Goal: Task Accomplishment & Management: Manage account settings

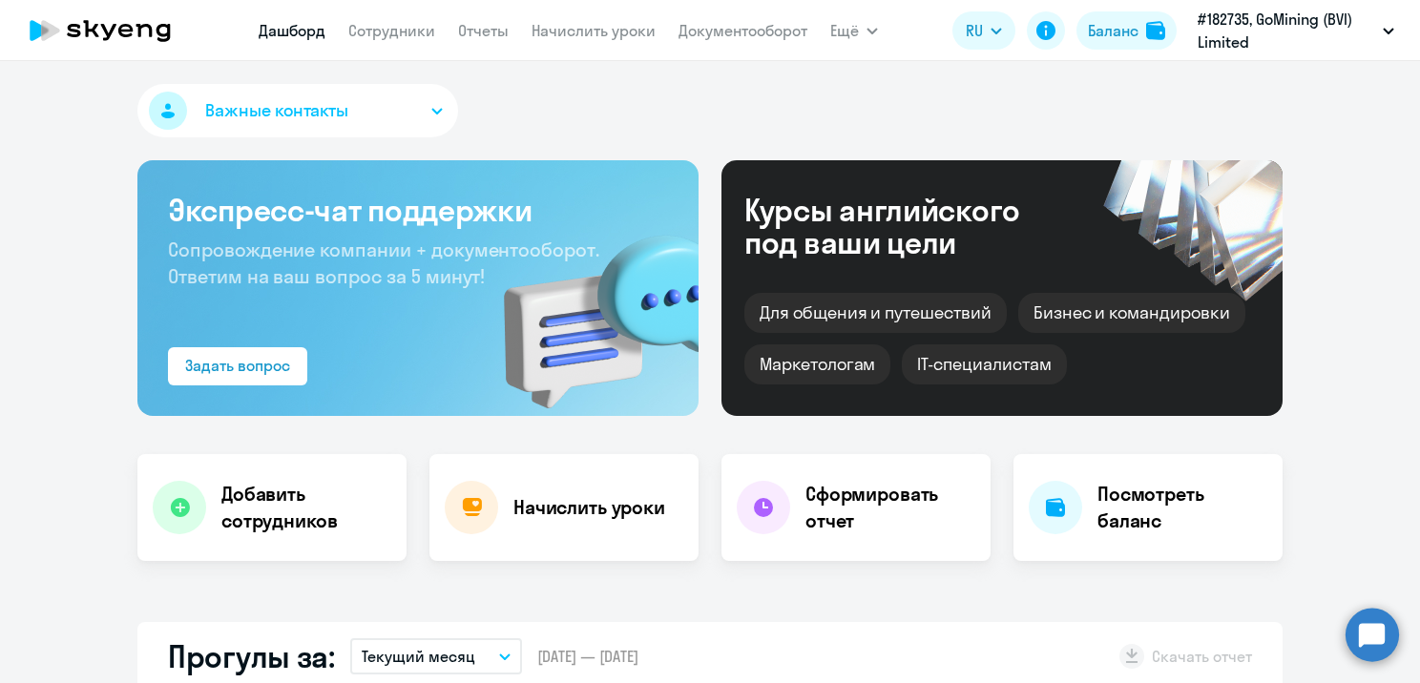
select select "30"
click at [419, 31] on link "Сотрудники" at bounding box center [391, 30] width 87 height 19
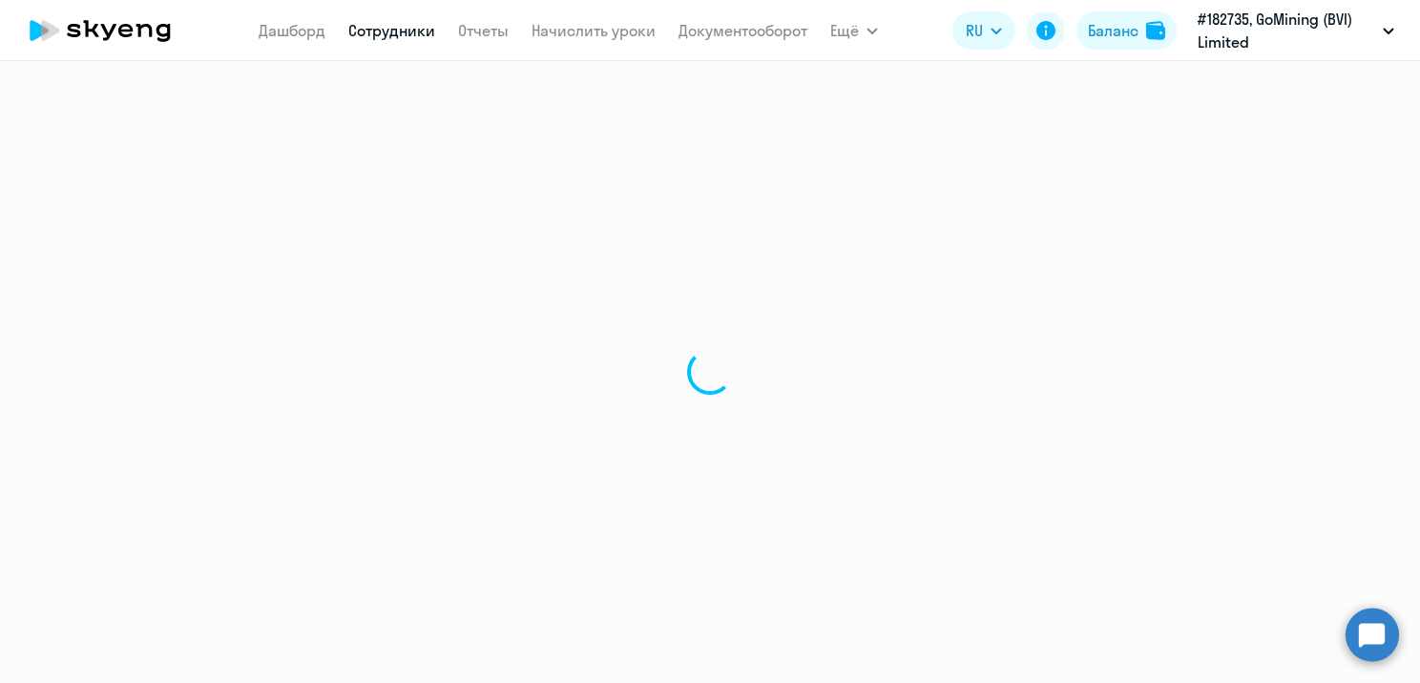
select select "30"
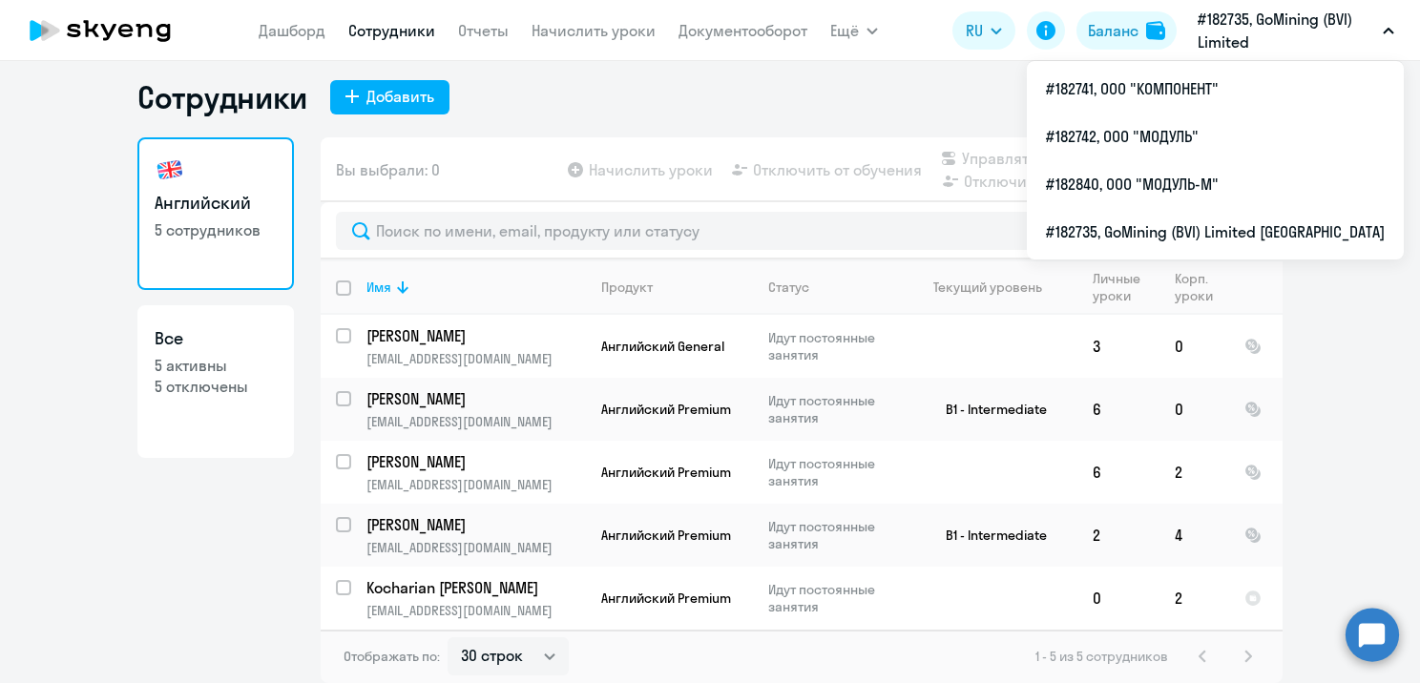
click at [1317, 23] on p "#182735, GoMining (BVI) Limited [GEOGRAPHIC_DATA]" at bounding box center [1285, 31] width 177 height 46
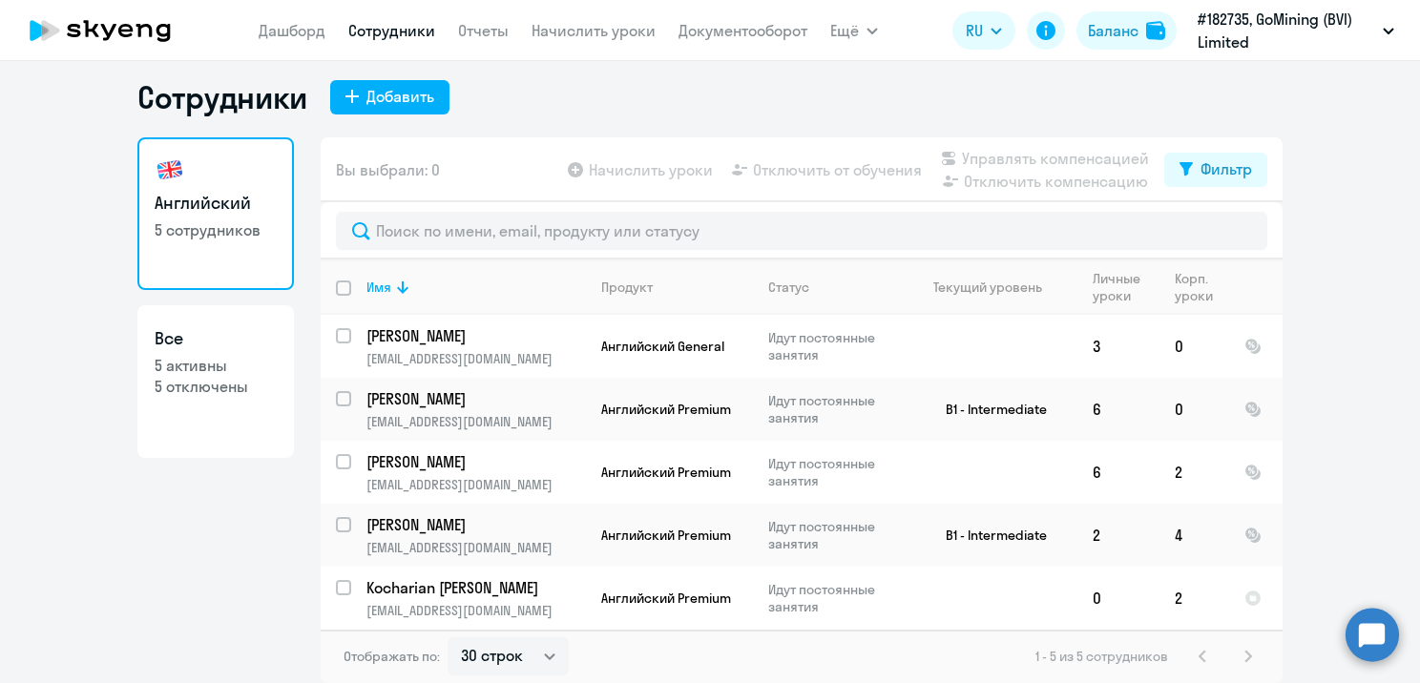
click at [1317, 23] on p "#182735, GoMining (BVI) Limited [GEOGRAPHIC_DATA]" at bounding box center [1285, 31] width 177 height 46
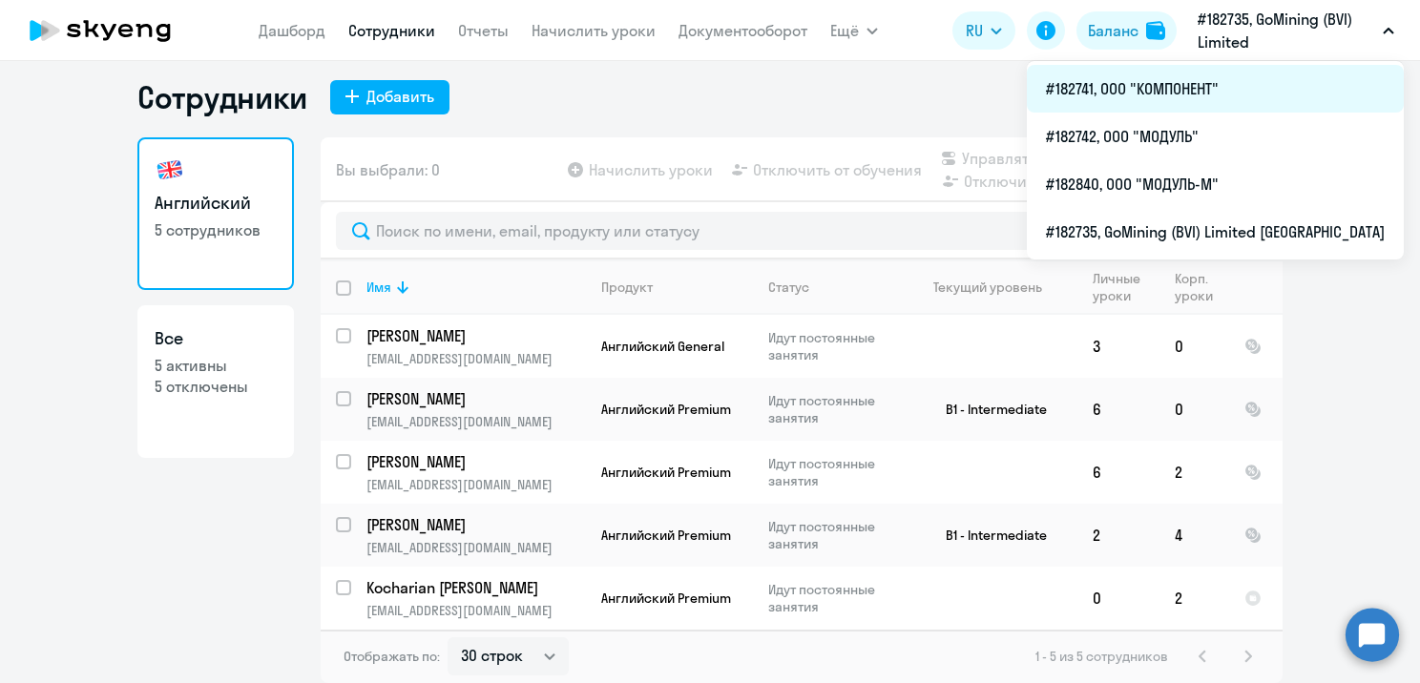
click at [1206, 106] on li "#182741, ООО "КОМПОНЕНТ"" at bounding box center [1215, 89] width 377 height 48
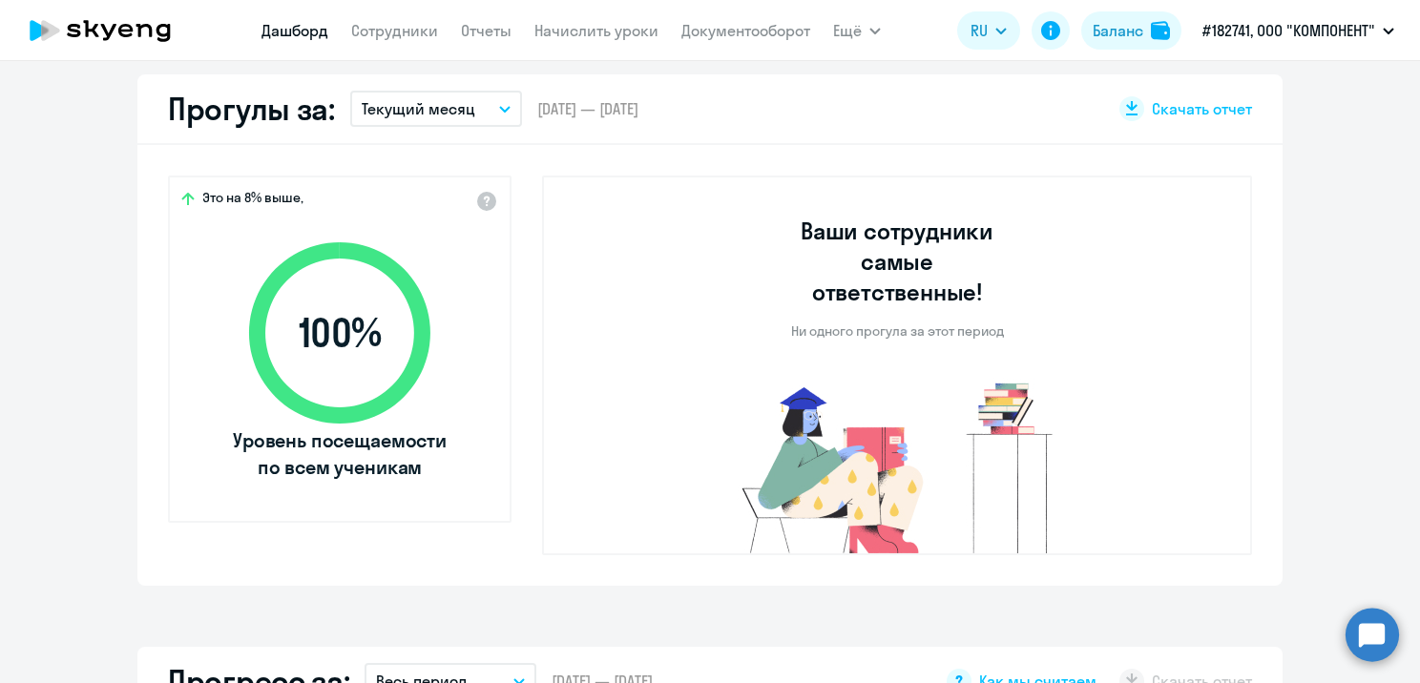
select select "30"
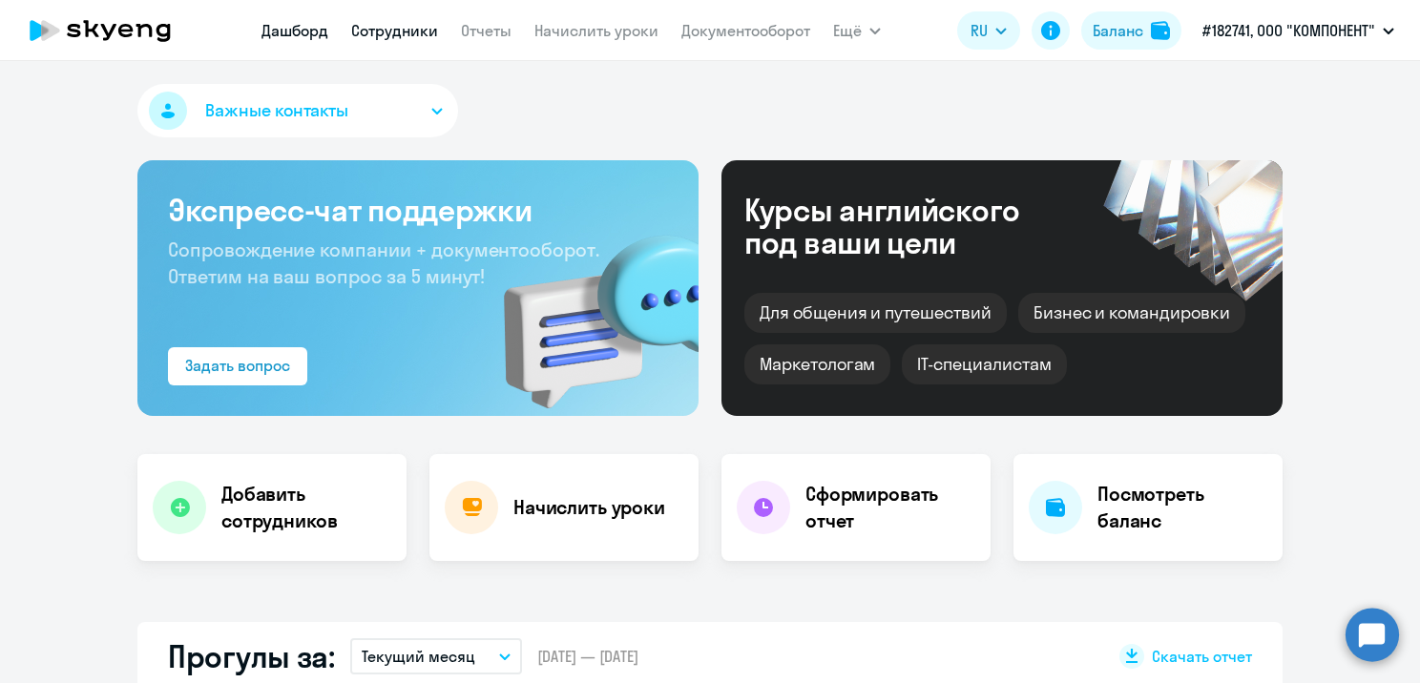
click at [370, 28] on link "Сотрудники" at bounding box center [394, 30] width 87 height 19
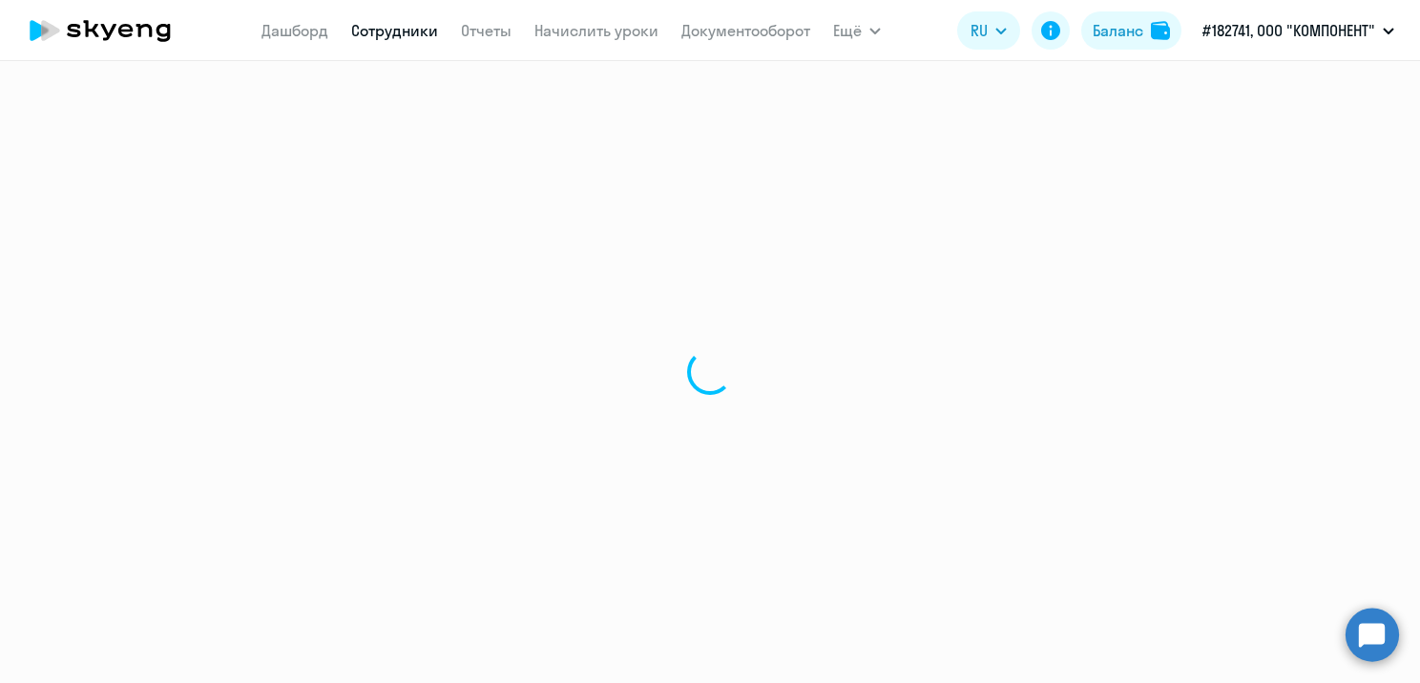
select select "30"
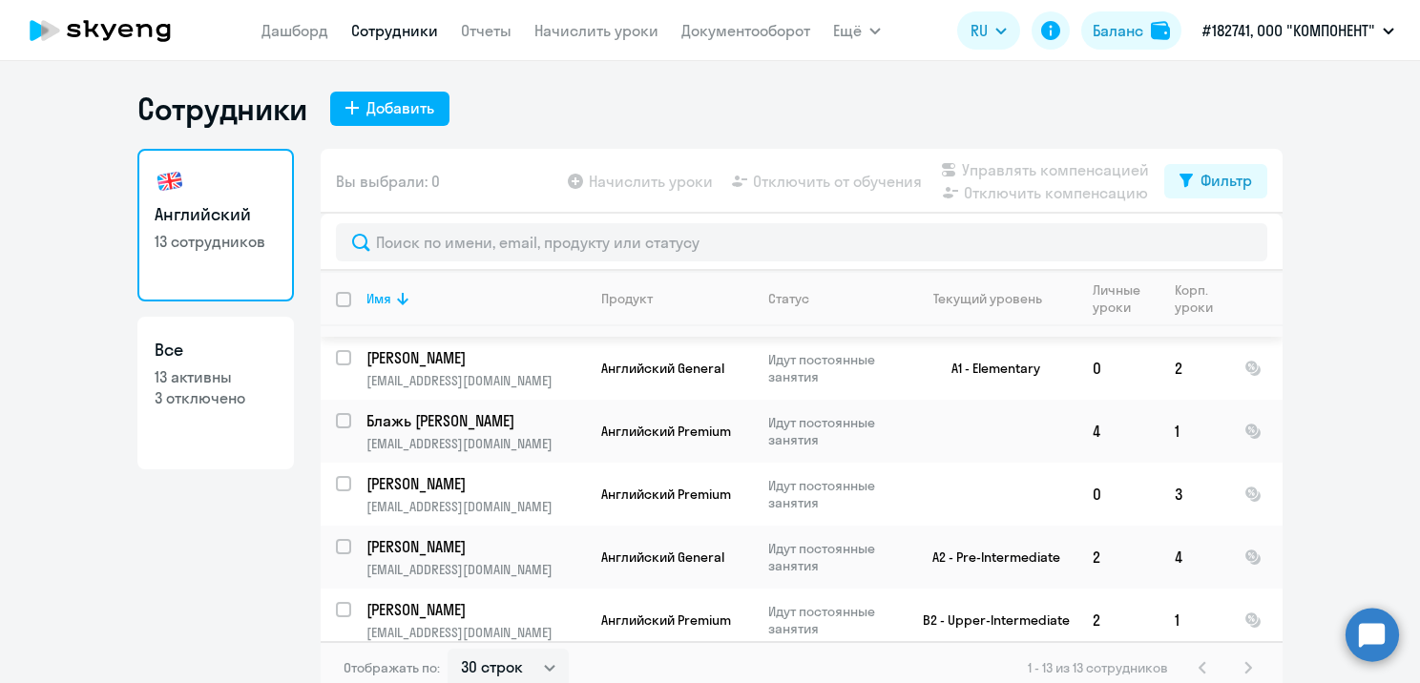
scroll to position [509, 0]
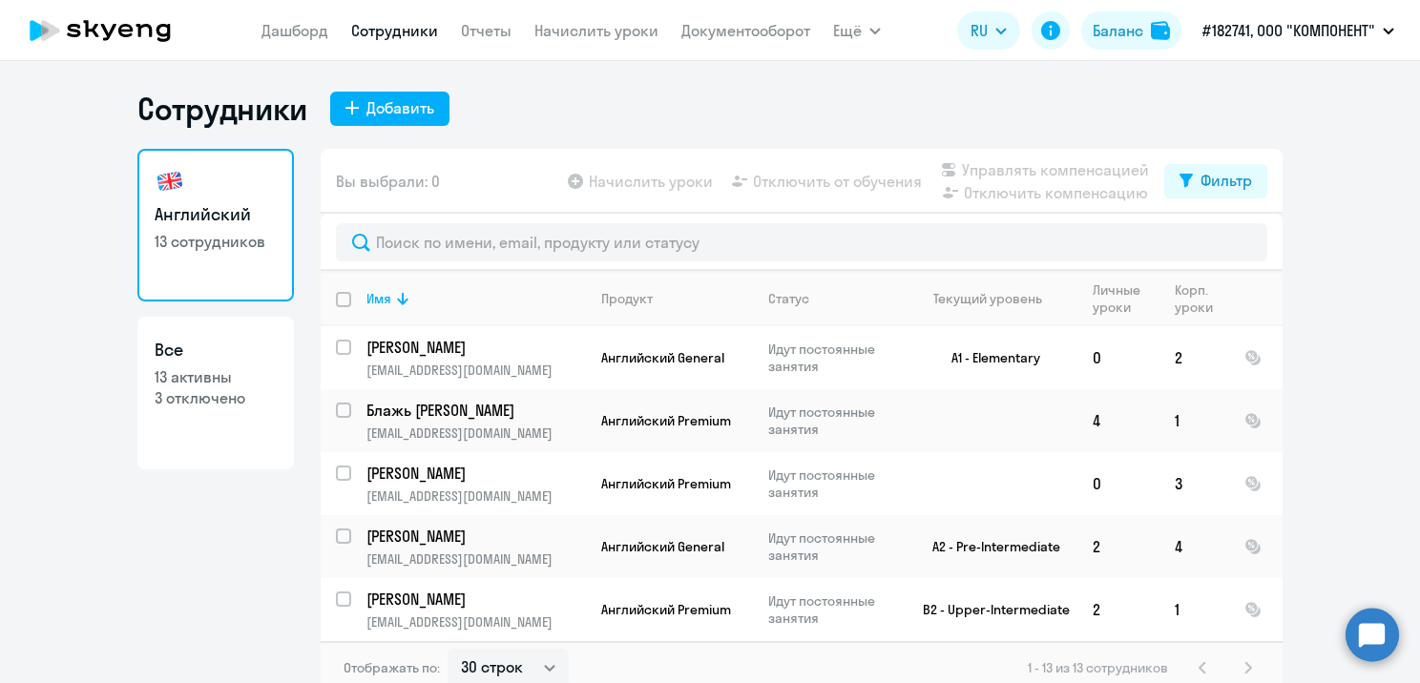
click at [1244, 30] on p "#182741, ООО "КОМПОНЕНТ"" at bounding box center [1288, 30] width 173 height 23
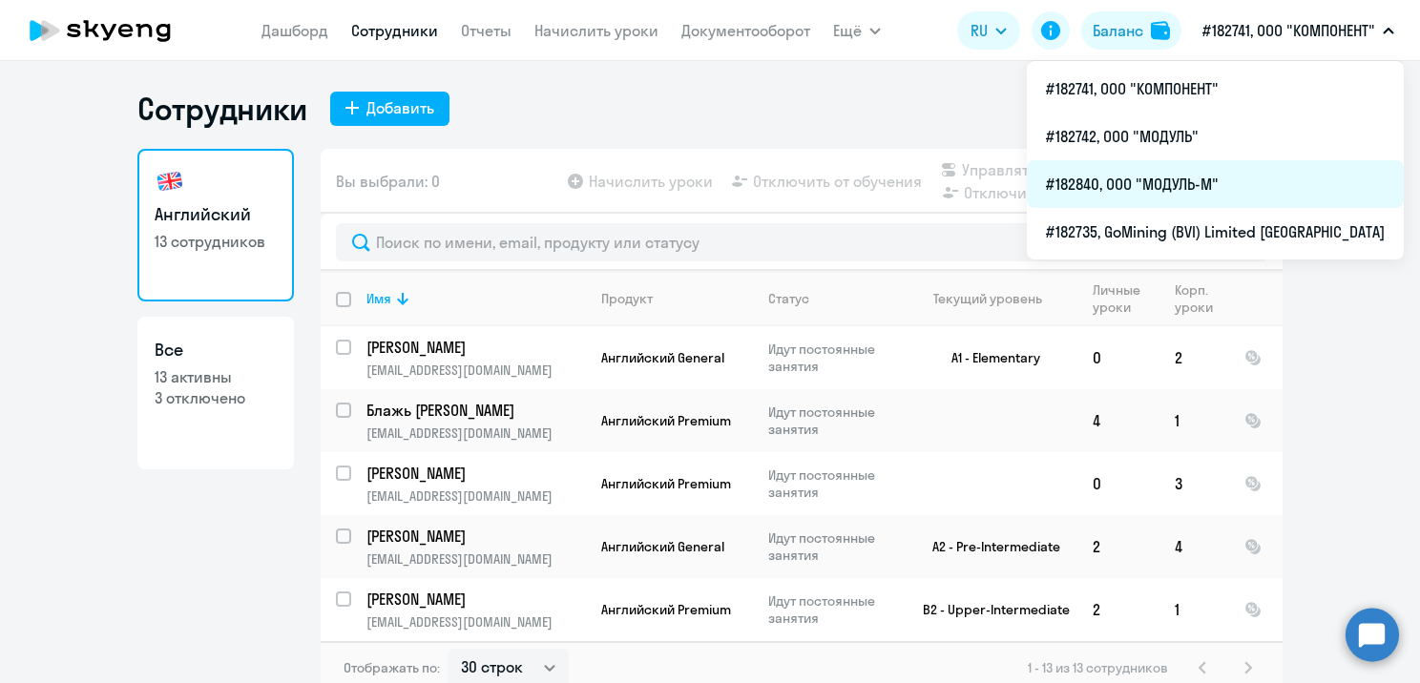
click at [1173, 180] on li "#182840, ООО "МОДУЛЬ-М"" at bounding box center [1215, 184] width 377 height 48
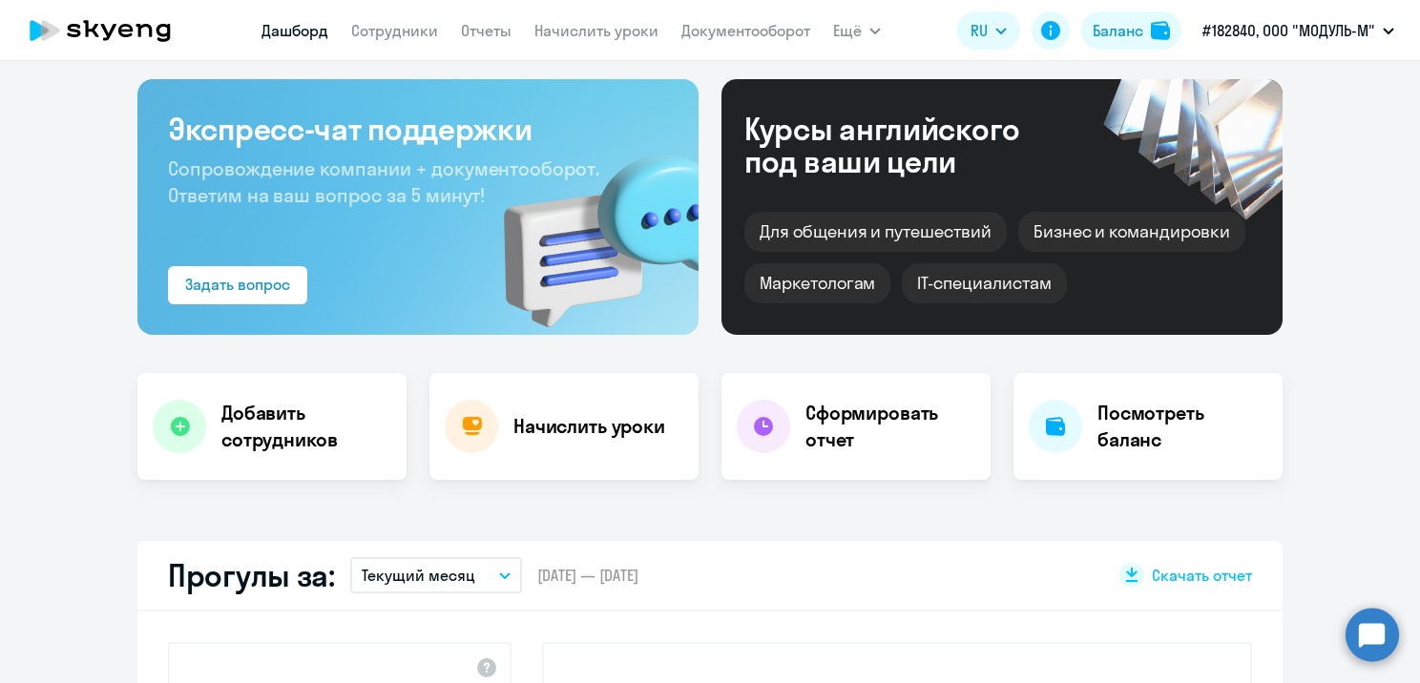
select select "30"
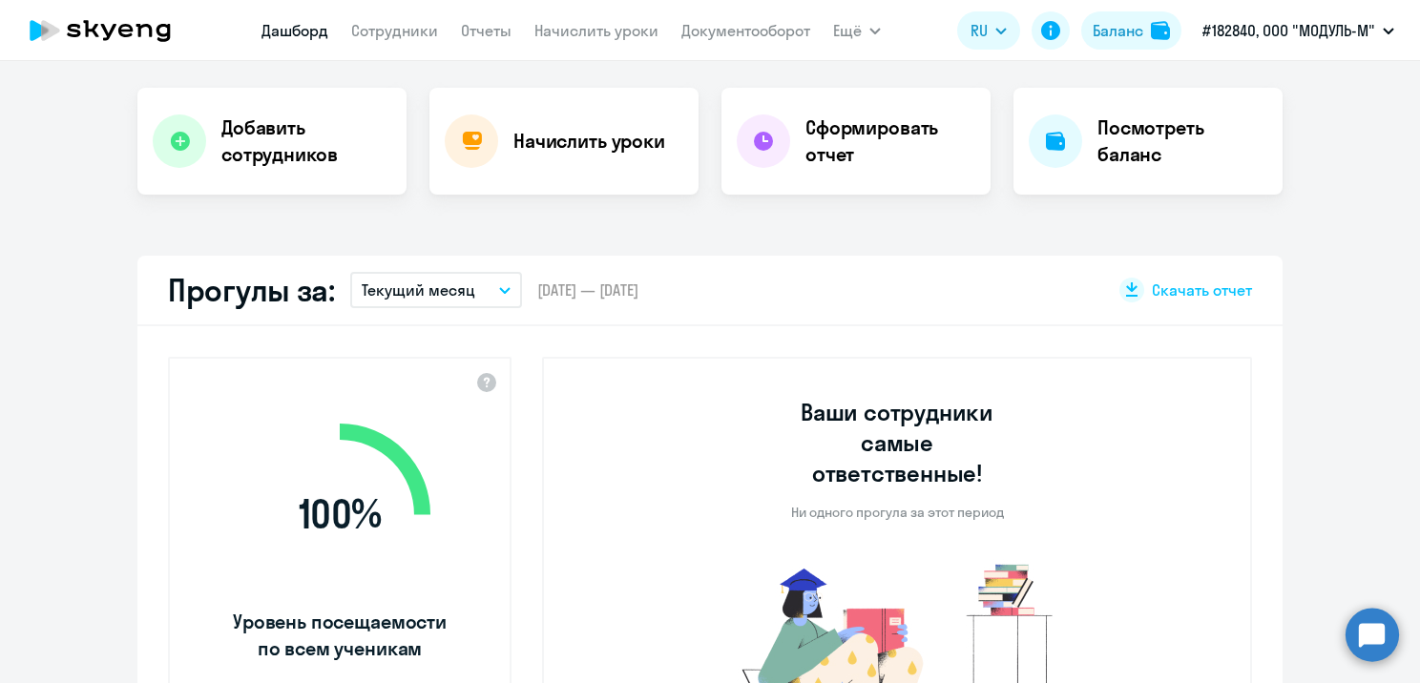
scroll to position [382, 0]
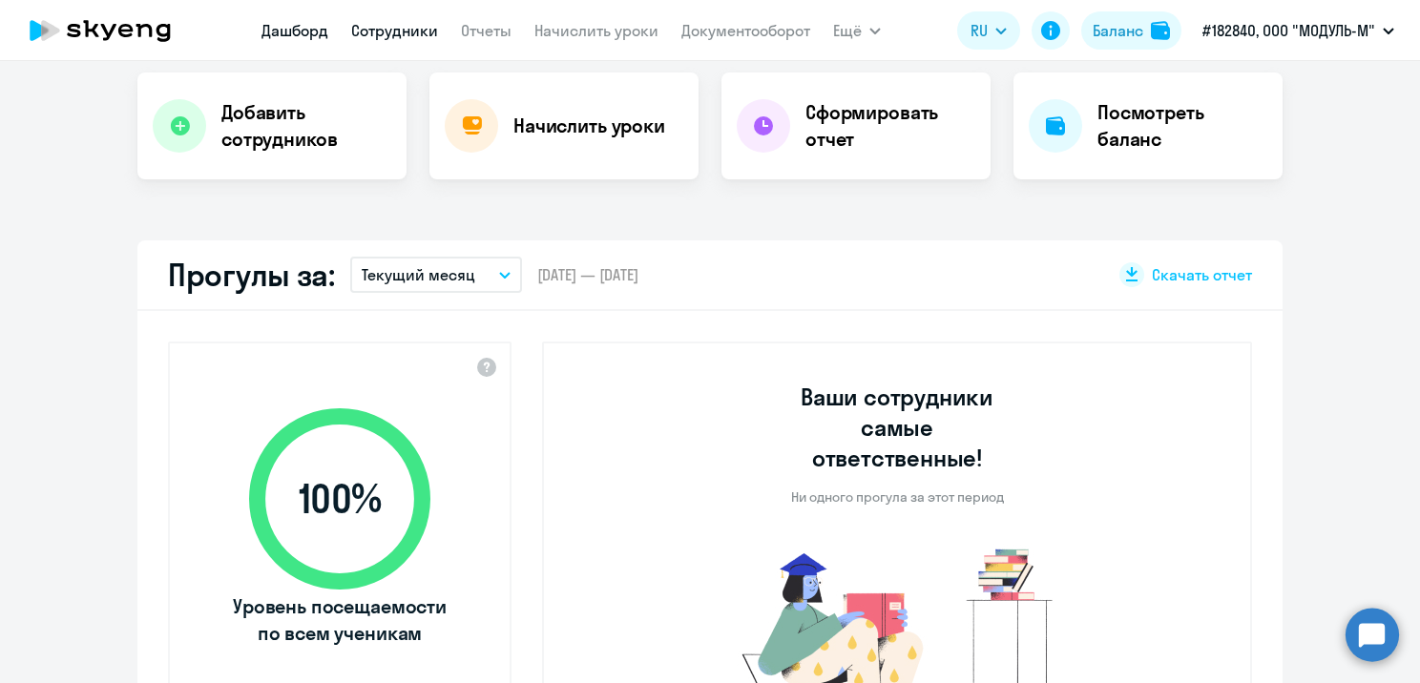
click at [405, 31] on link "Сотрудники" at bounding box center [394, 30] width 87 height 19
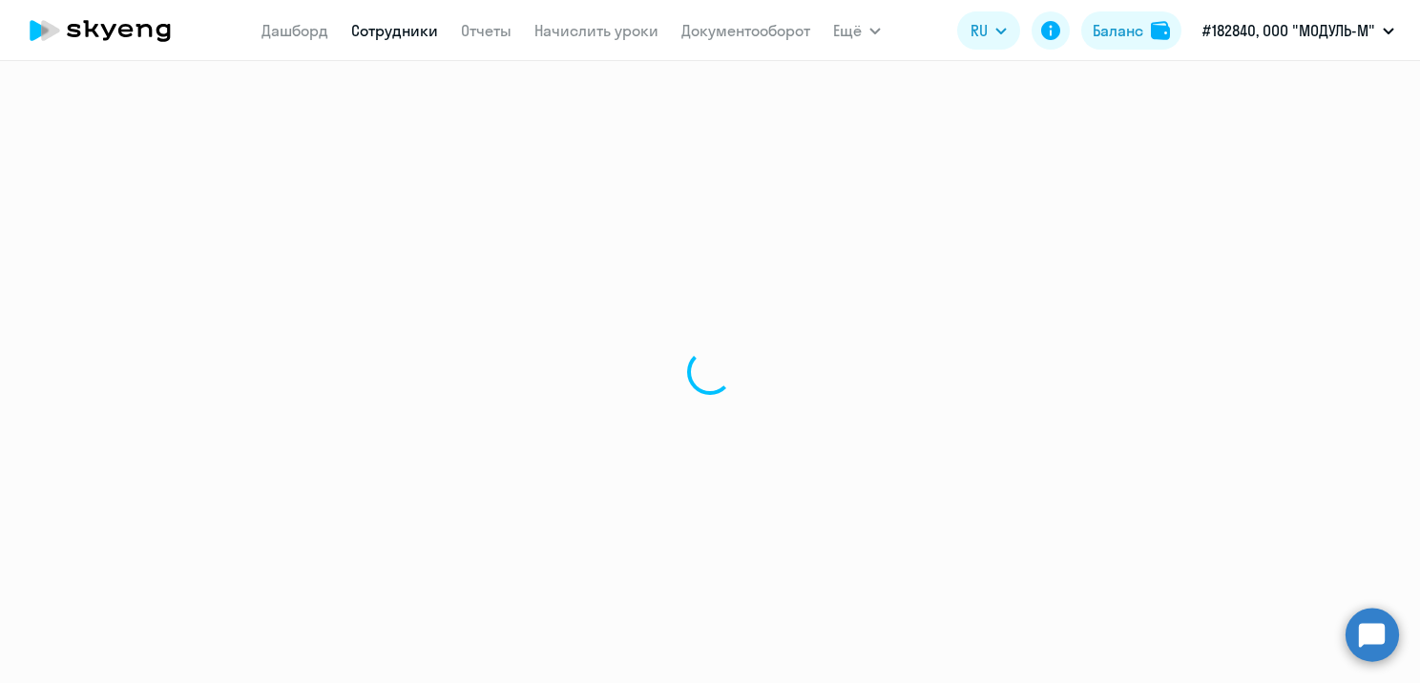
select select "30"
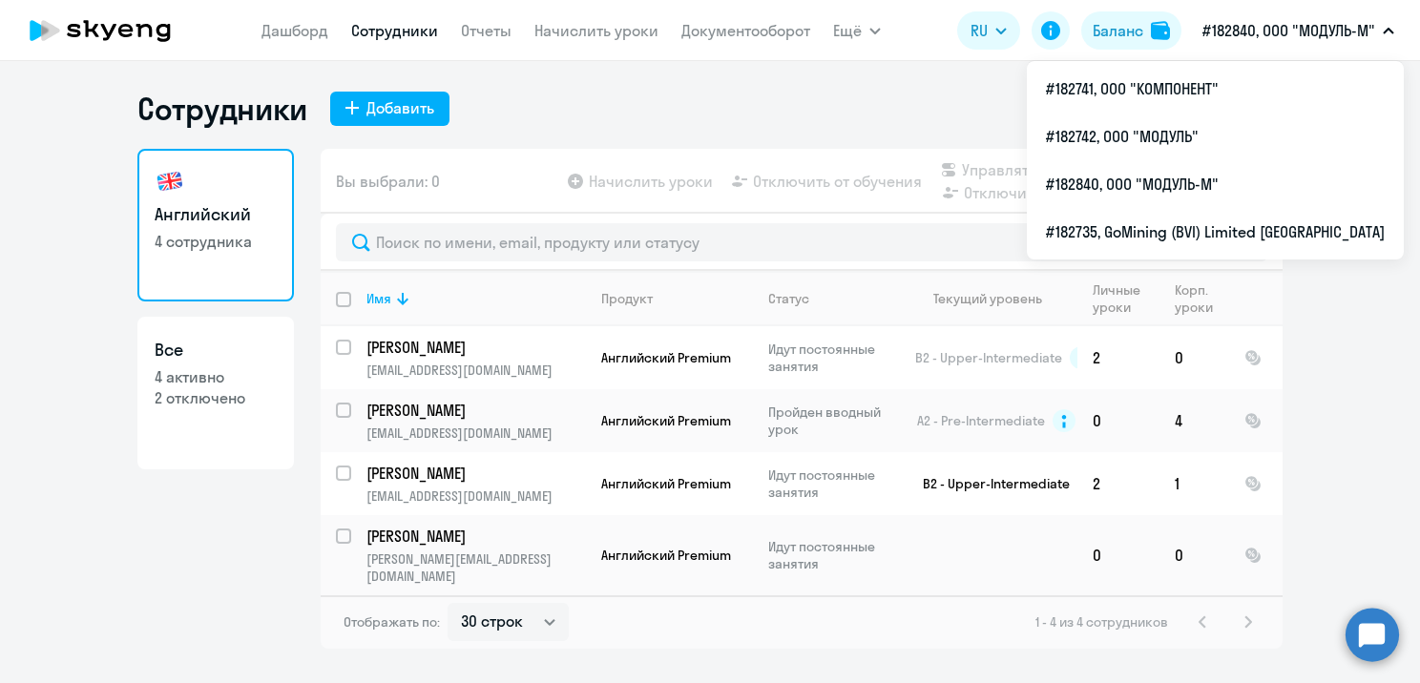
click at [1291, 25] on p "#182840, ООО "МОДУЛЬ-М"" at bounding box center [1288, 30] width 173 height 23
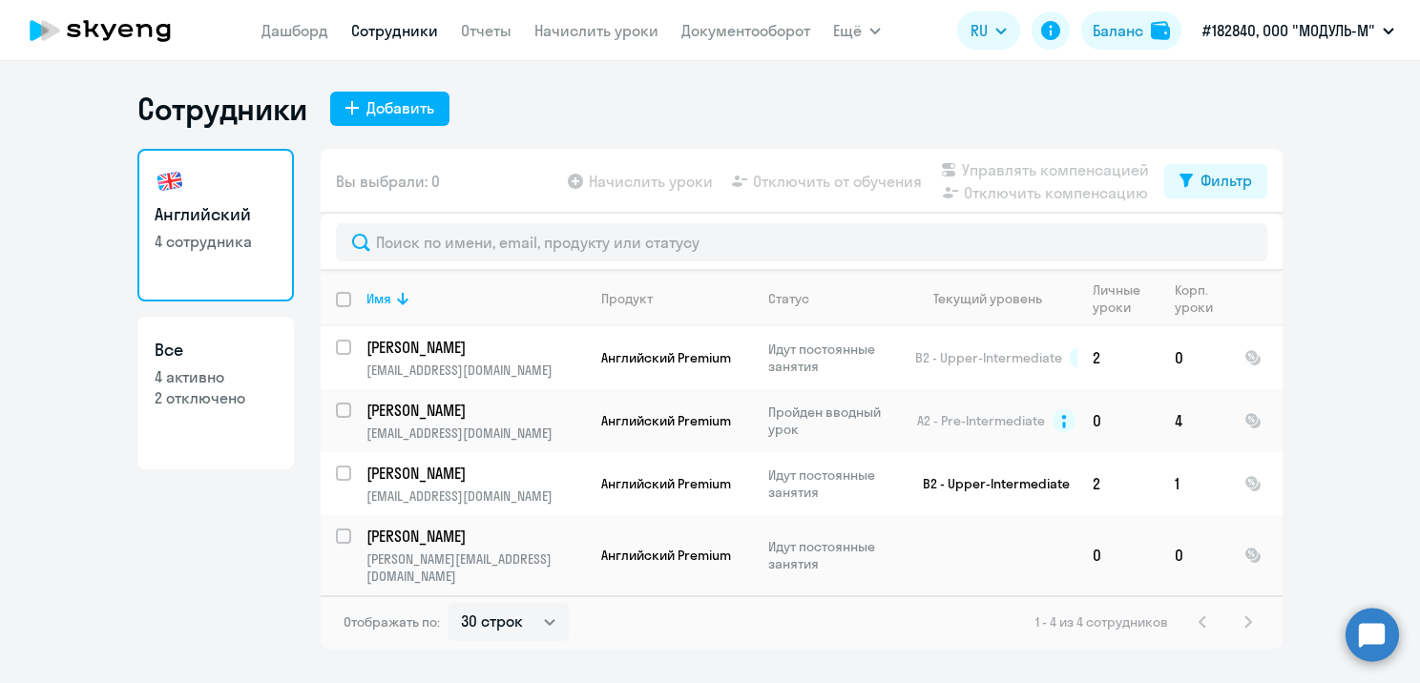
click at [1291, 25] on p "#182840, ООО "МОДУЛЬ-М"" at bounding box center [1288, 30] width 173 height 23
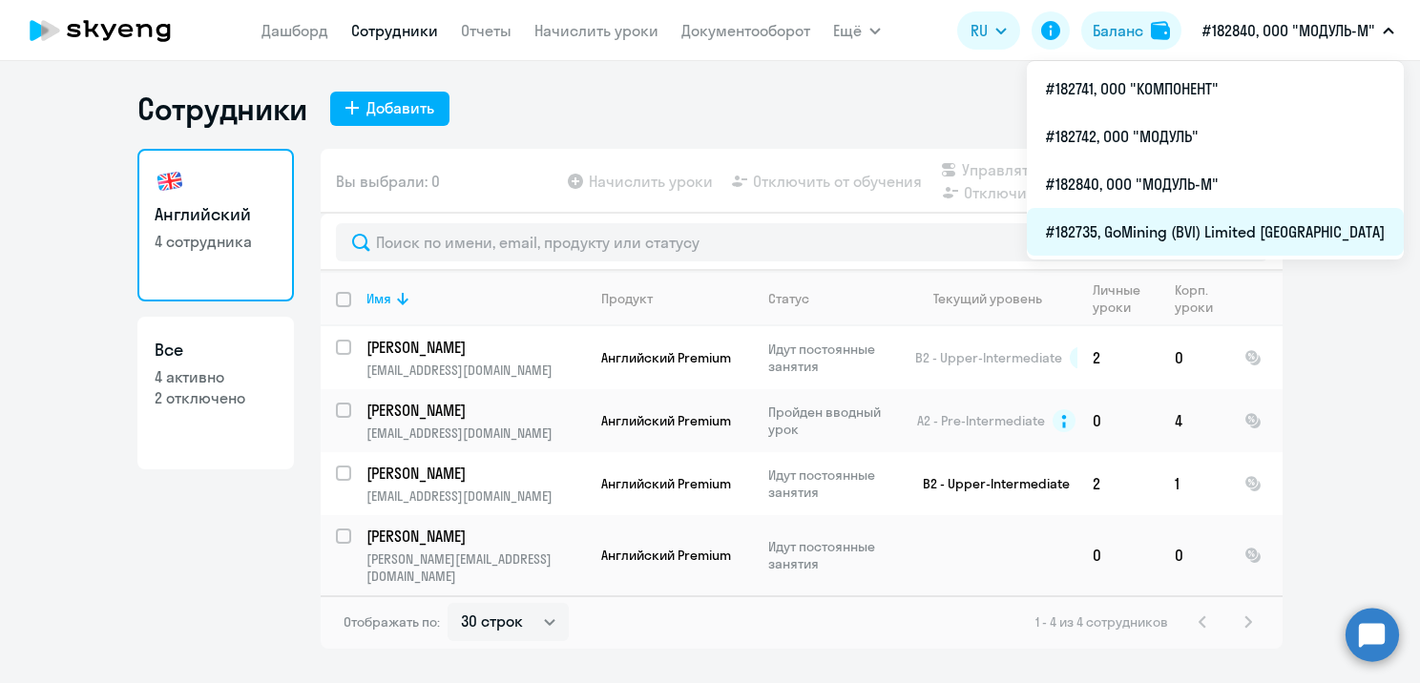
click at [1225, 210] on li "#182735, GoMining (BVI) Limited [GEOGRAPHIC_DATA]" at bounding box center [1215, 232] width 377 height 48
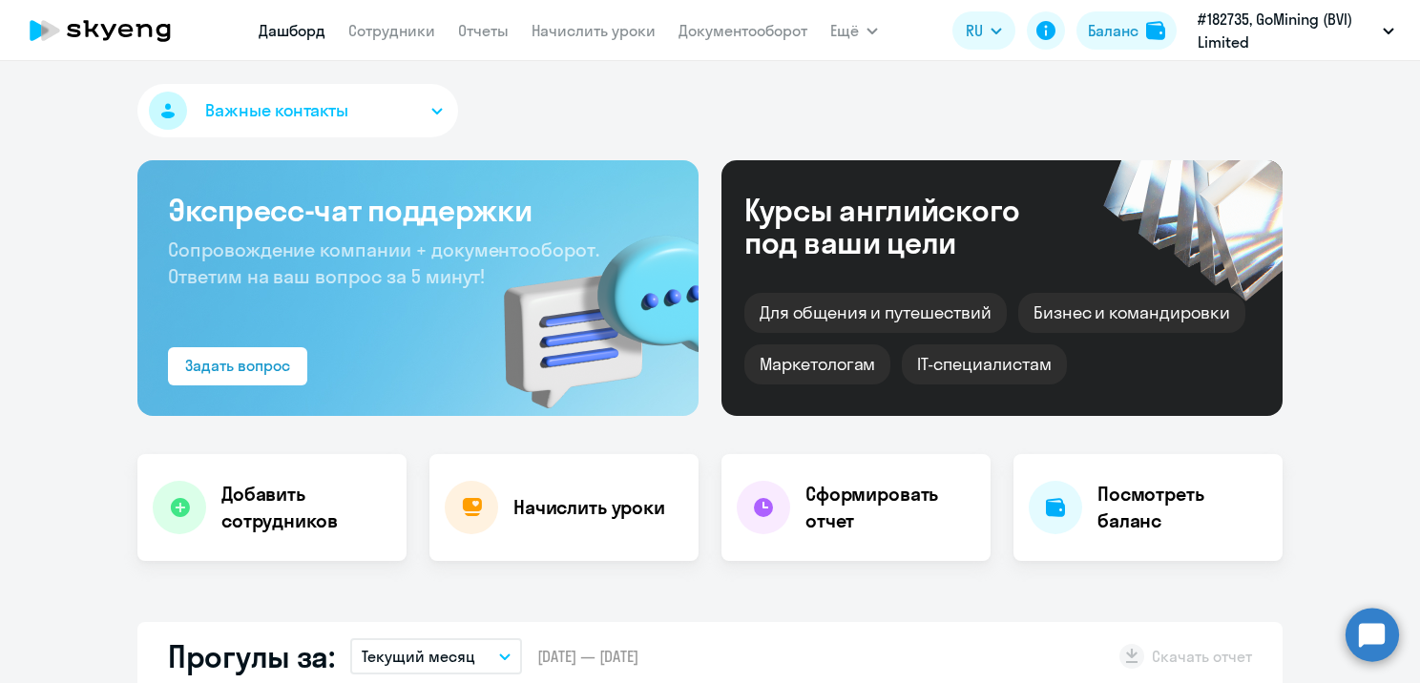
select select "30"
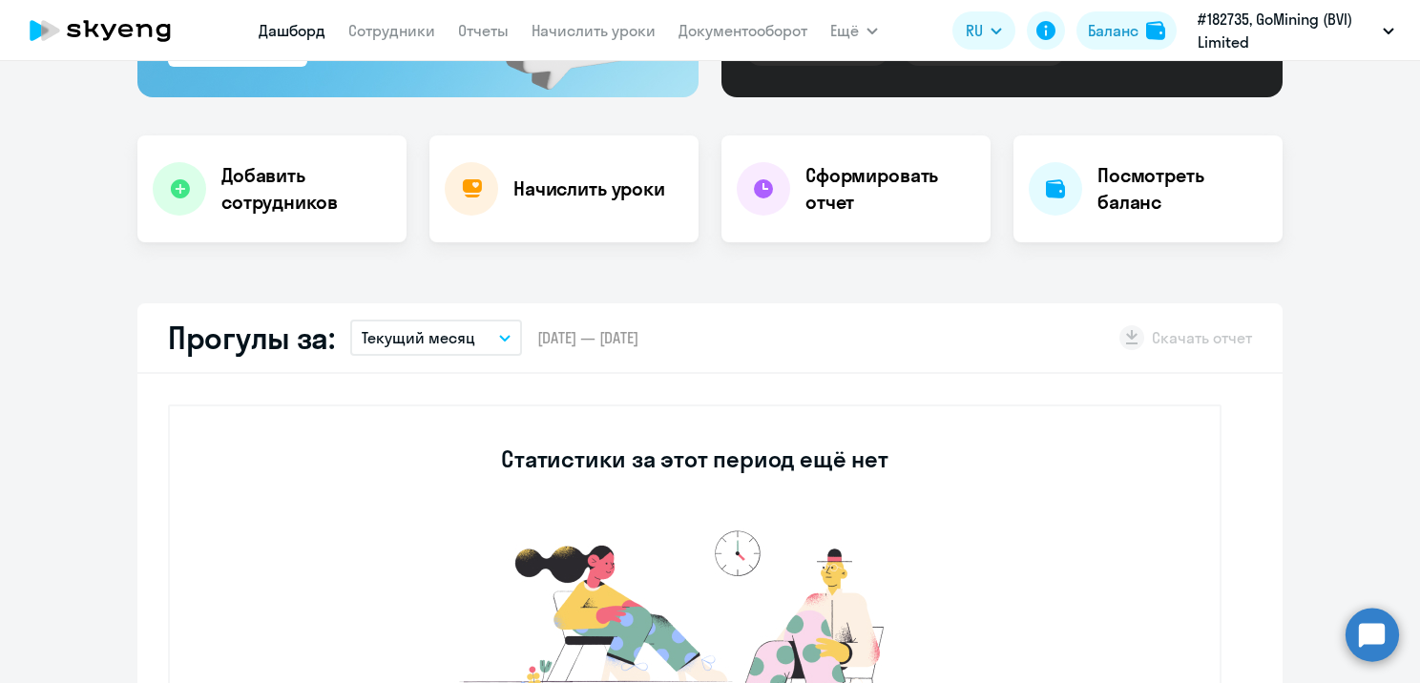
scroll to position [286, 0]
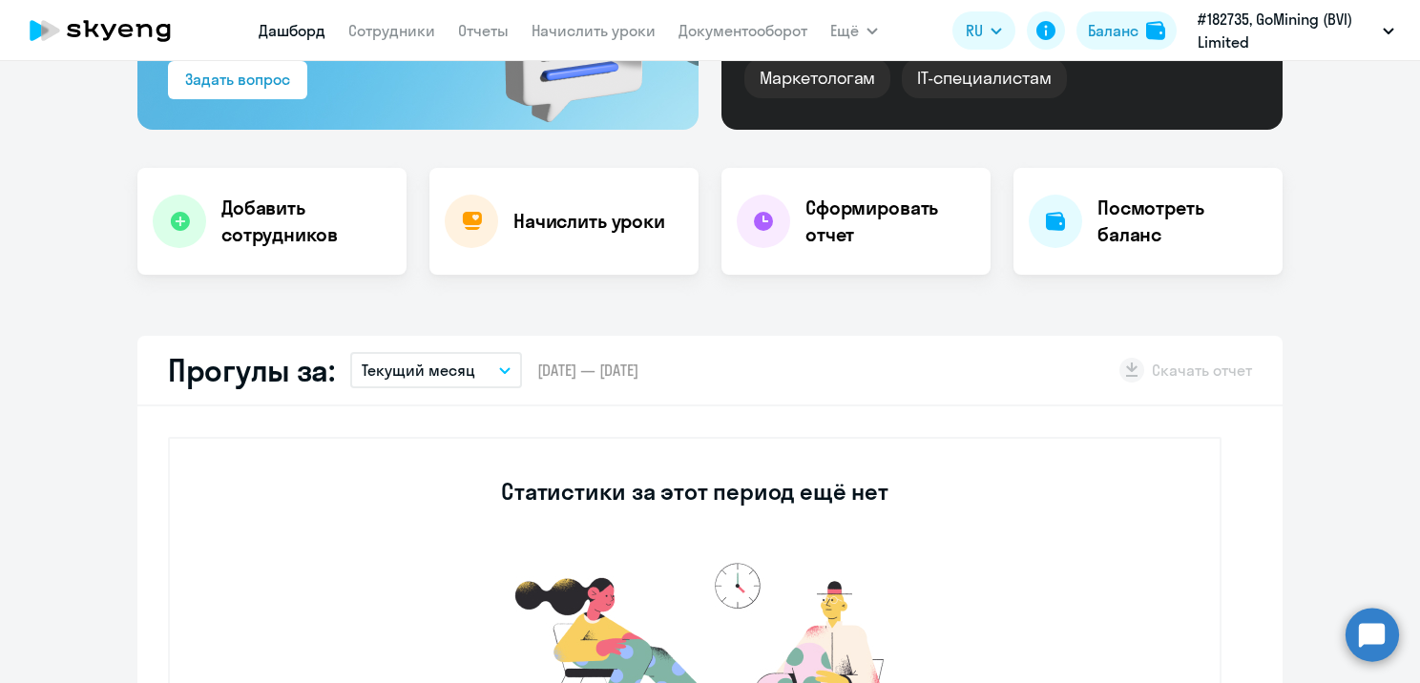
click at [420, 46] on nav "[PERSON_NAME] Отчеты Начислить уроки Документооборот" at bounding box center [533, 30] width 549 height 38
click at [416, 38] on link "Сотрудники" at bounding box center [391, 30] width 87 height 19
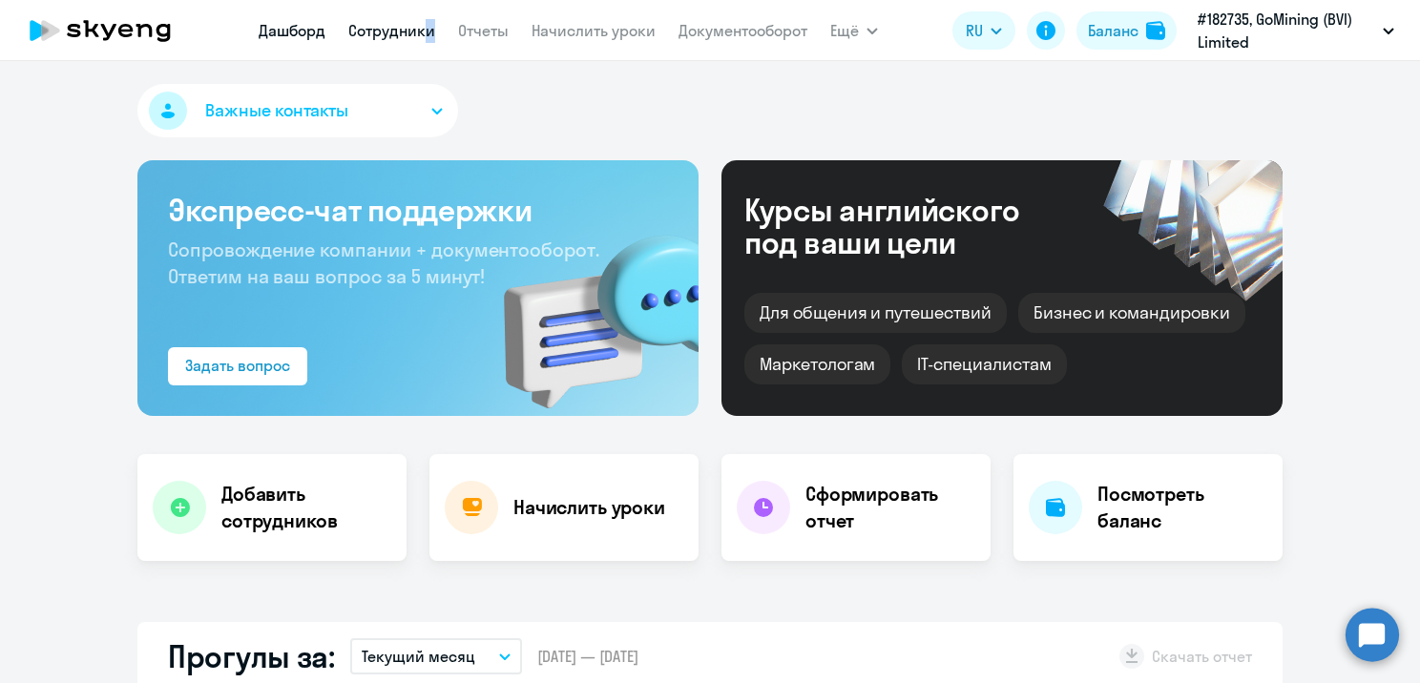
select select "30"
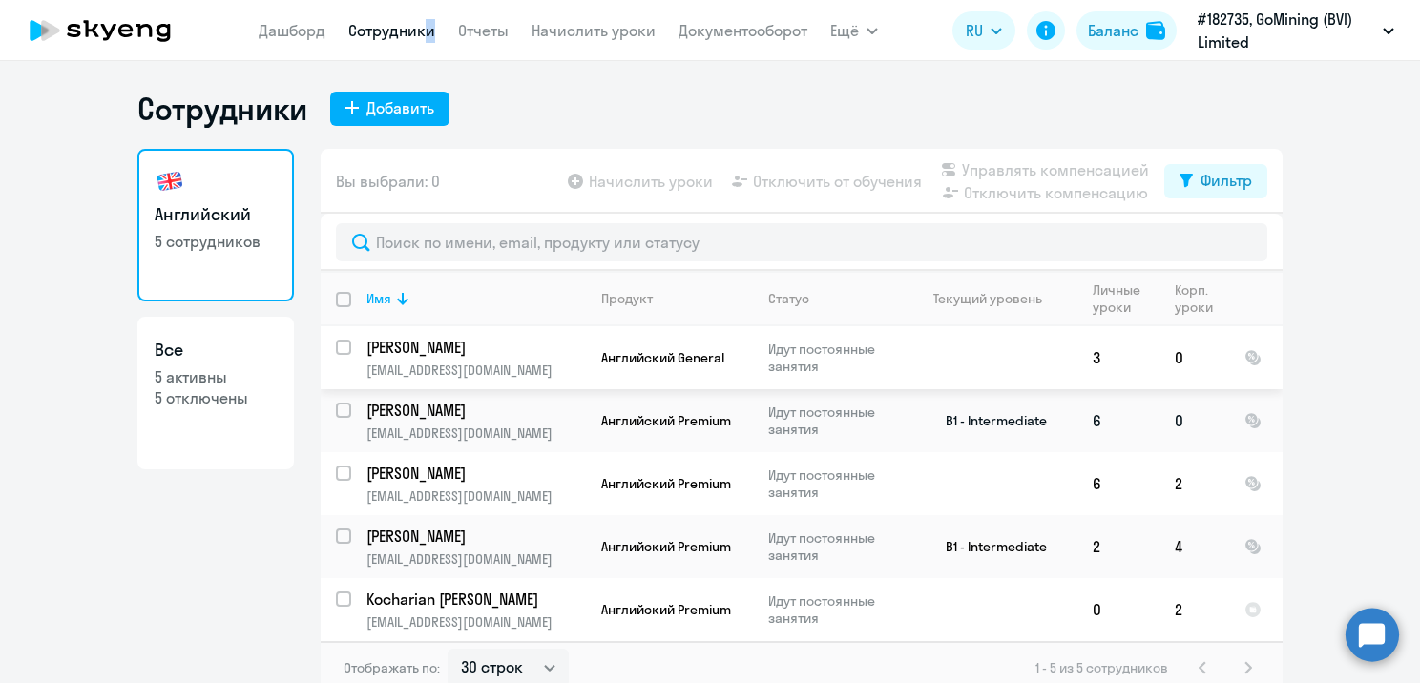
scroll to position [2, 0]
click at [533, 363] on p "[EMAIL_ADDRESS][DOMAIN_NAME]" at bounding box center [475, 370] width 218 height 17
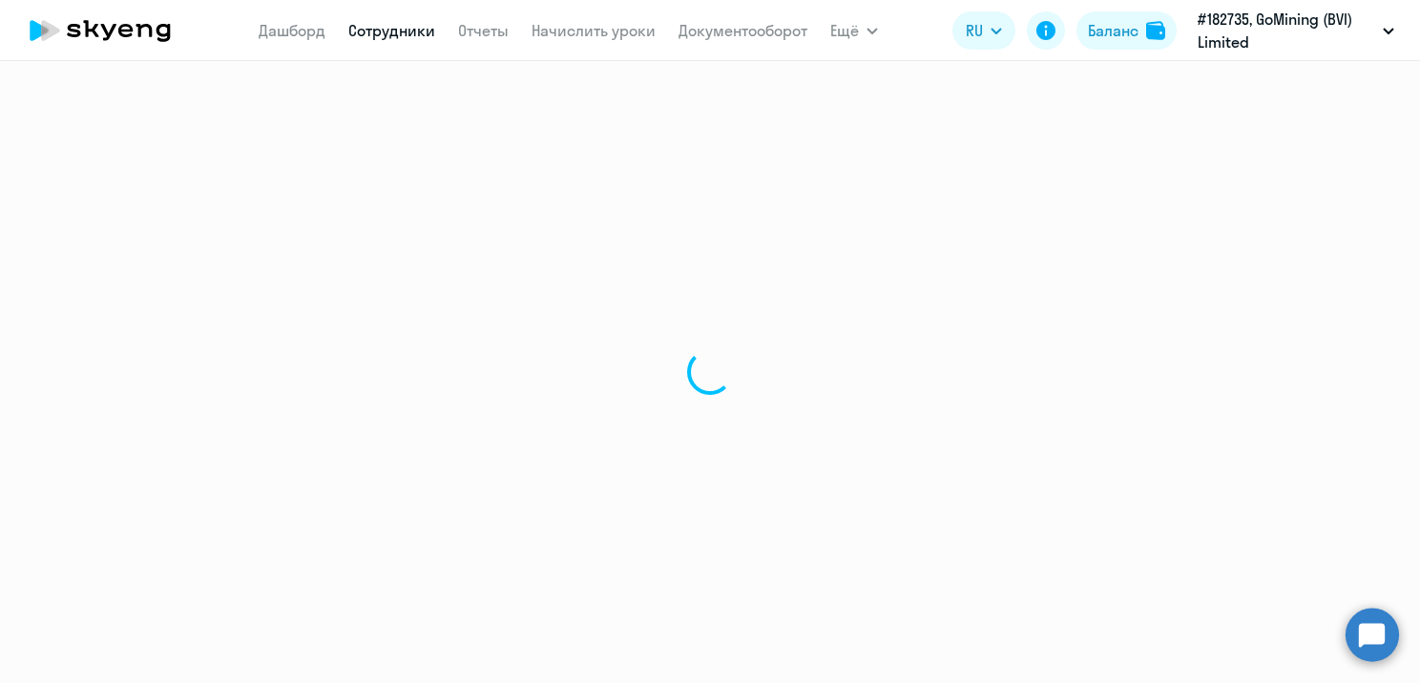
select select "english"
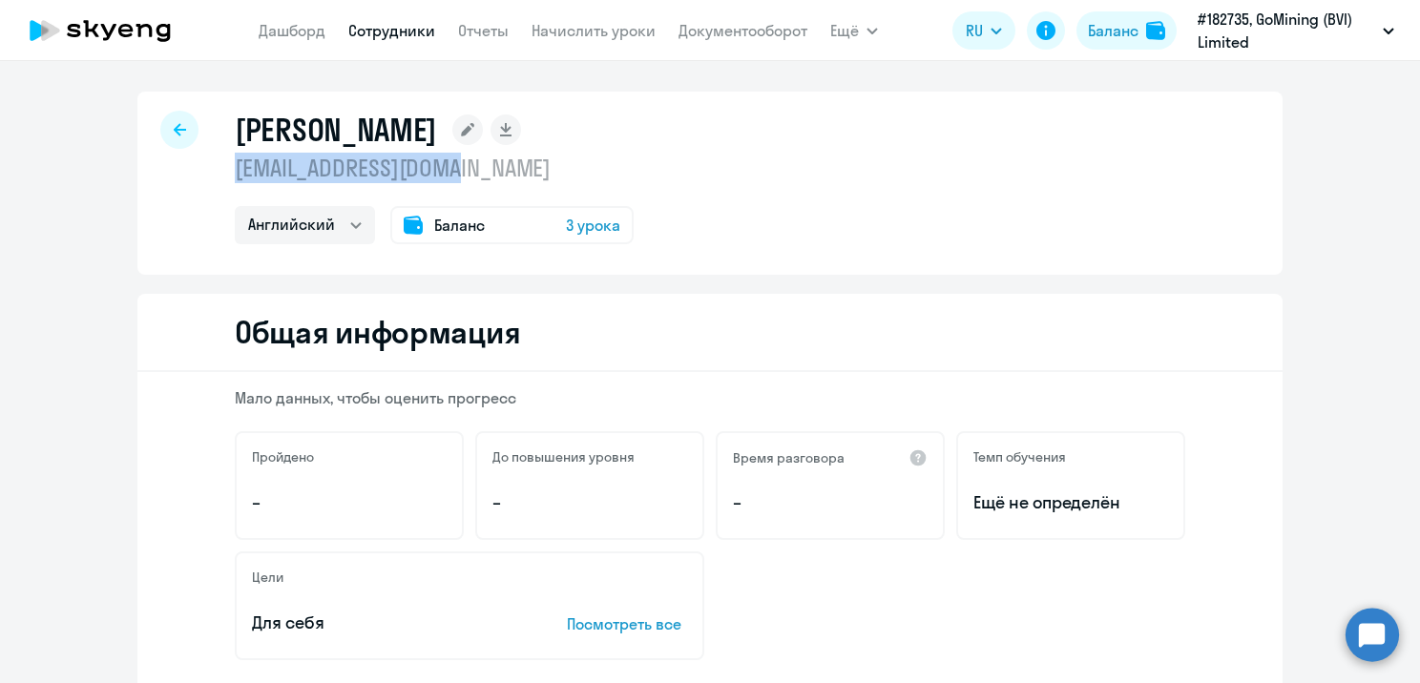
drag, startPoint x: 473, startPoint y: 167, endPoint x: 224, endPoint y: 172, distance: 249.1
click at [224, 172] on div "[PERSON_NAME] [EMAIL_ADDRESS][DOMAIN_NAME] Английский Баланс 3 урока" at bounding box center [709, 183] width 1145 height 183
copy p "[EMAIL_ADDRESS][DOMAIN_NAME]"
click at [702, 224] on div "[PERSON_NAME] [EMAIL_ADDRESS][DOMAIN_NAME] Английский Баланс 3 урока" at bounding box center [709, 183] width 1145 height 183
click at [477, 137] on rect at bounding box center [467, 129] width 31 height 31
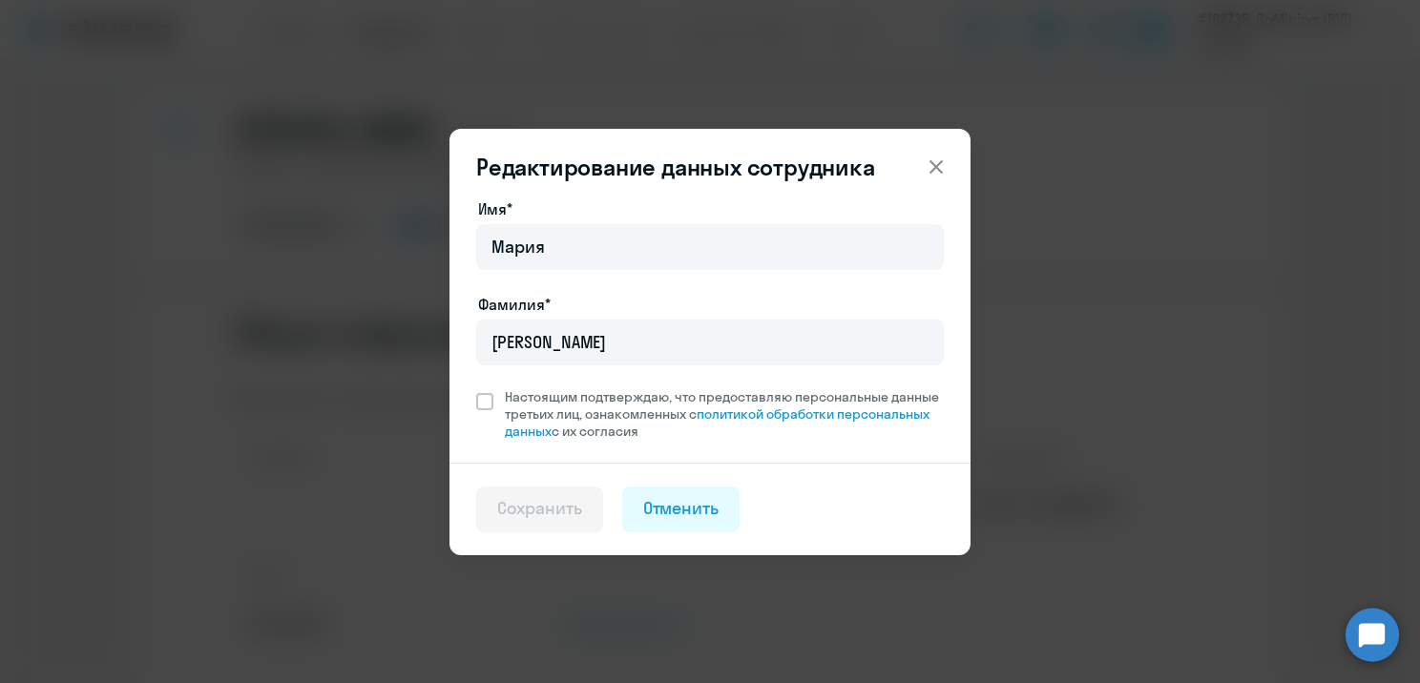
click at [950, 161] on button at bounding box center [936, 167] width 38 height 38
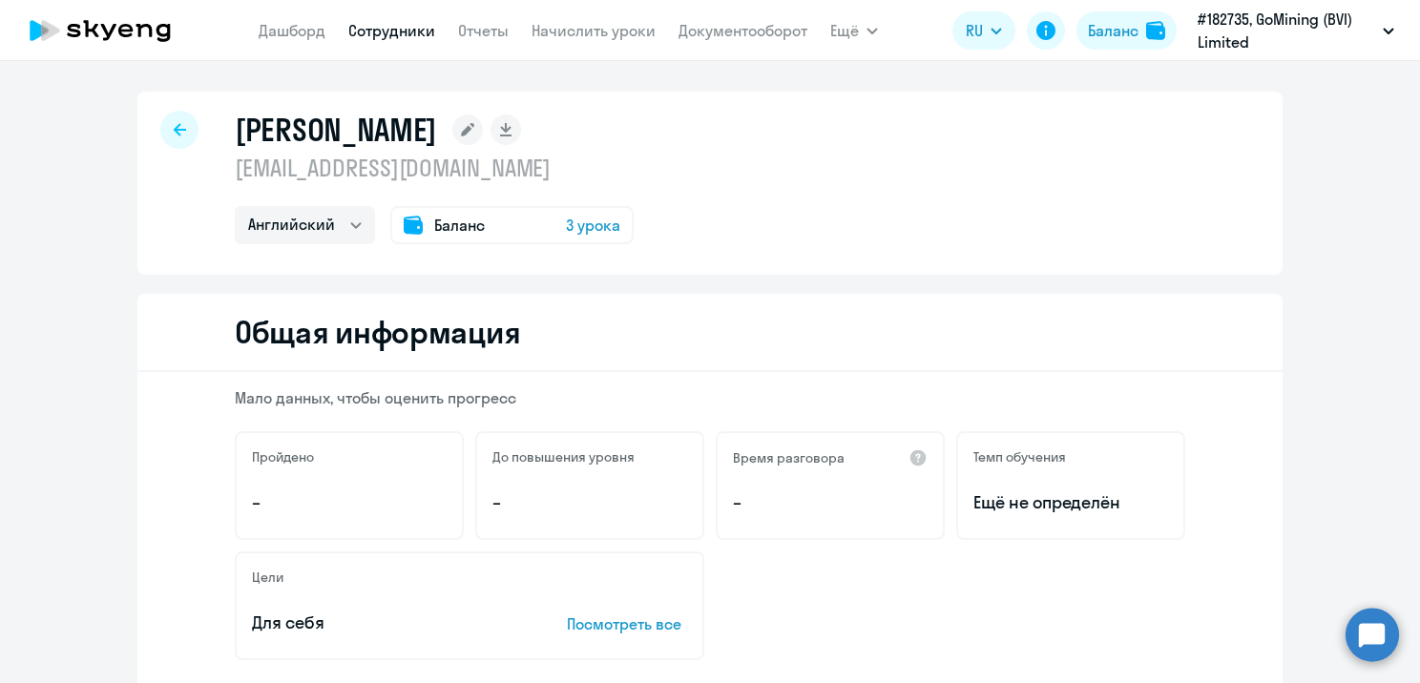
click at [160, 134] on div at bounding box center [179, 130] width 38 height 38
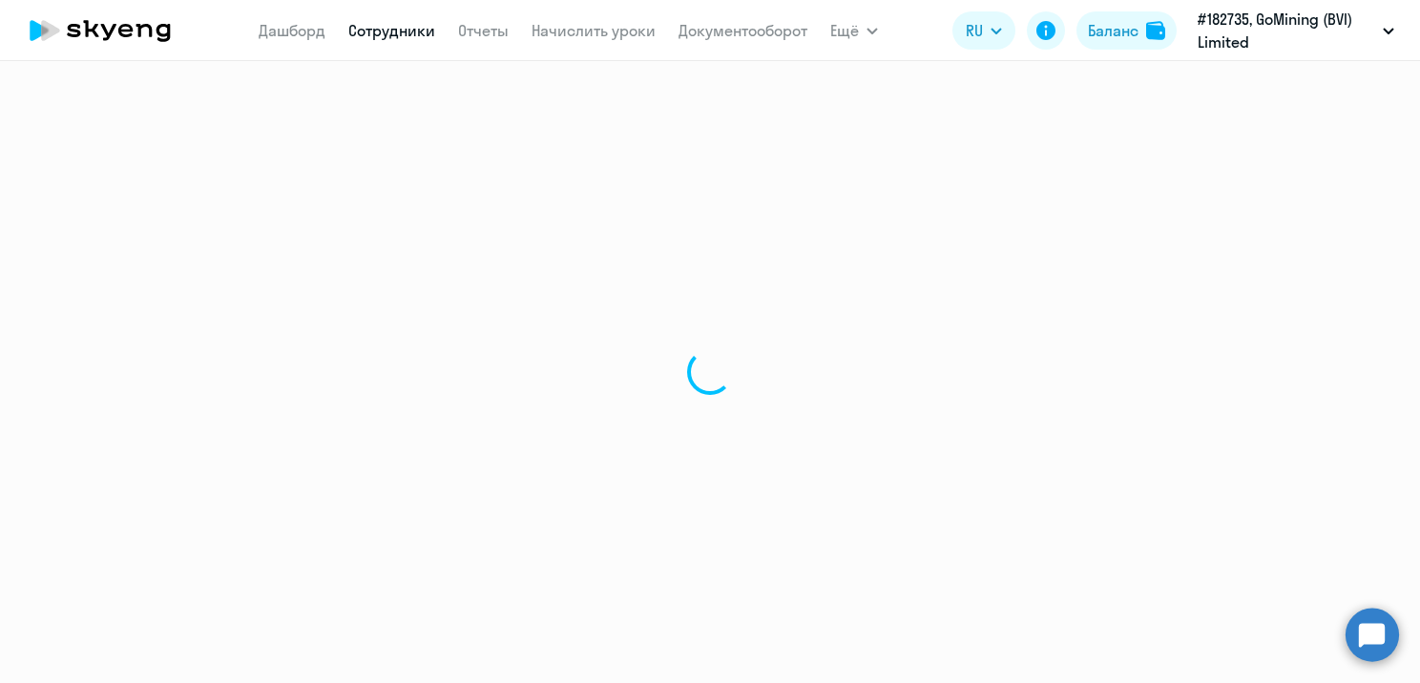
select select "30"
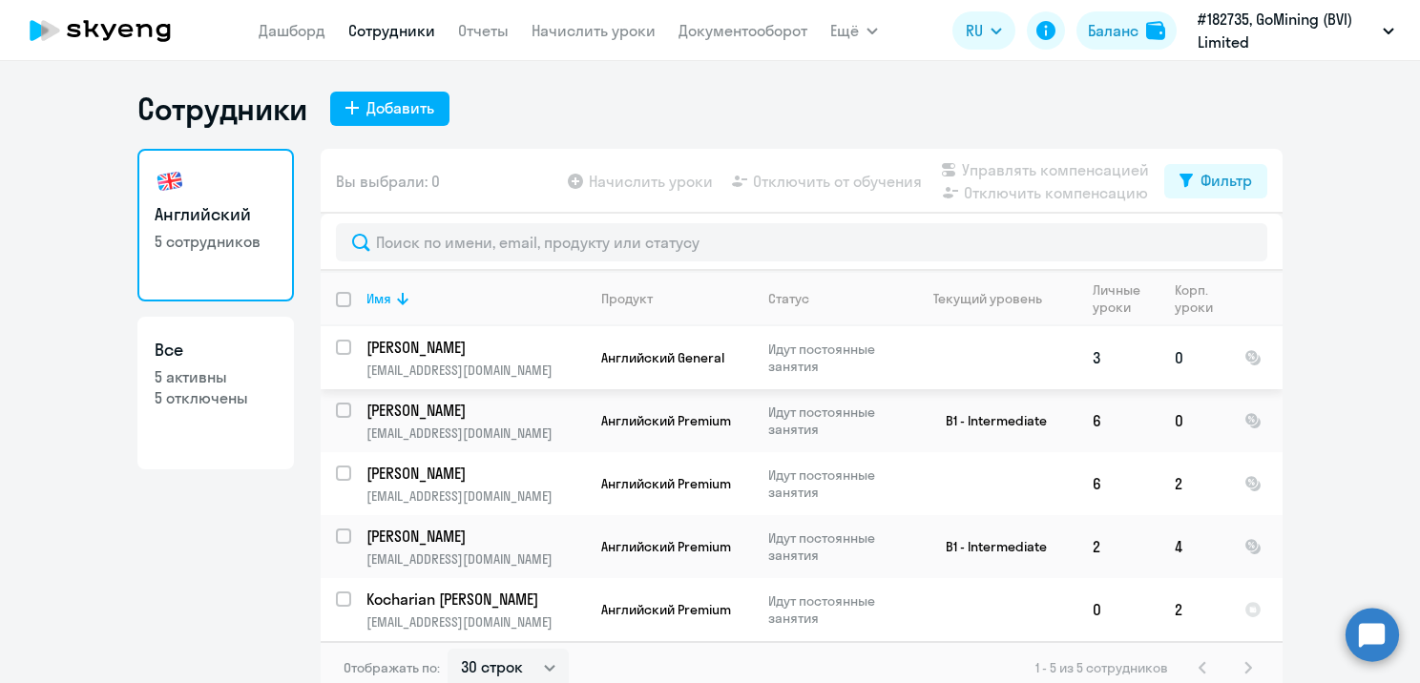
click at [340, 343] on input "select row 40551683" at bounding box center [355, 359] width 38 height 38
checkbox input "true"
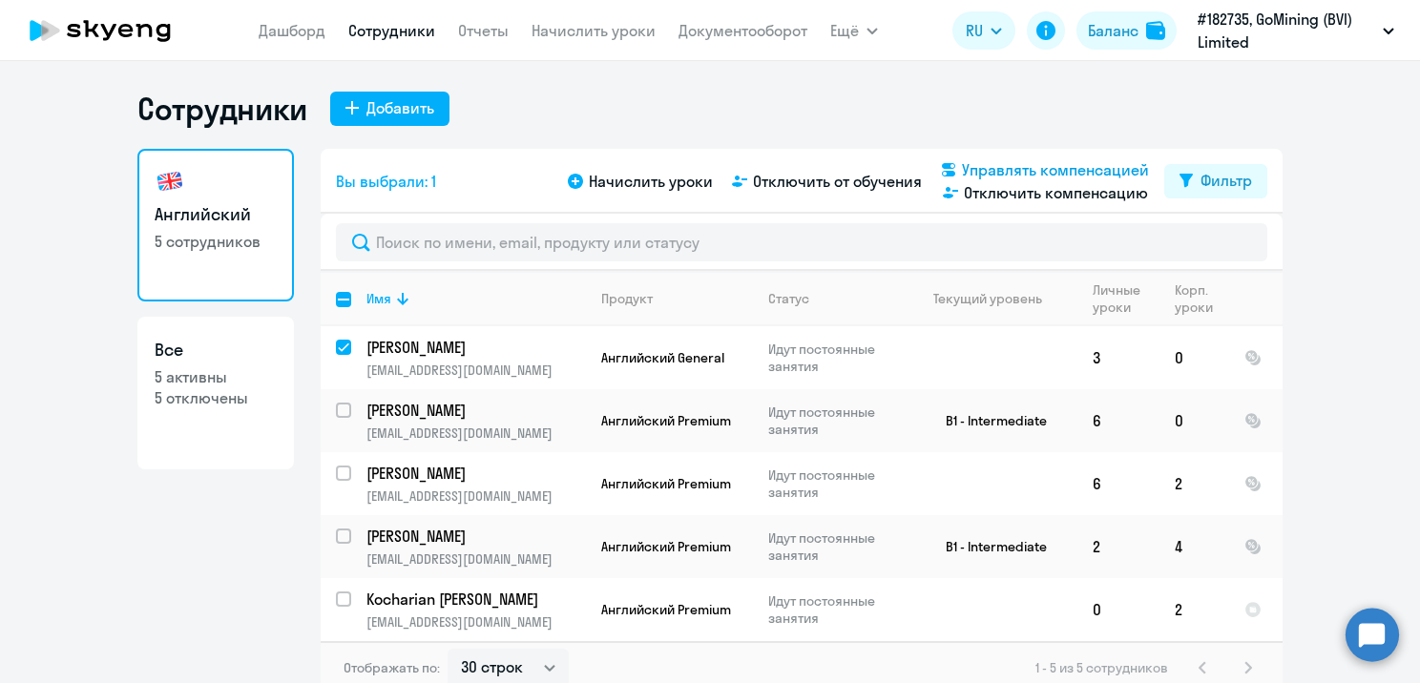
click at [985, 168] on span "Управлять компенсацией" at bounding box center [1055, 169] width 187 height 23
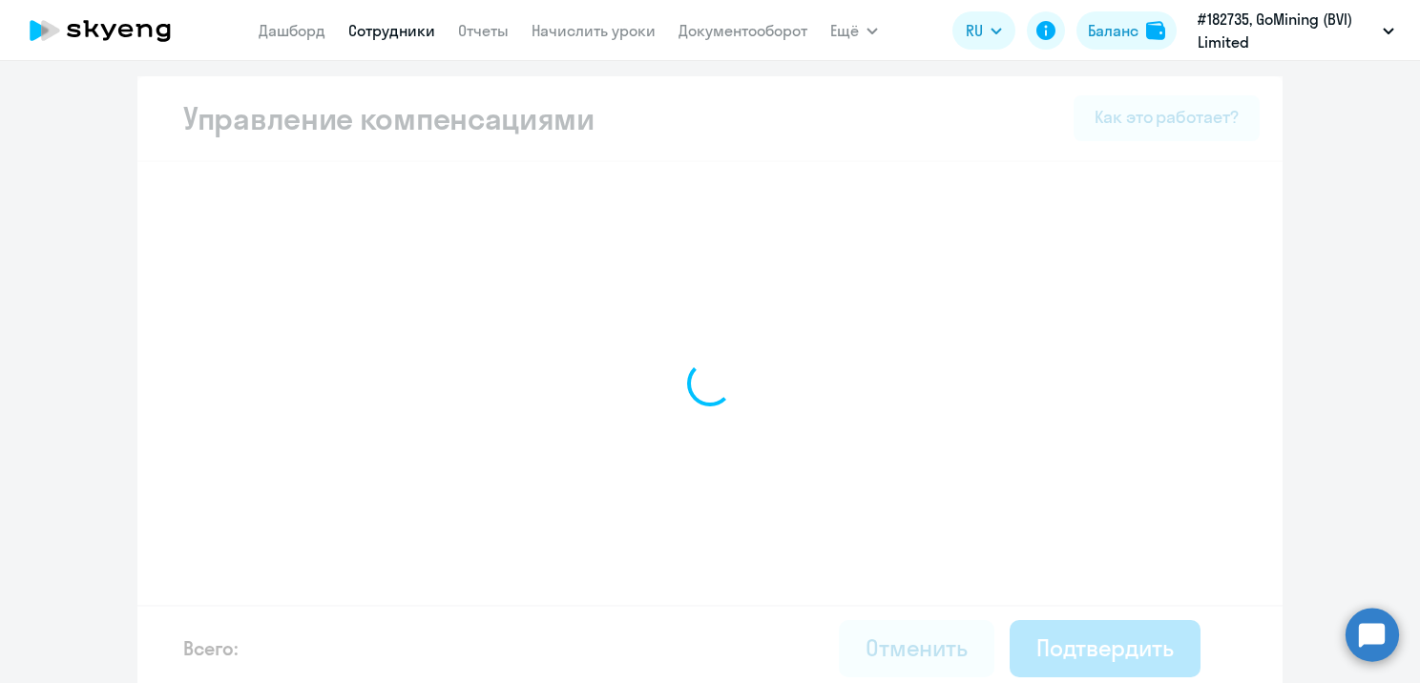
select select "MONTHLY"
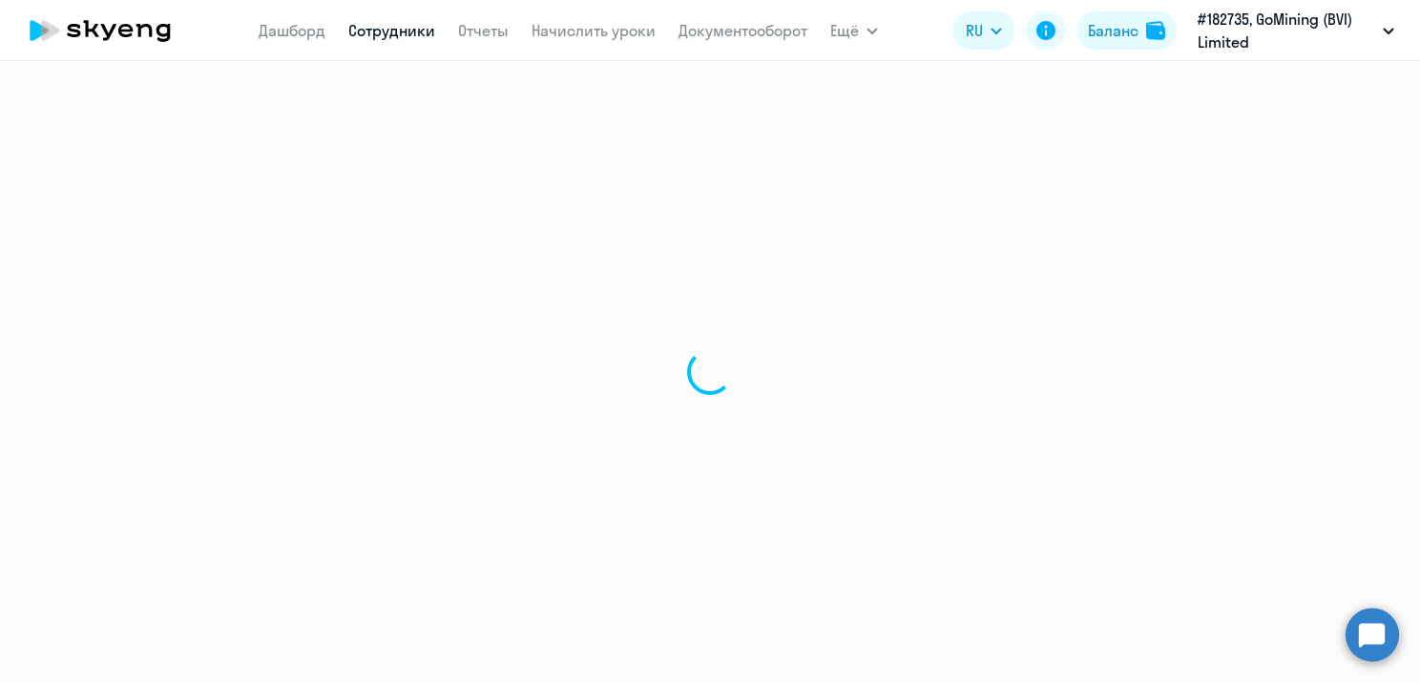
select select "30"
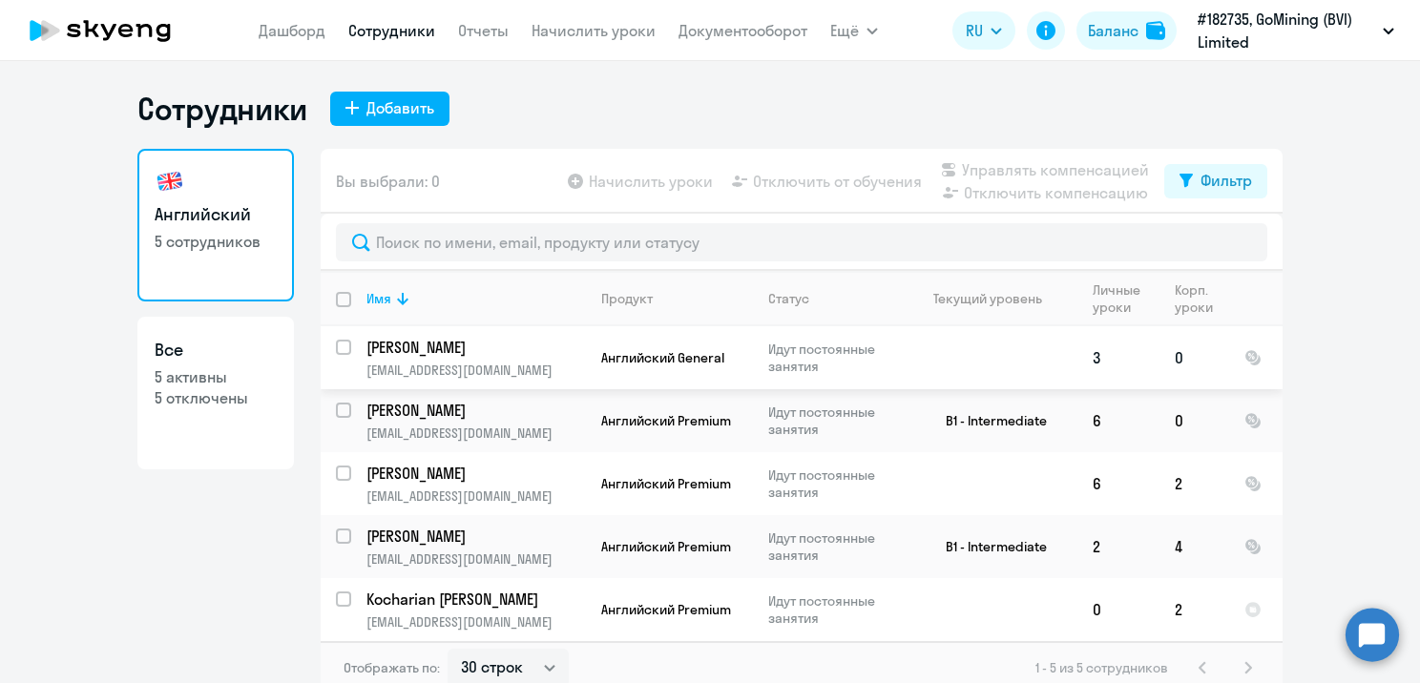
click at [523, 363] on p "[EMAIL_ADDRESS][DOMAIN_NAME]" at bounding box center [475, 370] width 218 height 17
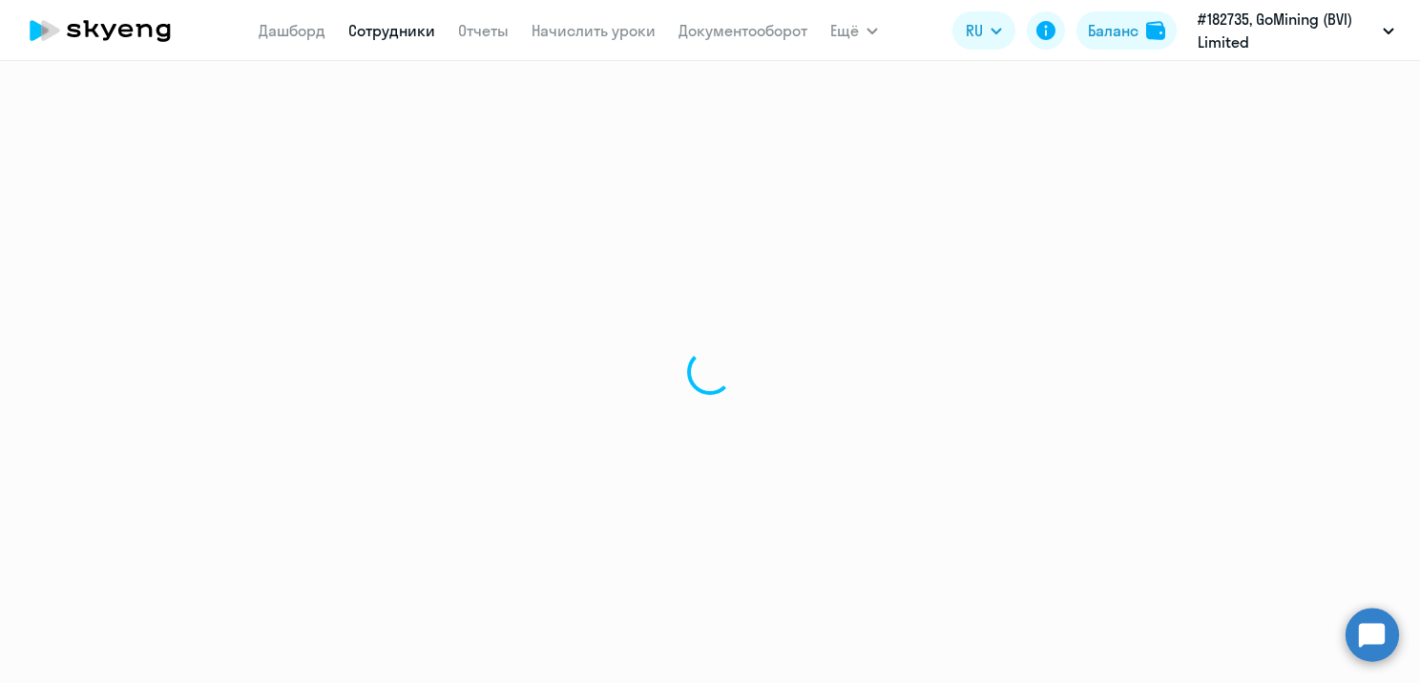
select select "english"
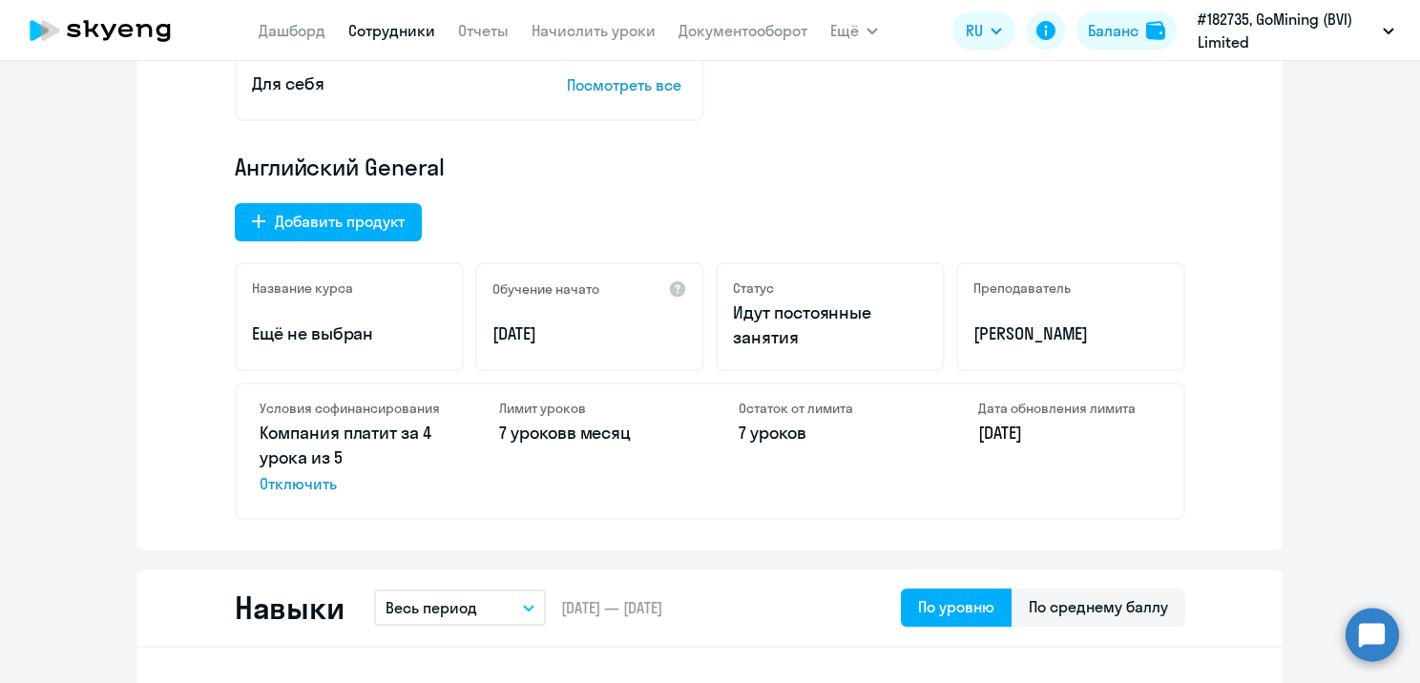
scroll to position [572, 0]
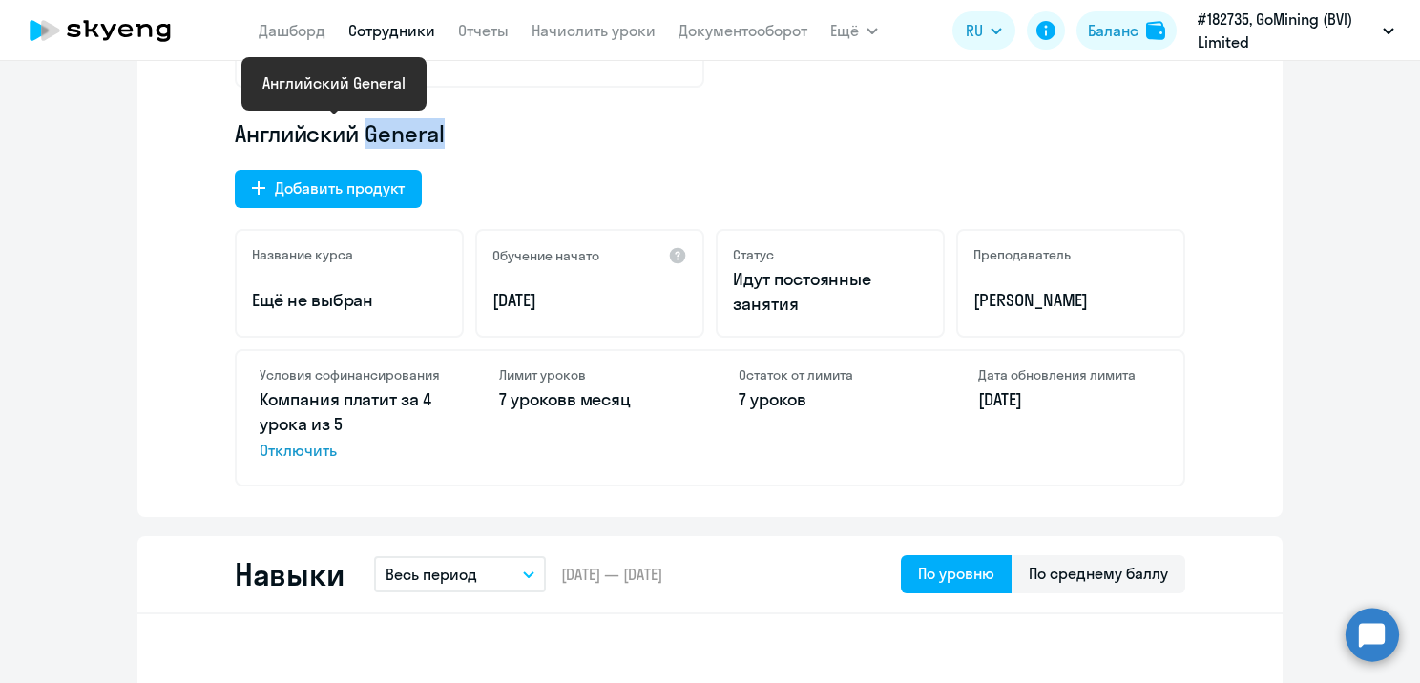
drag, startPoint x: 446, startPoint y: 134, endPoint x: 361, endPoint y: 141, distance: 85.3
click at [361, 141] on p "Английский General" at bounding box center [710, 133] width 950 height 31
click at [448, 147] on p "Английский General" at bounding box center [710, 133] width 950 height 31
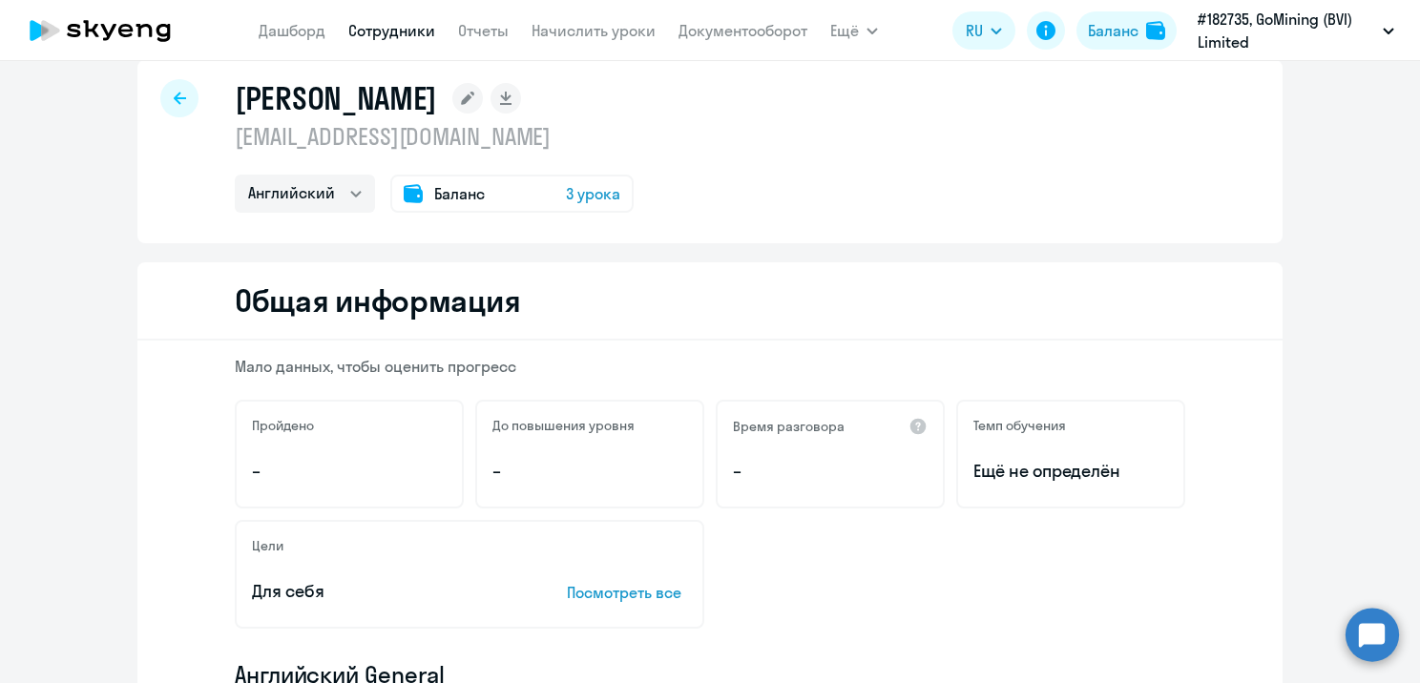
scroll to position [0, 0]
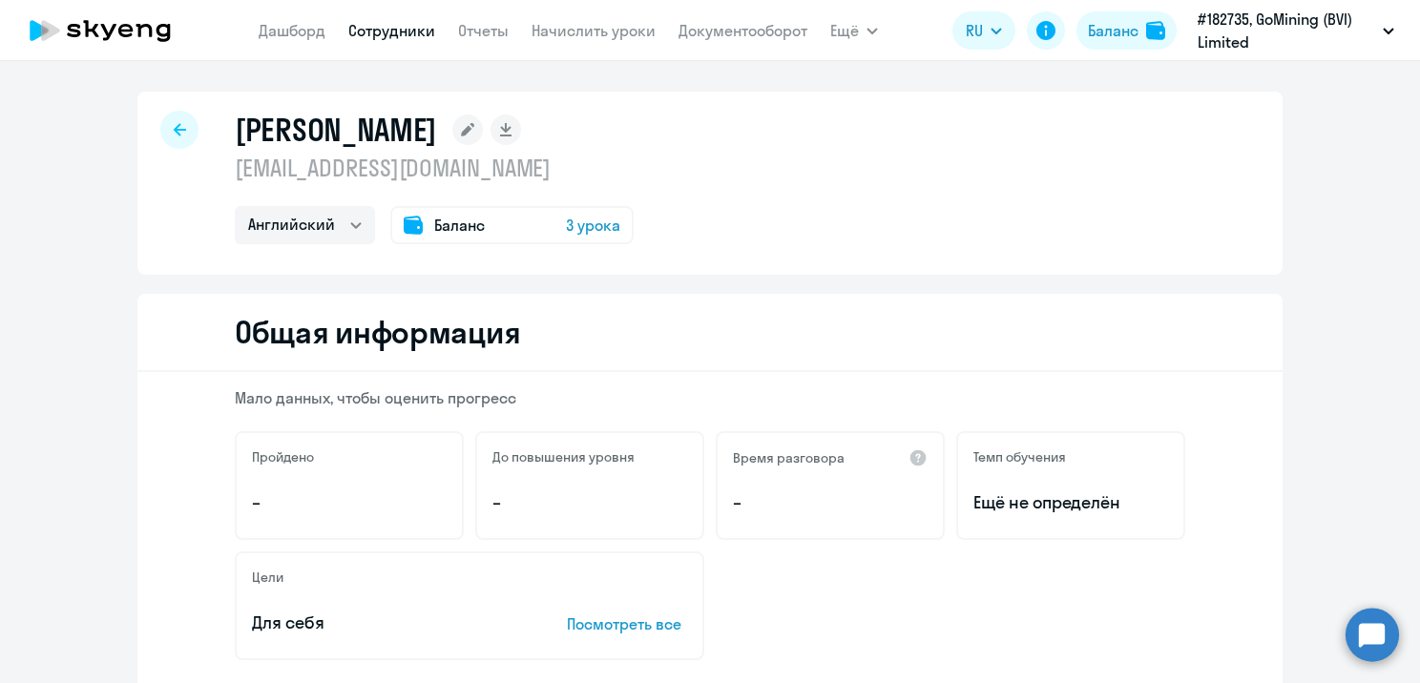
click at [177, 135] on icon at bounding box center [180, 129] width 12 height 13
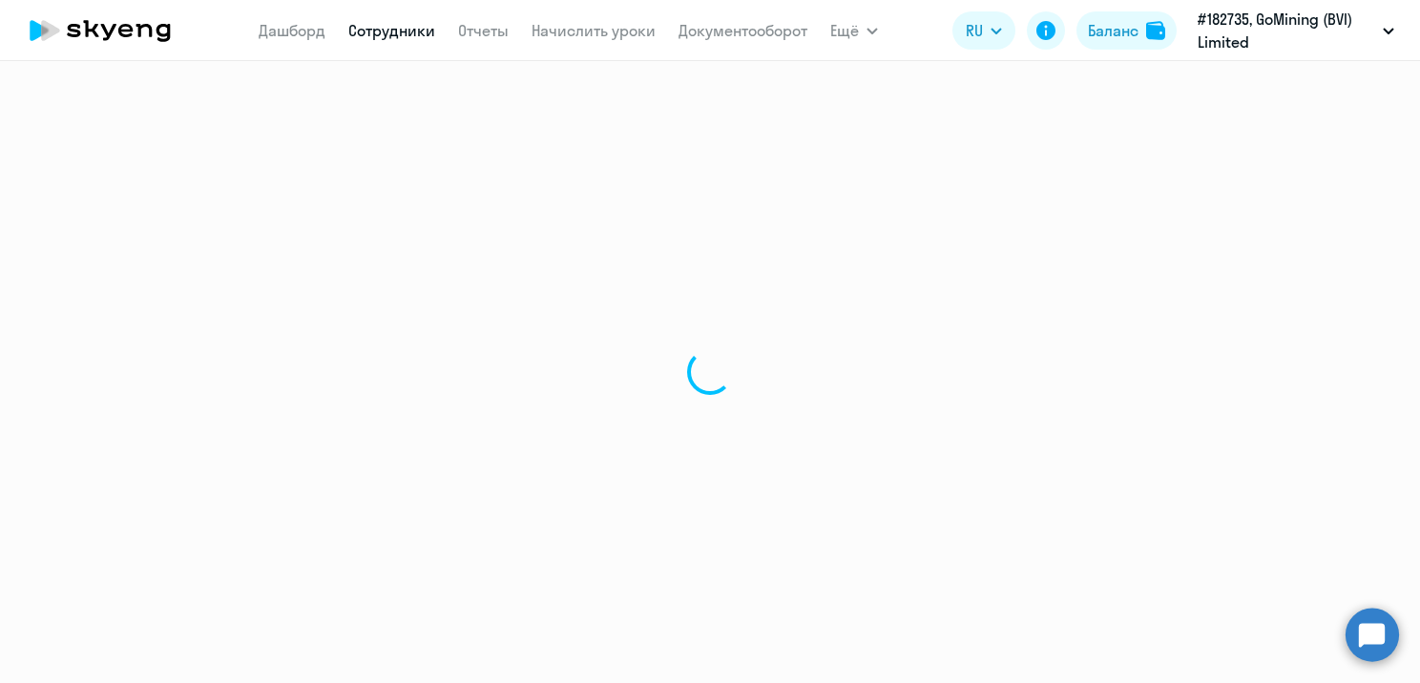
select select "30"
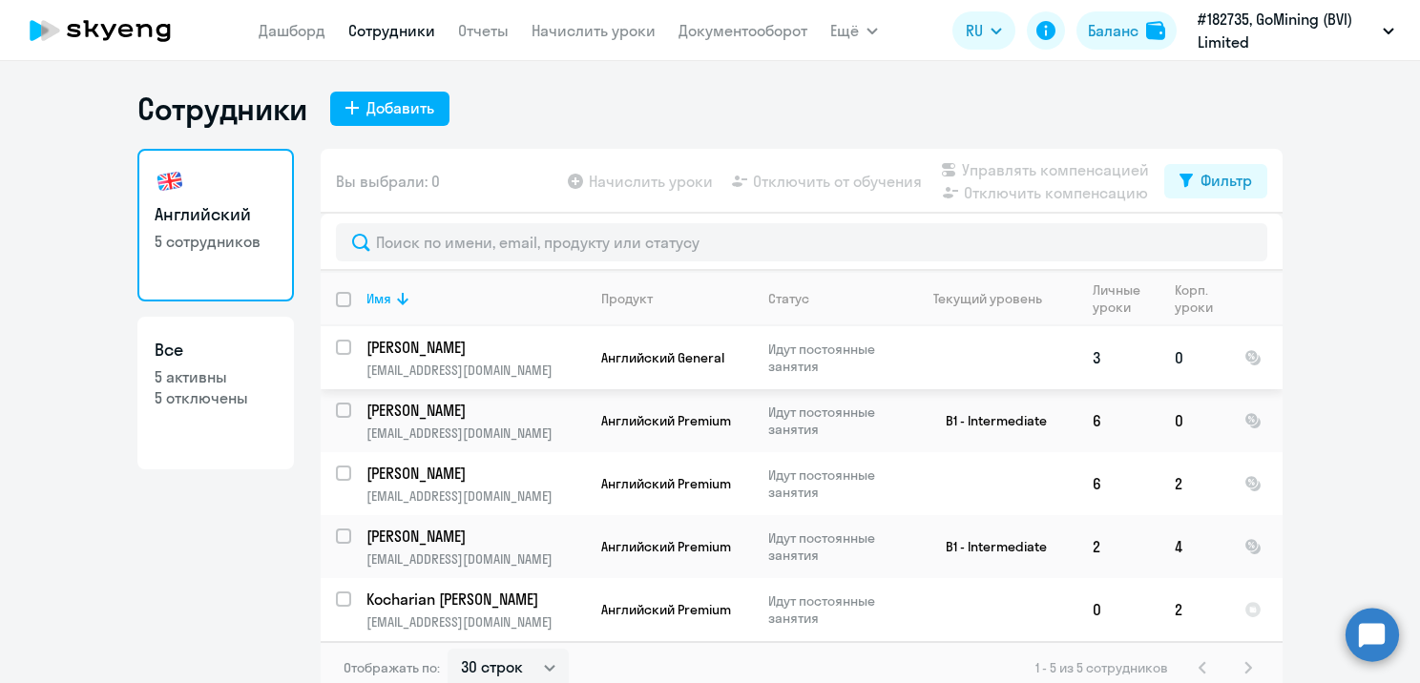
scroll to position [2, 0]
click at [340, 343] on input "select row 40551683" at bounding box center [355, 359] width 38 height 38
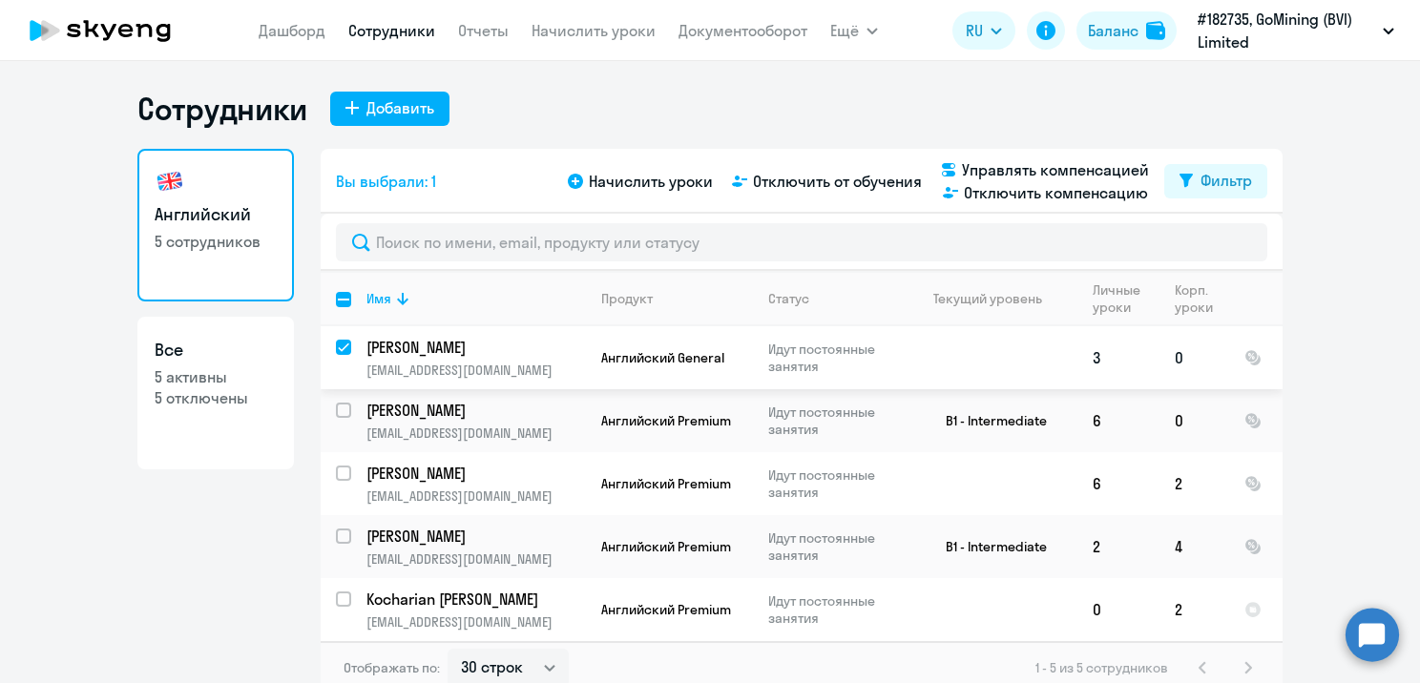
click at [340, 343] on input "deselect row 40551683" at bounding box center [355, 359] width 38 height 38
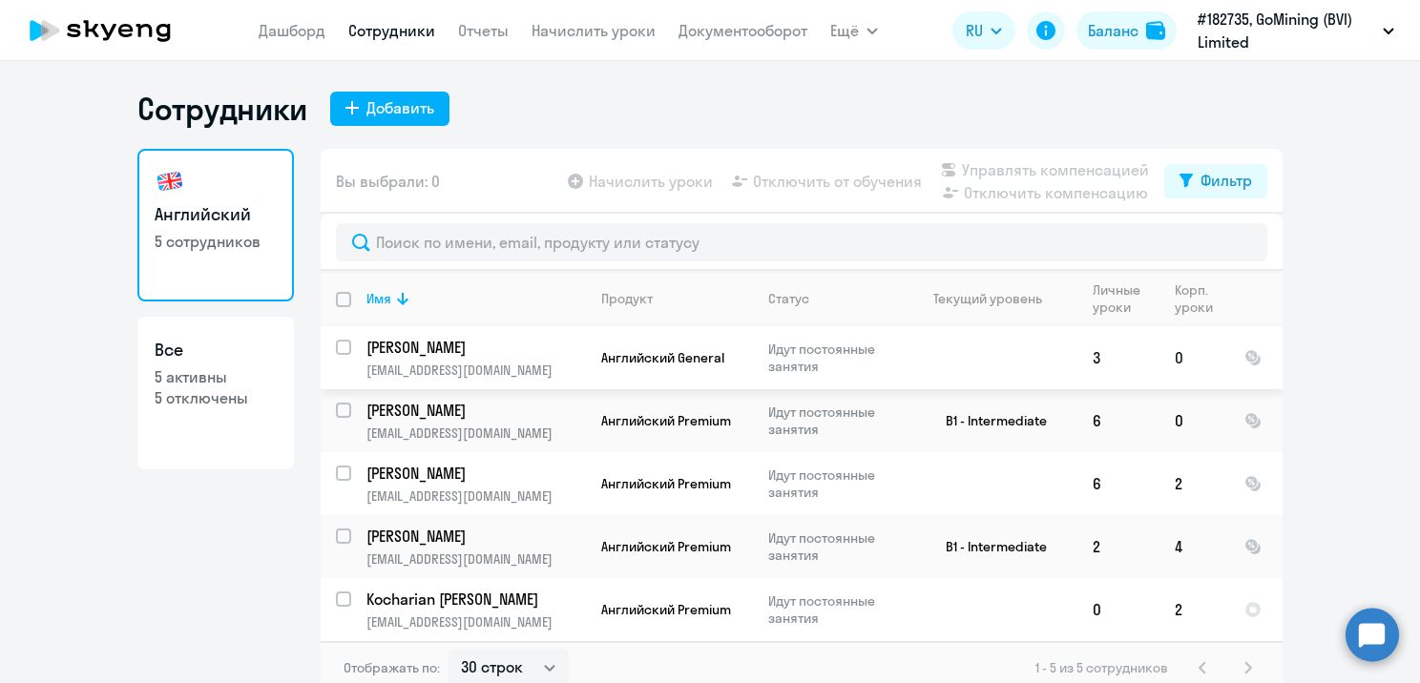
click at [340, 342] on input "select row 40551683" at bounding box center [355, 359] width 38 height 38
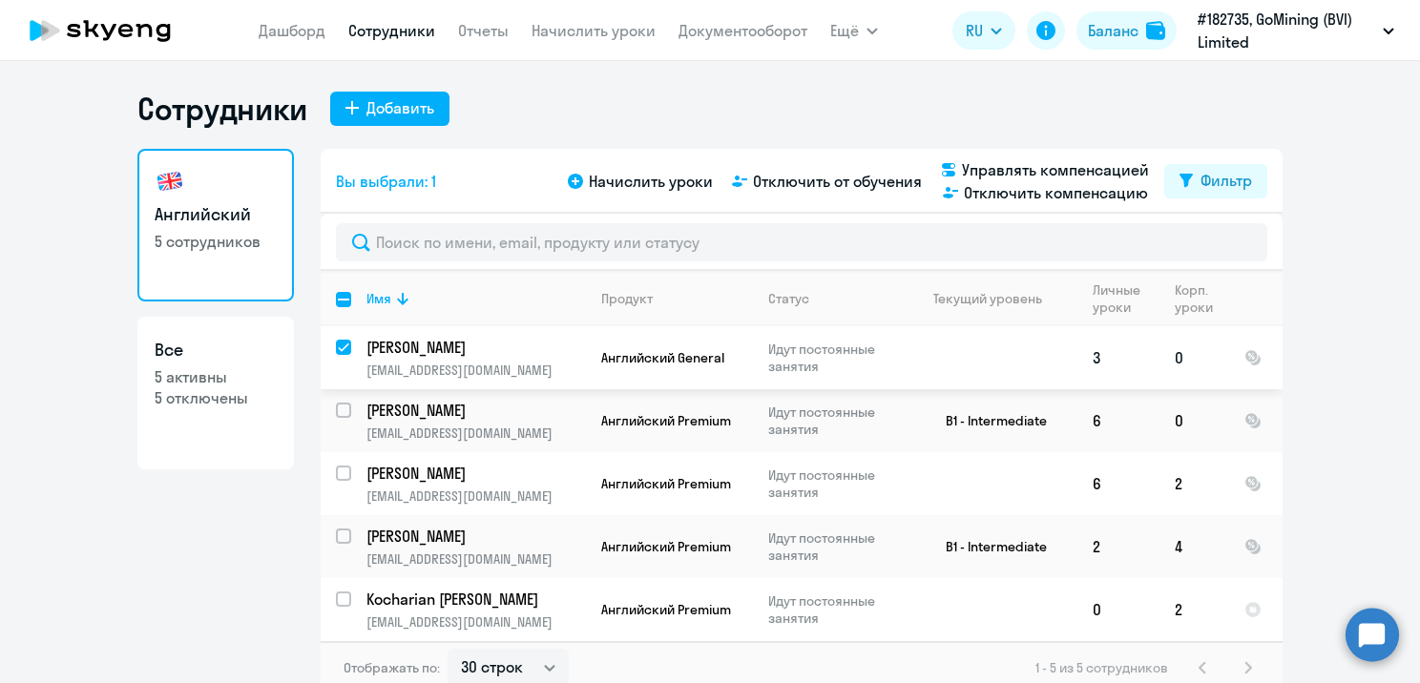
click at [341, 345] on input "deselect row 40551683" at bounding box center [355, 359] width 38 height 38
checkbox input "false"
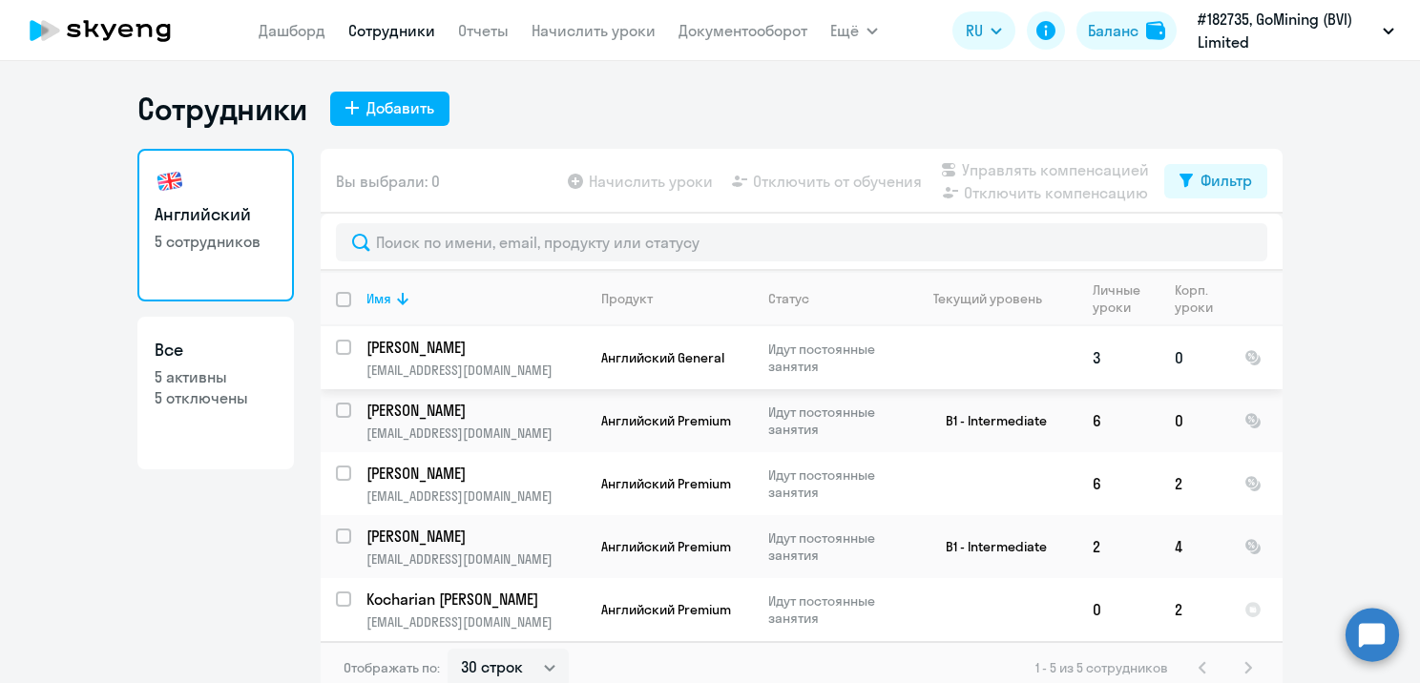
click at [504, 353] on p "[PERSON_NAME]" at bounding box center [474, 347] width 216 height 21
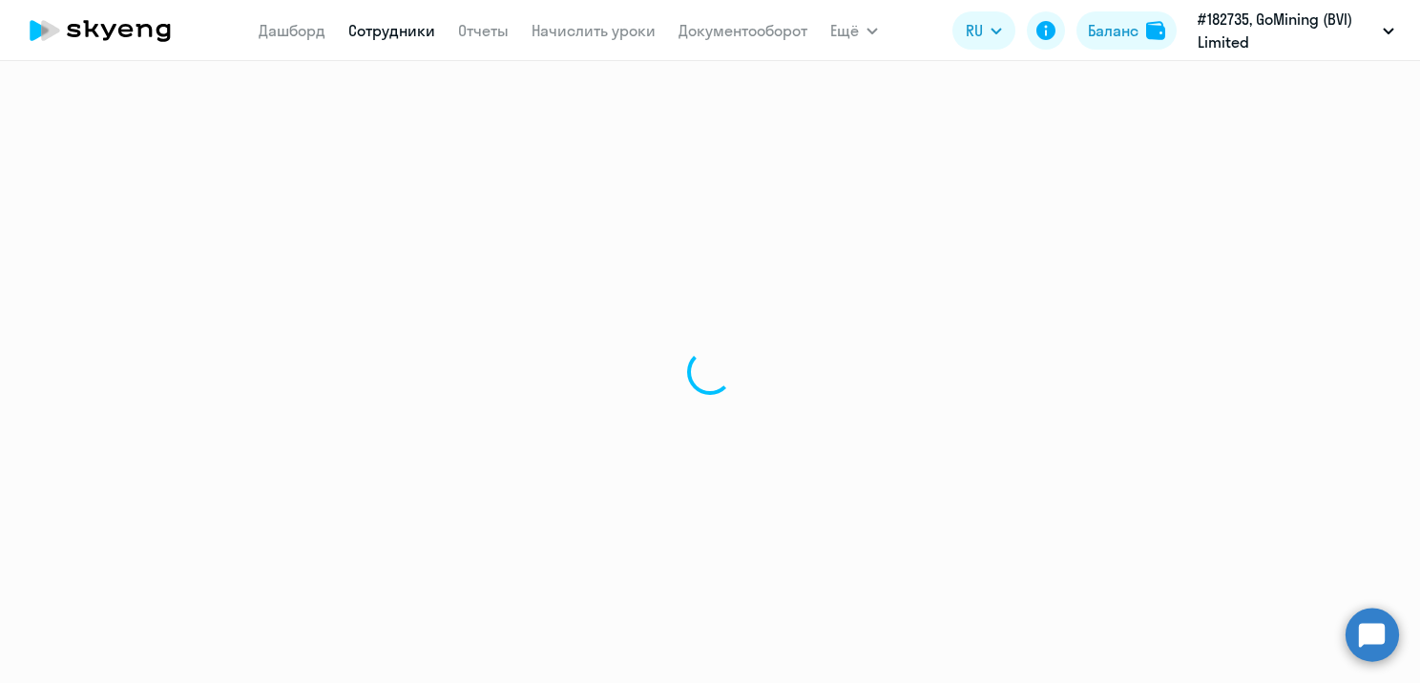
select select "english"
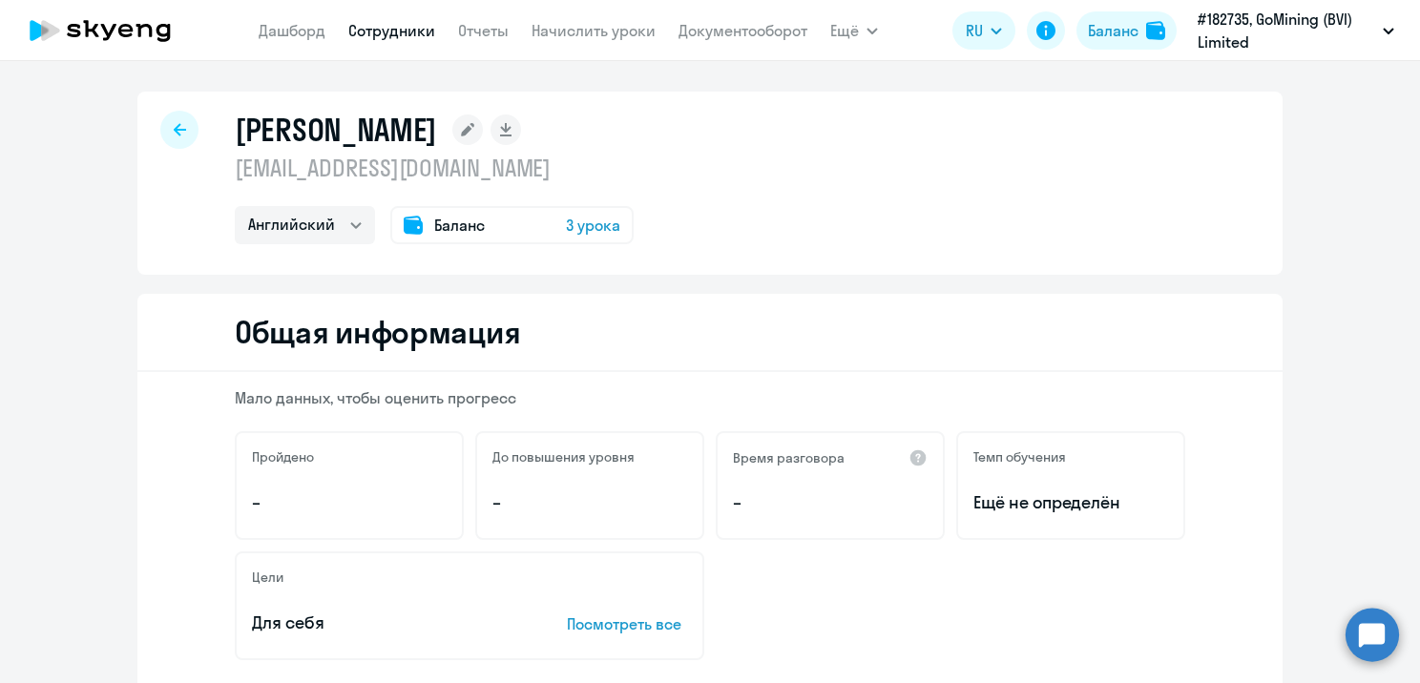
click at [176, 130] on icon at bounding box center [180, 129] width 12 height 12
select select "30"
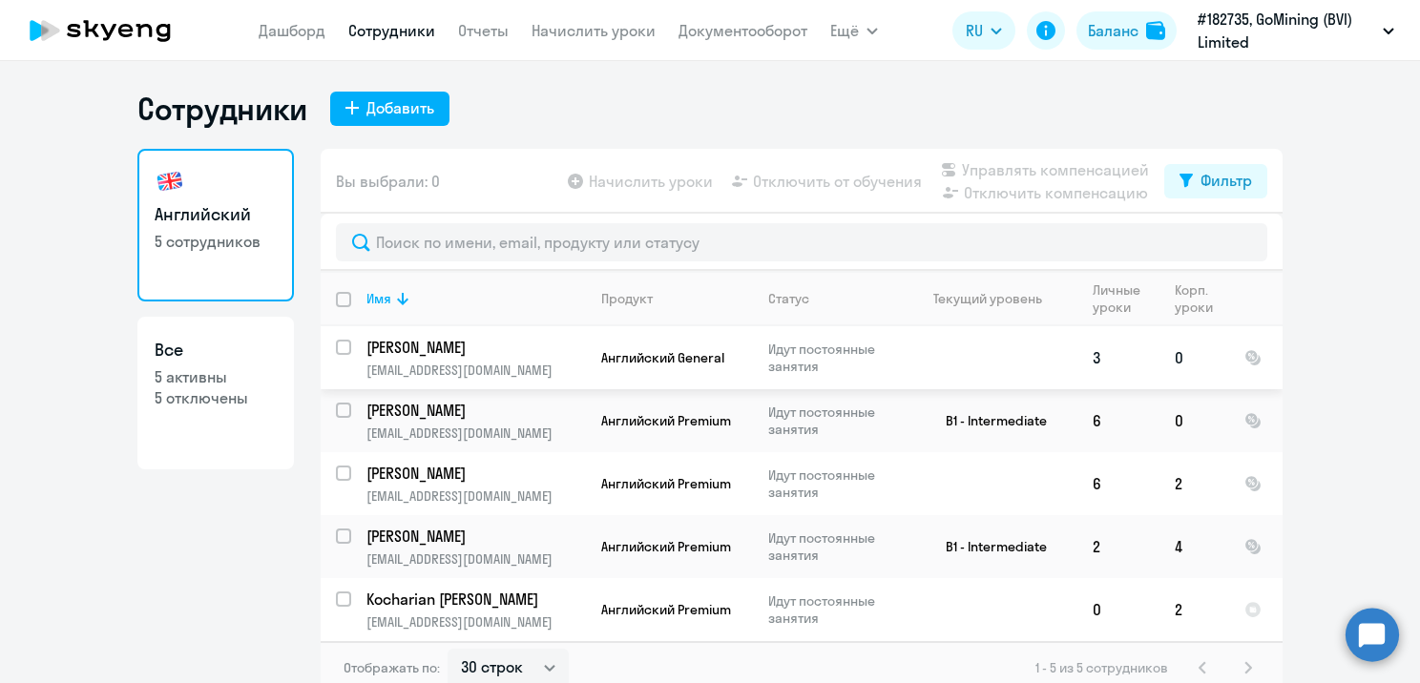
click at [338, 355] on input "select row 40551683" at bounding box center [355, 359] width 38 height 38
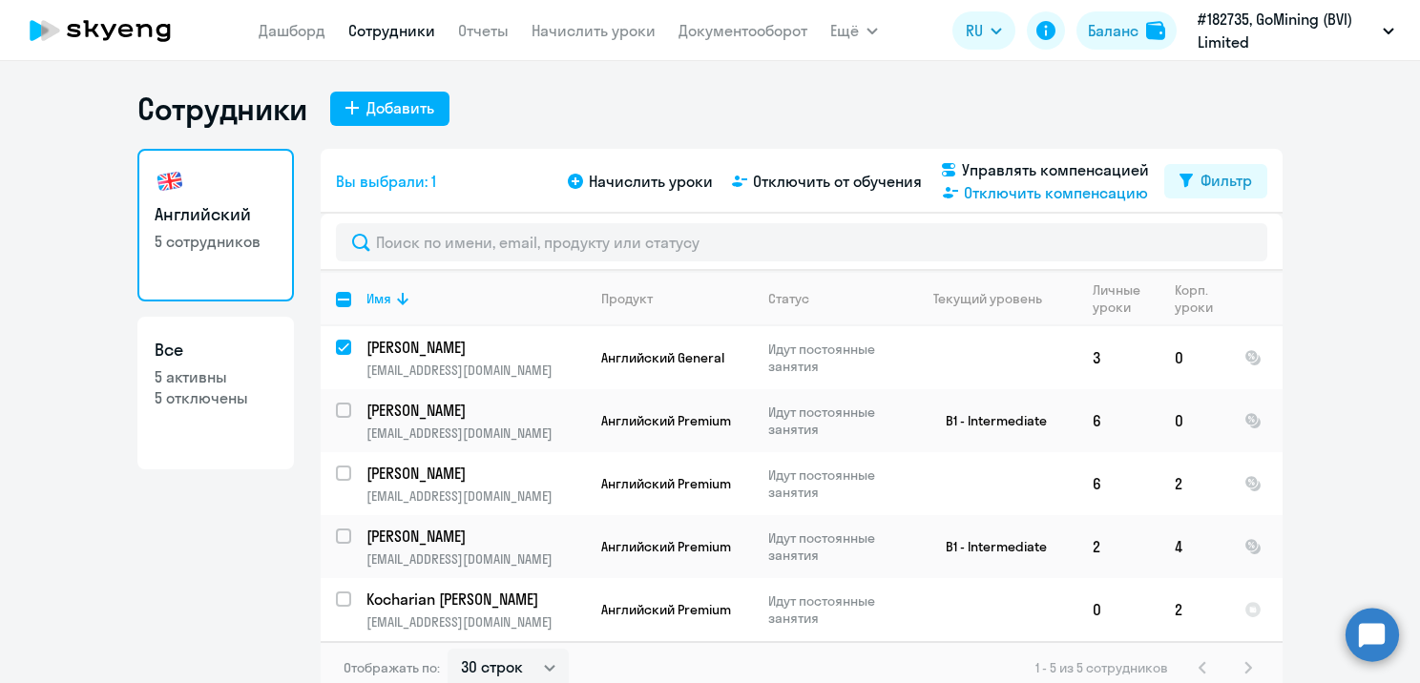
click at [966, 199] on span "Отключить компенсацию" at bounding box center [1056, 192] width 184 height 23
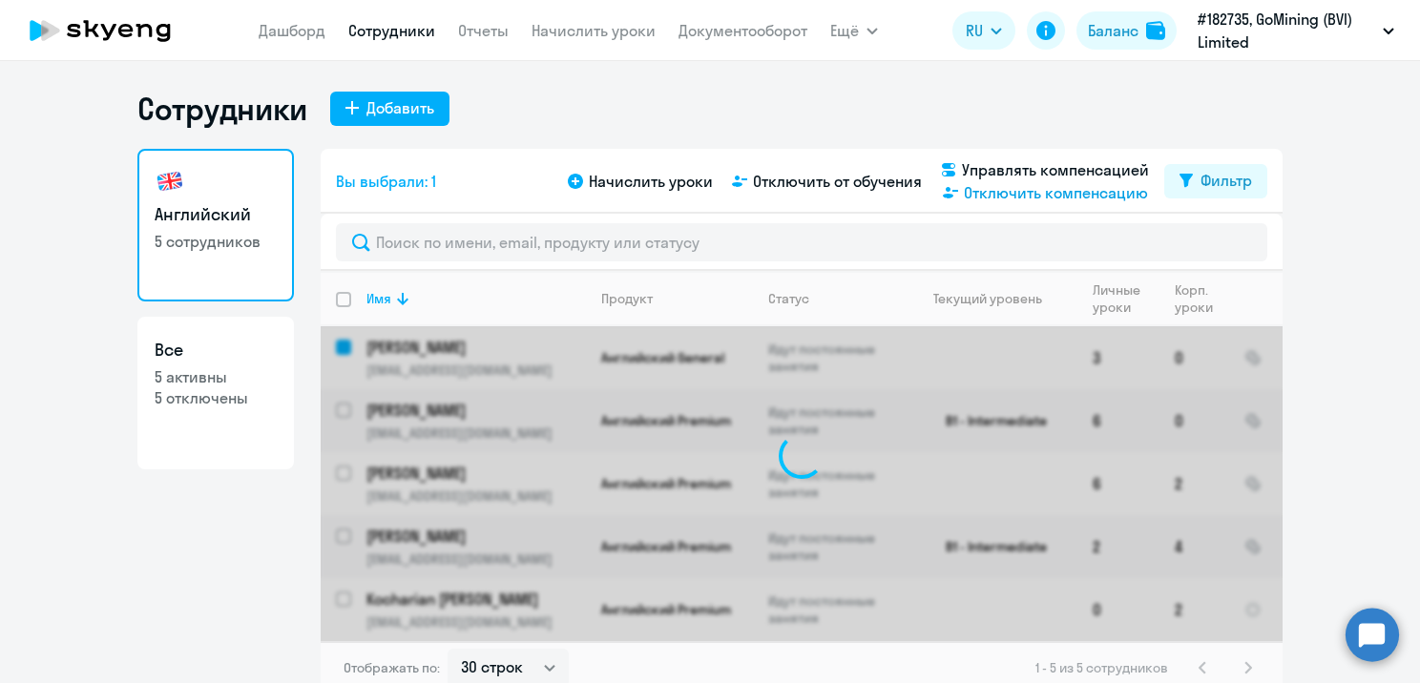
checkbox input "false"
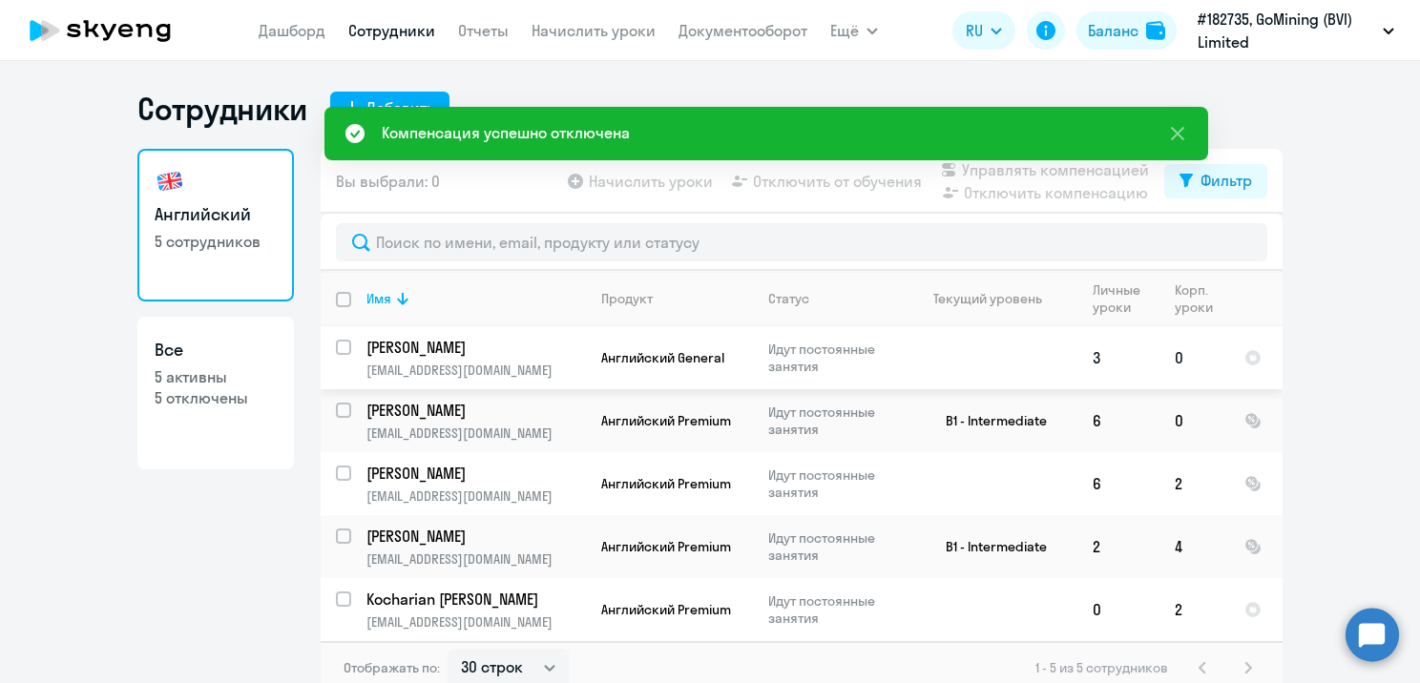
click at [493, 355] on p "[PERSON_NAME]" at bounding box center [474, 347] width 216 height 21
select select "english"
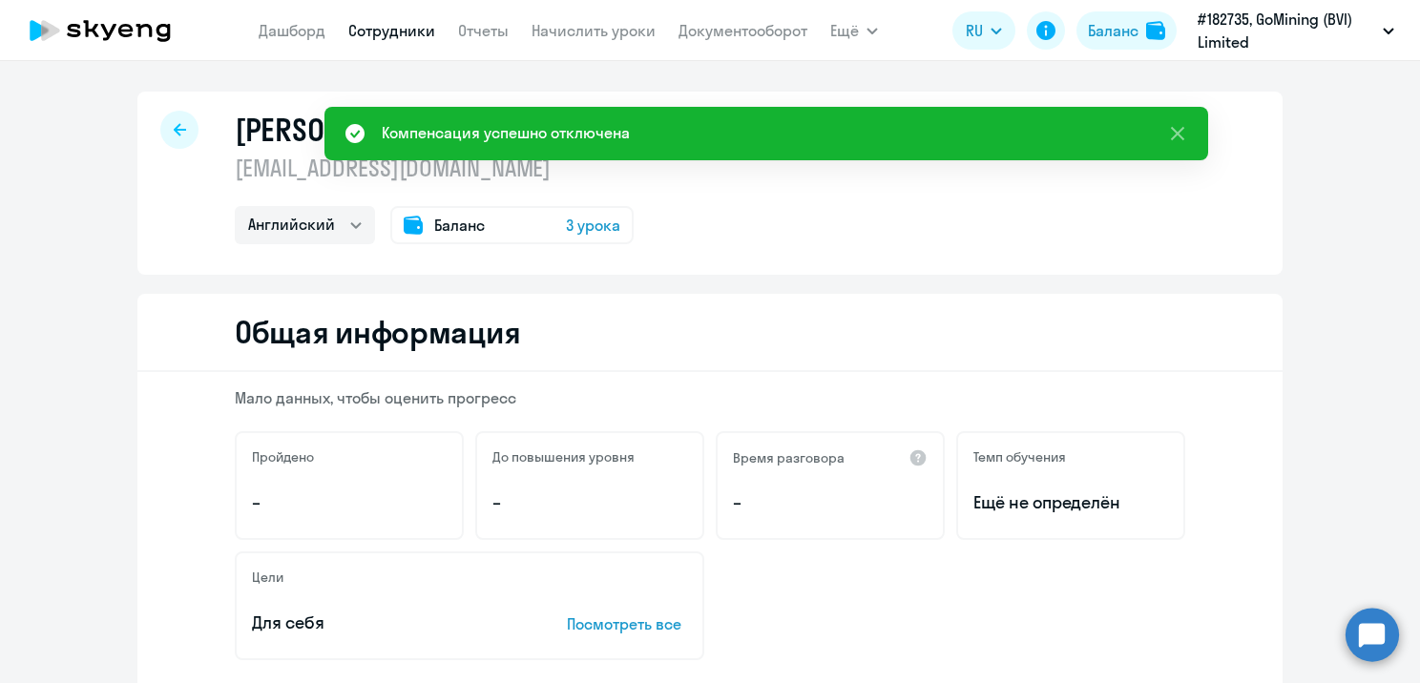
click at [179, 124] on div at bounding box center [179, 130] width 38 height 38
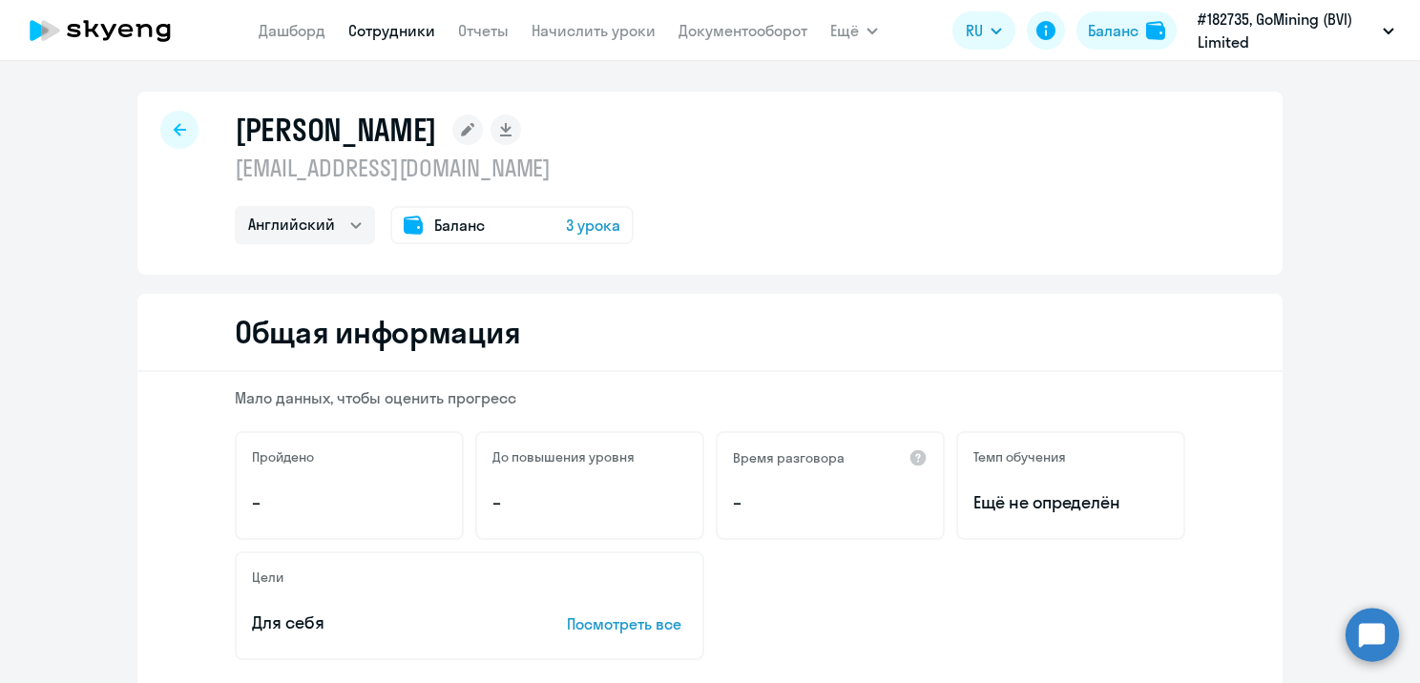
select select "30"
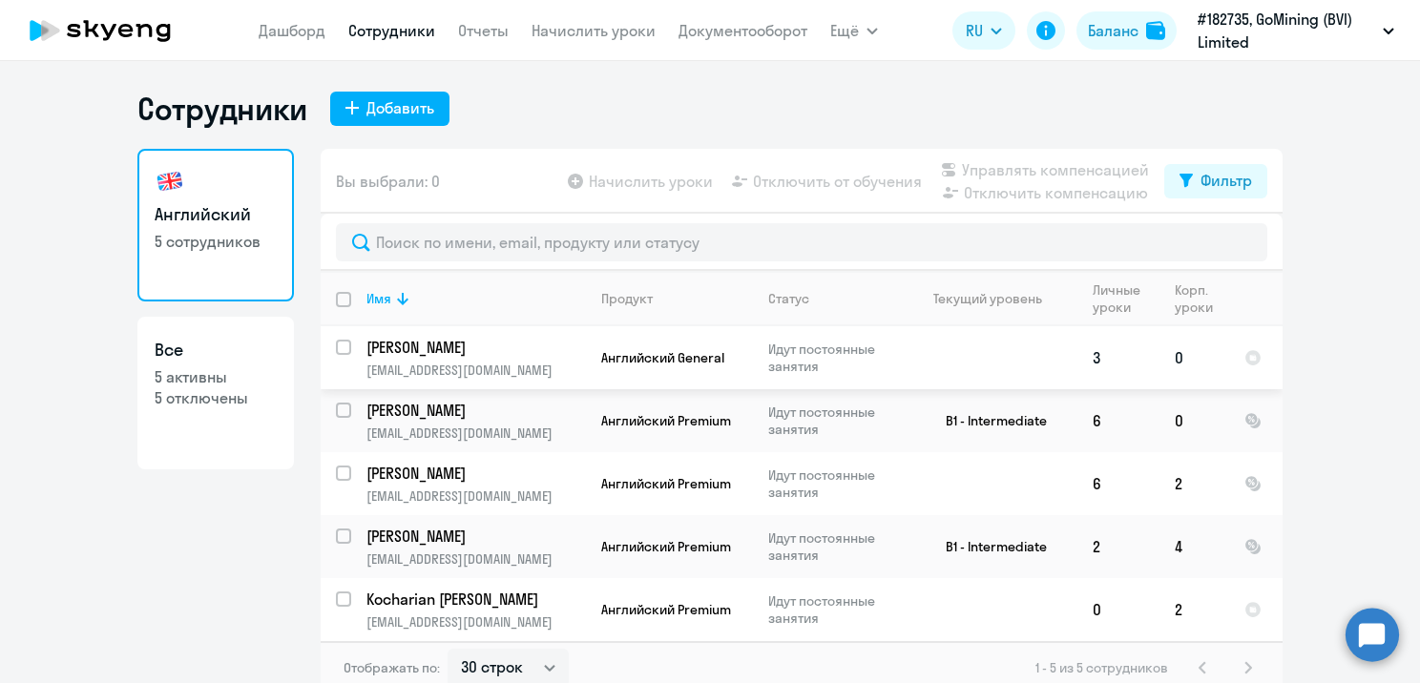
click at [337, 340] on input "select row 40551683" at bounding box center [355, 359] width 38 height 38
checkbox input "true"
click at [993, 171] on span "Управлять компенсацией" at bounding box center [1055, 169] width 187 height 23
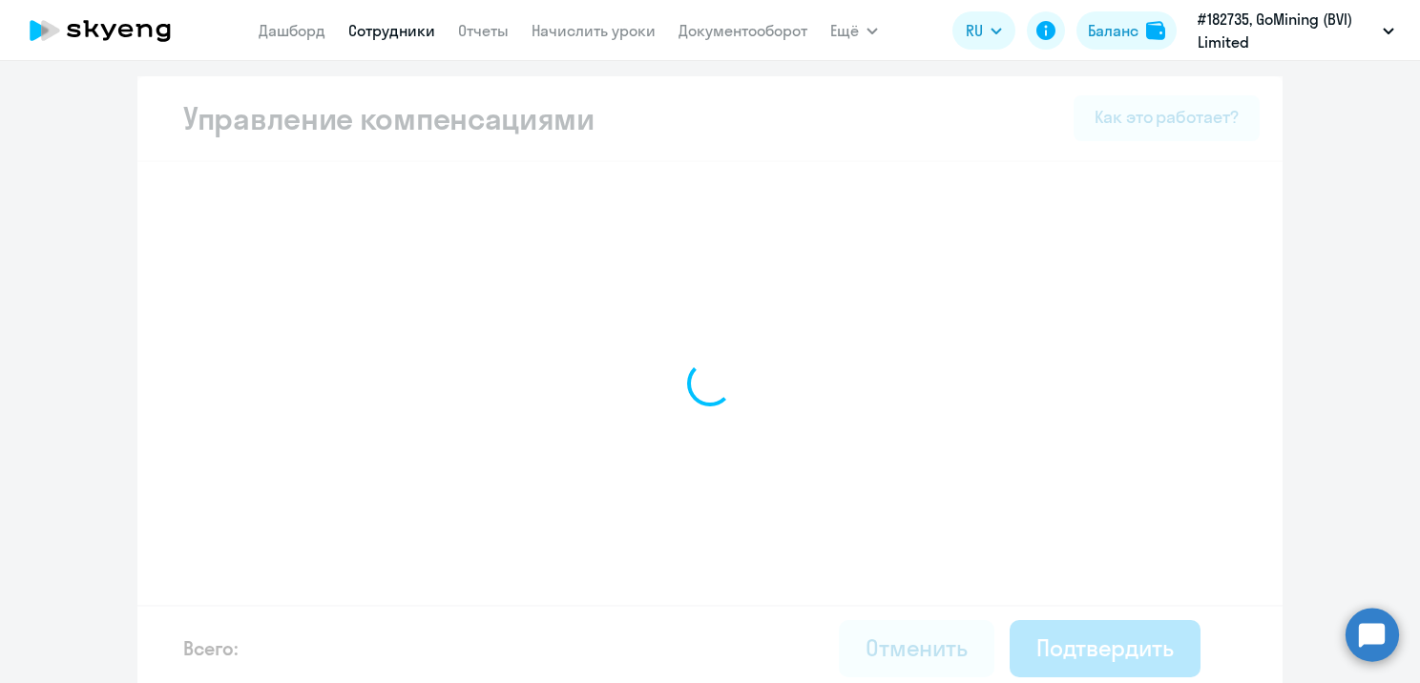
select select "MONTHLY"
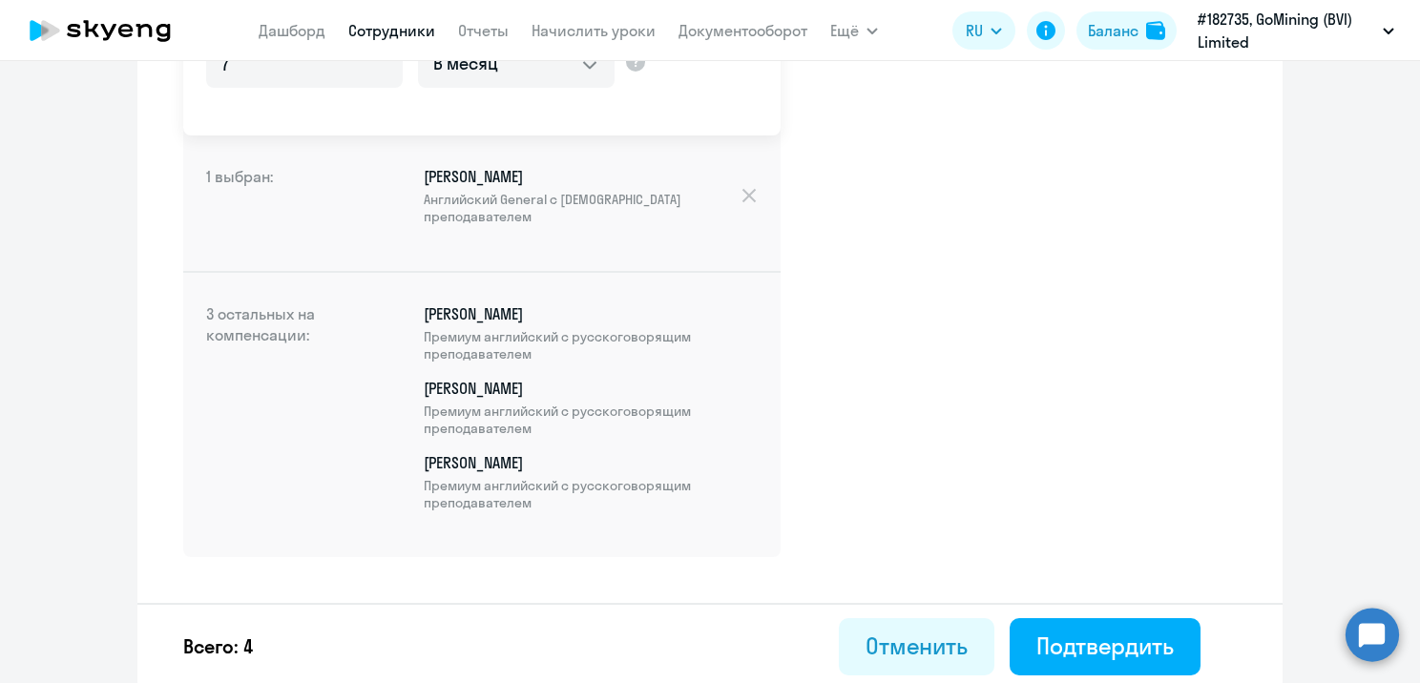
scroll to position [480, 0]
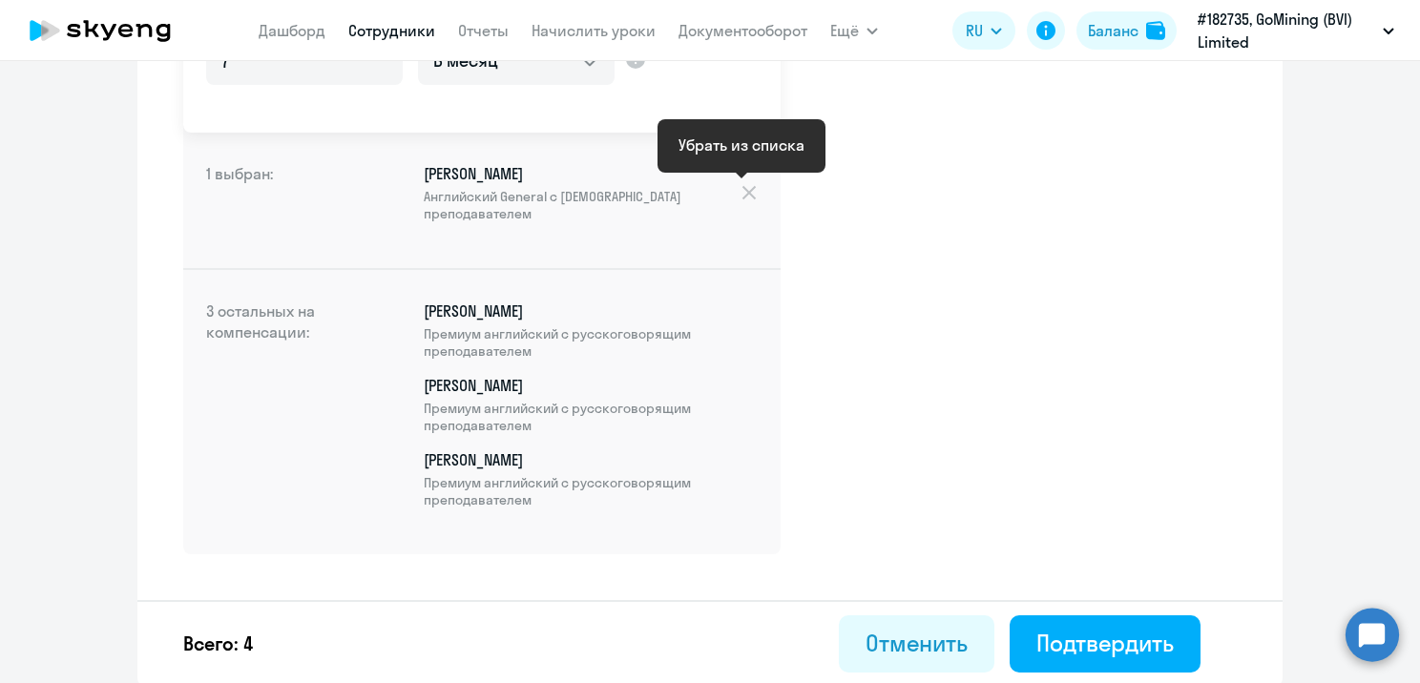
click at [746, 192] on div at bounding box center [748, 192] width 18 height 21
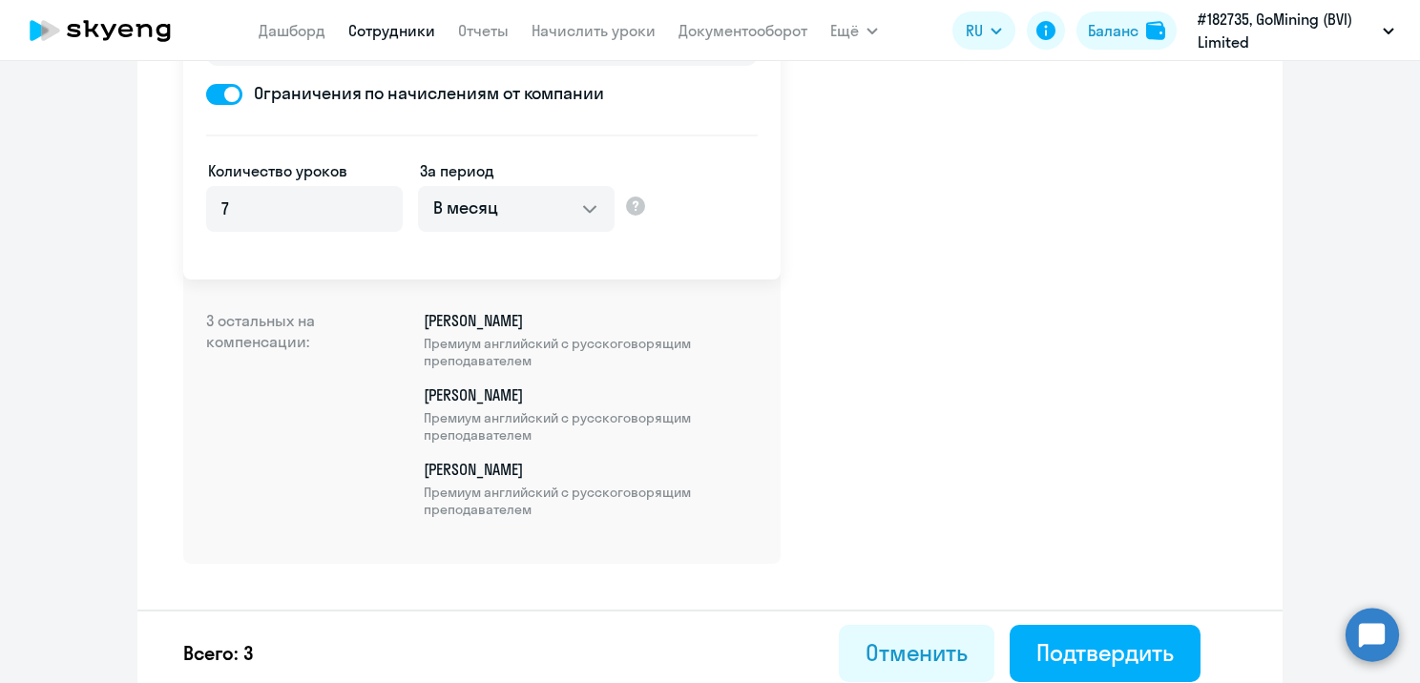
scroll to position [343, 0]
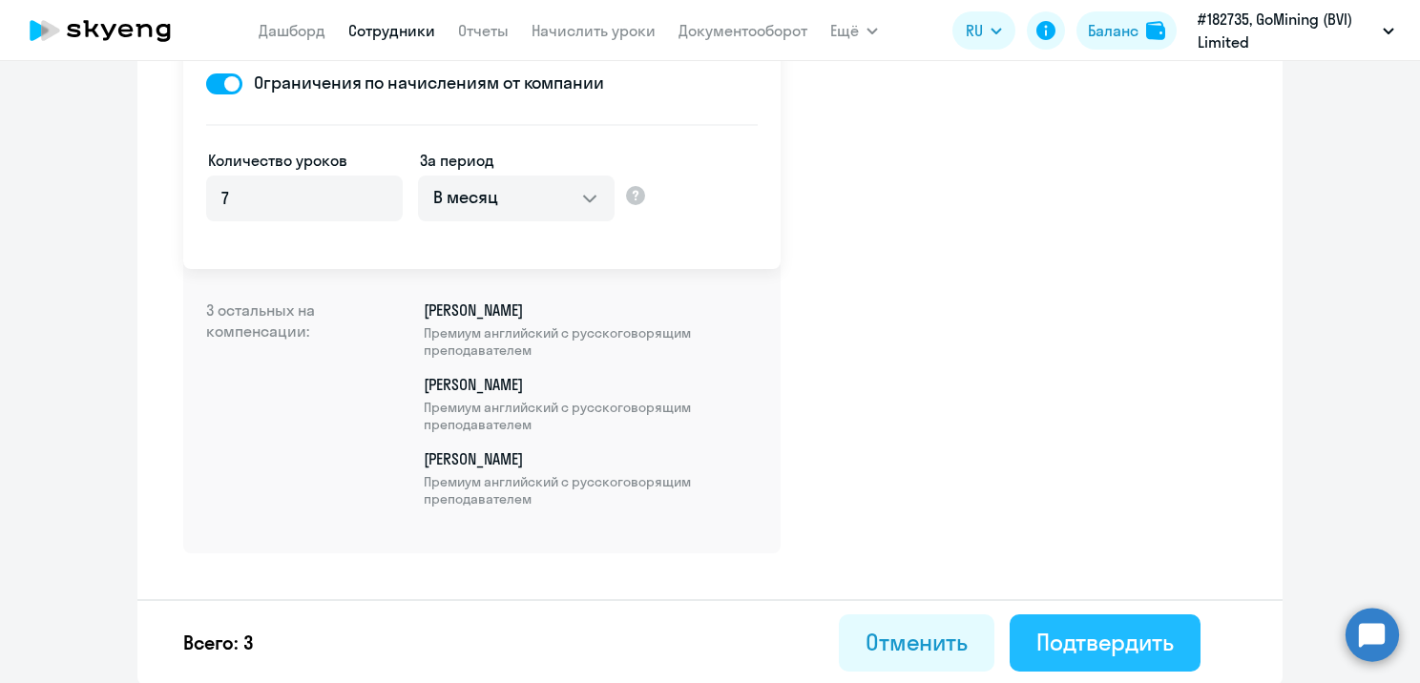
click at [1092, 635] on div "Подтвердить" at bounding box center [1104, 642] width 137 height 31
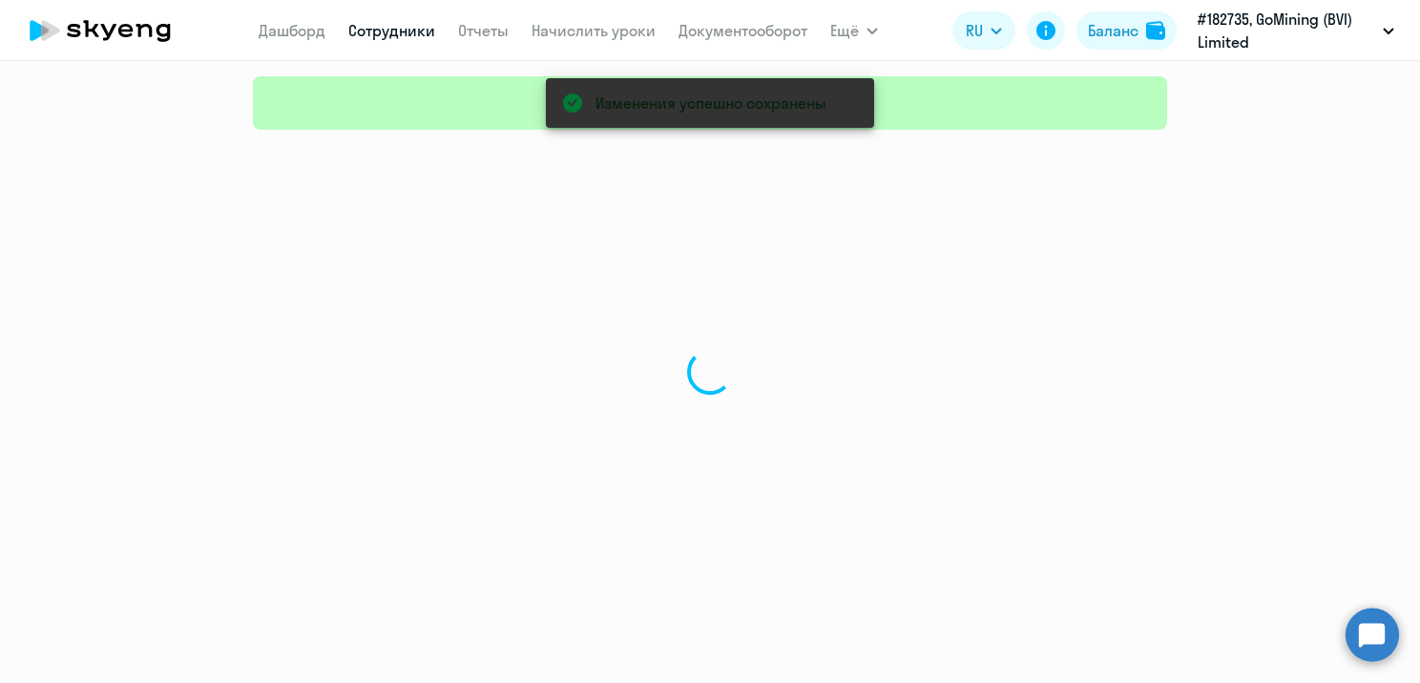
select select "30"
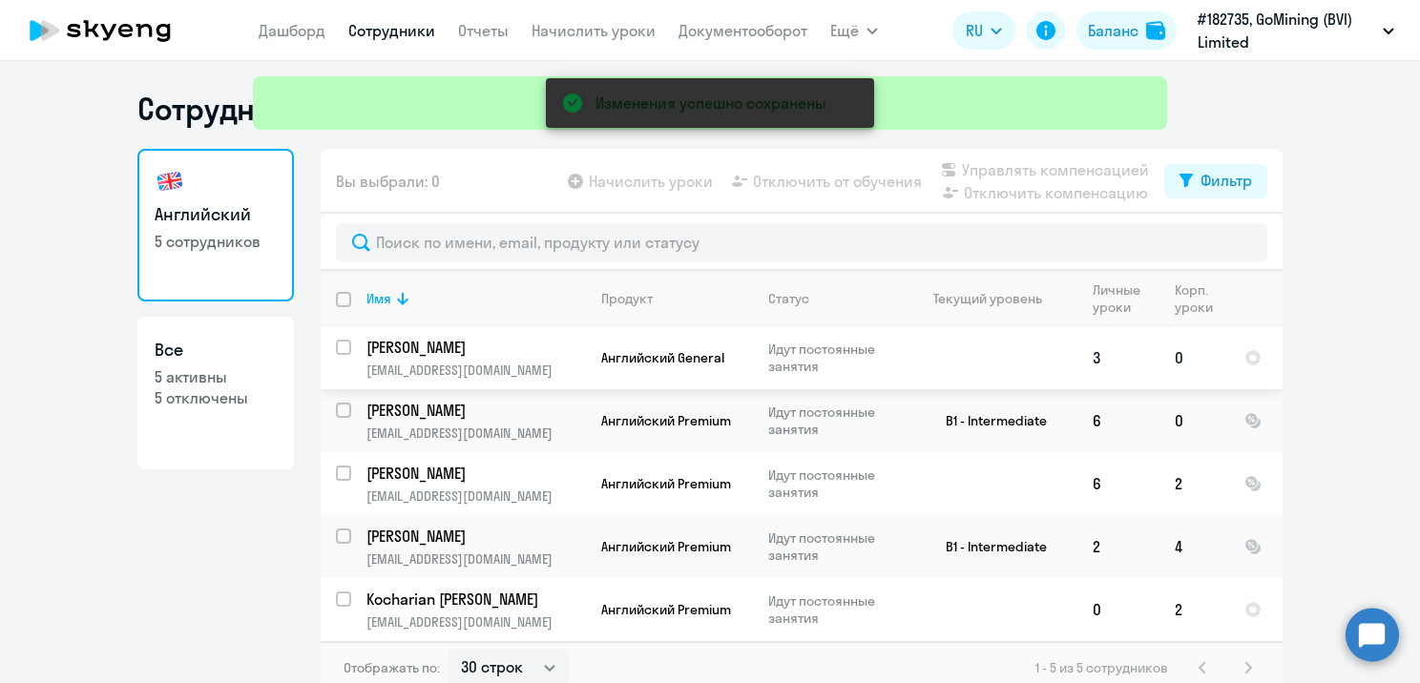
click at [338, 344] on input "select row 40551683" at bounding box center [355, 359] width 38 height 38
checkbox input "true"
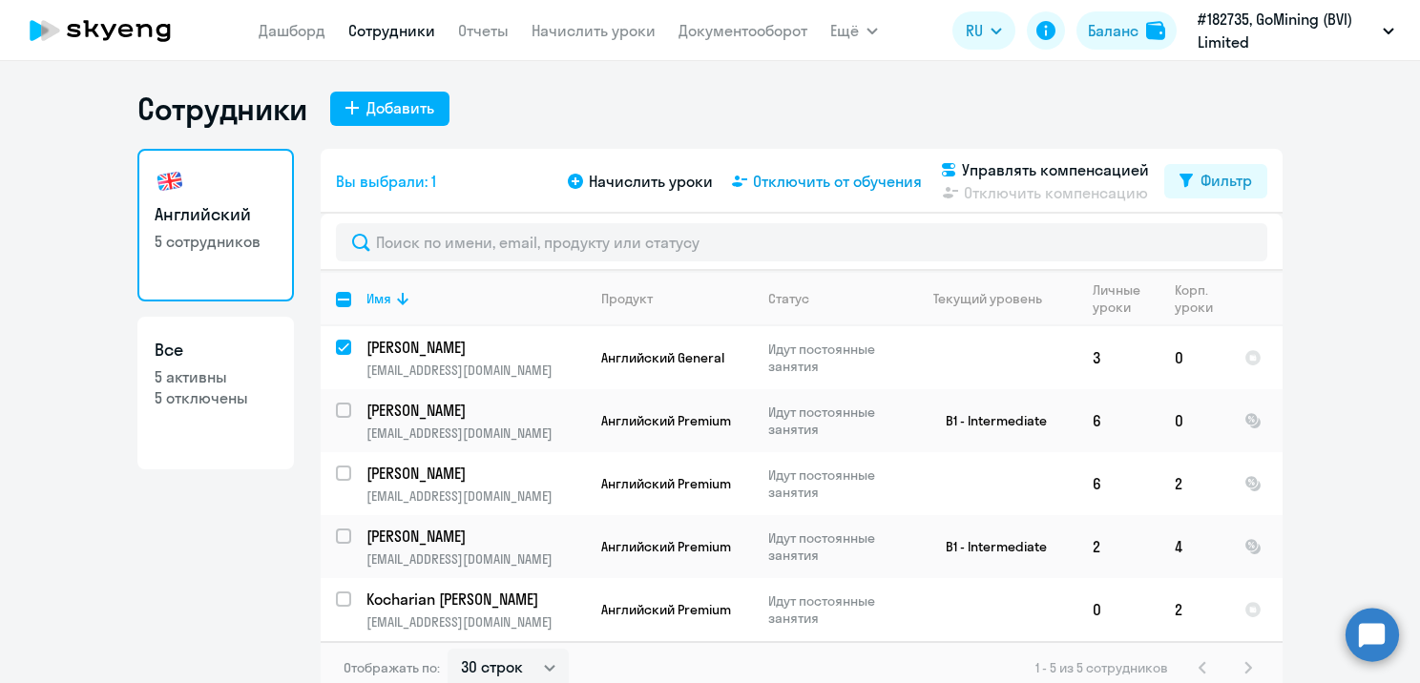
click at [800, 185] on span "Отключить от обучения" at bounding box center [837, 181] width 169 height 23
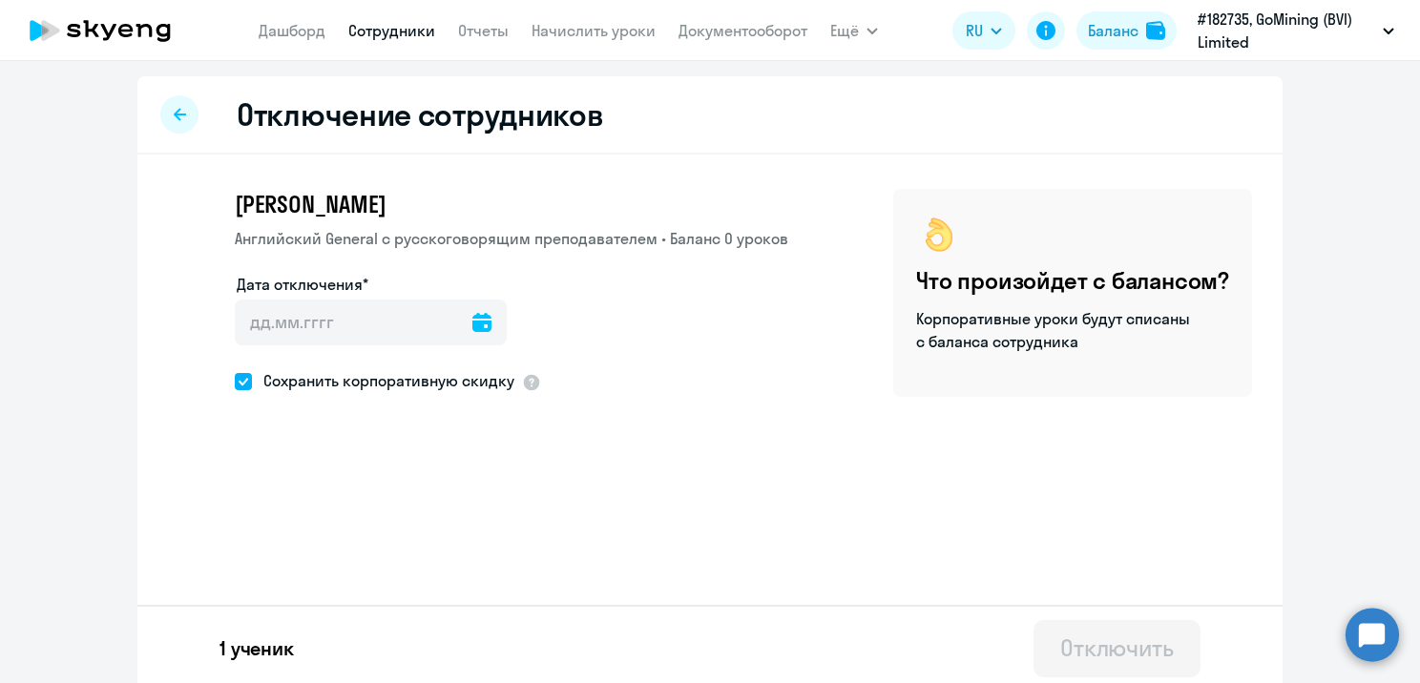
scroll to position [8, 0]
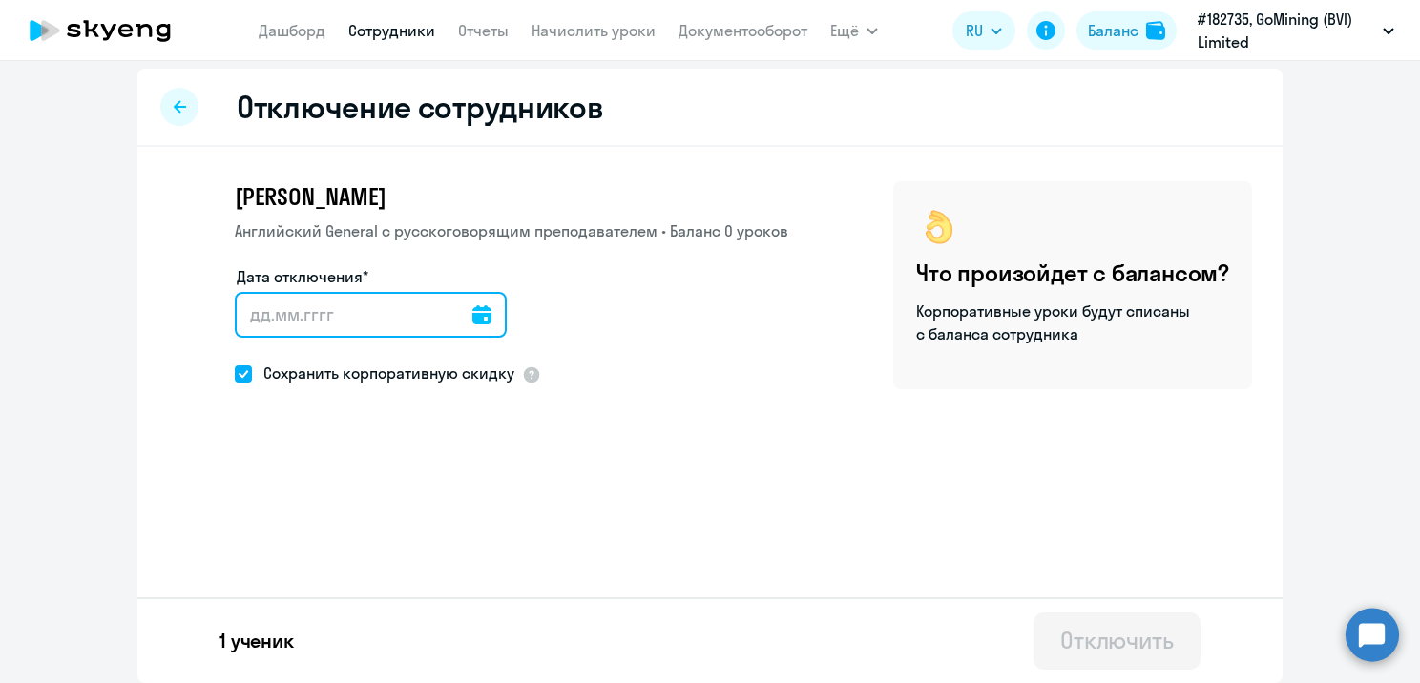
click at [478, 313] on input "Дата отключения*" at bounding box center [371, 315] width 272 height 46
click at [487, 304] on input "Дата отключения*" at bounding box center [371, 315] width 272 height 46
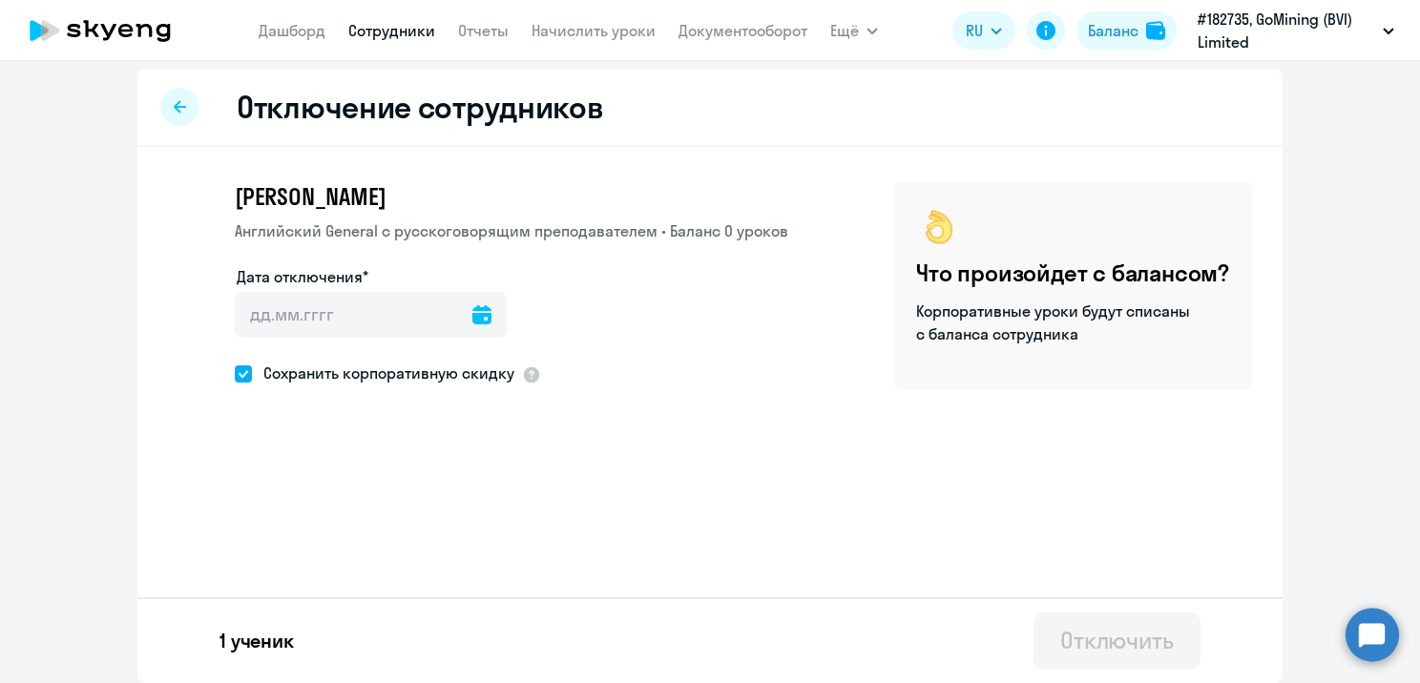
click at [472, 307] on icon at bounding box center [481, 314] width 19 height 19
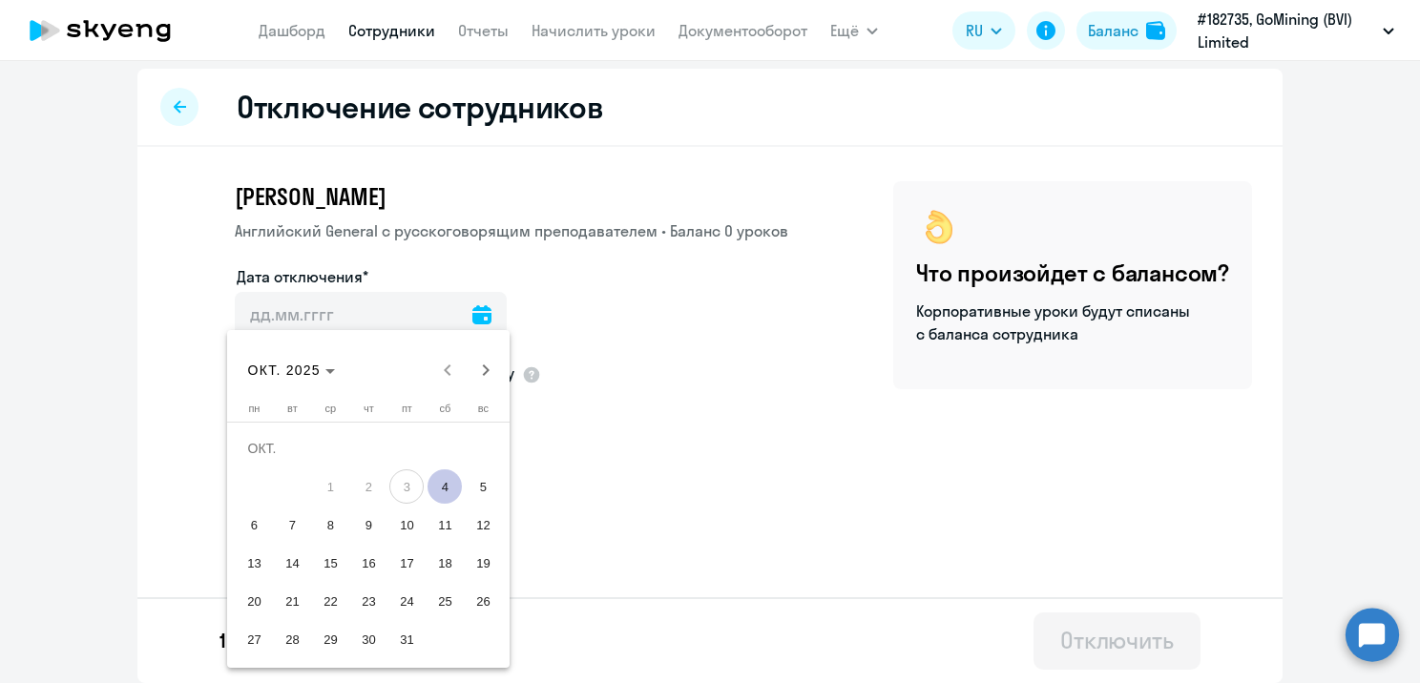
click at [406, 488] on span "3" at bounding box center [406, 486] width 34 height 34
click at [455, 485] on span "4" at bounding box center [444, 486] width 34 height 34
type input "[DATE]"
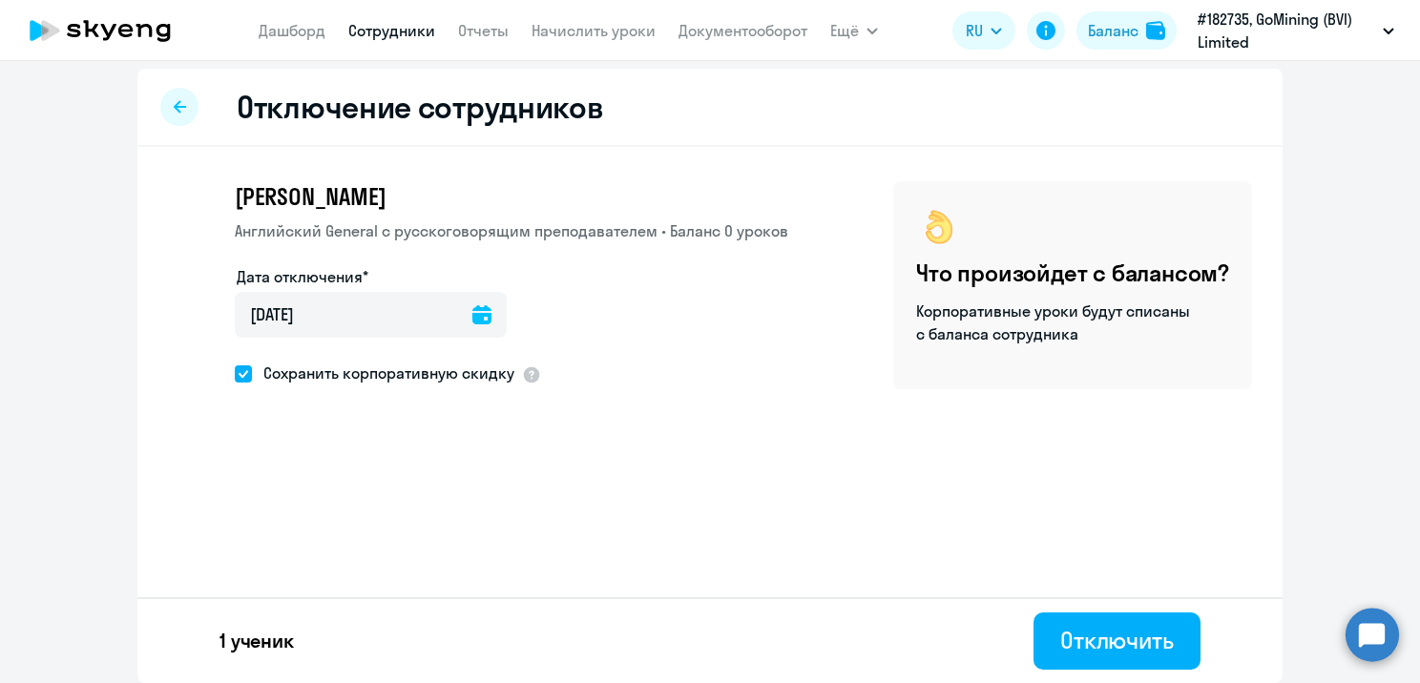
click at [599, 393] on div "[PERSON_NAME] General с [DEMOGRAPHIC_DATA] преподавателем • Баланс 0 уроков Дат…" at bounding box center [709, 334] width 1145 height 374
click at [235, 375] on span at bounding box center [243, 373] width 17 height 17
click at [234, 374] on input "Сохранить корпоративную скидку" at bounding box center [234, 373] width 1 height 1
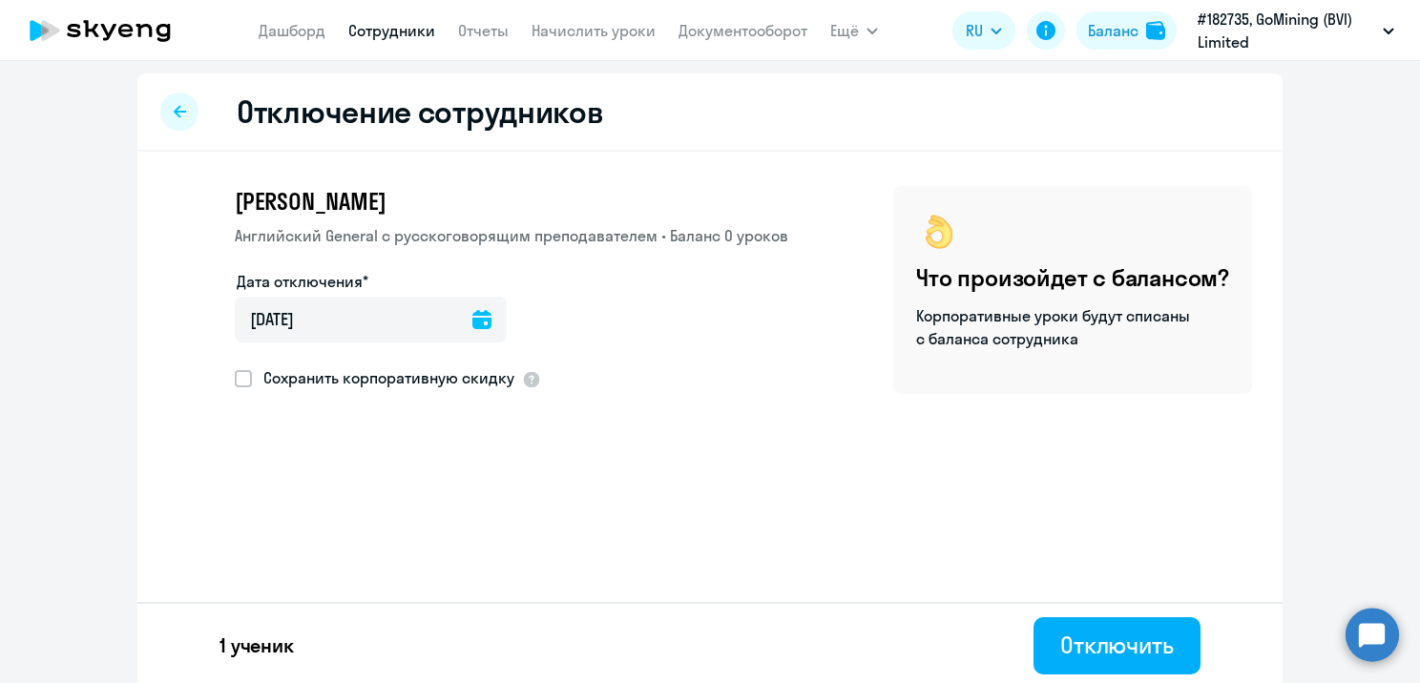
scroll to position [0, 0]
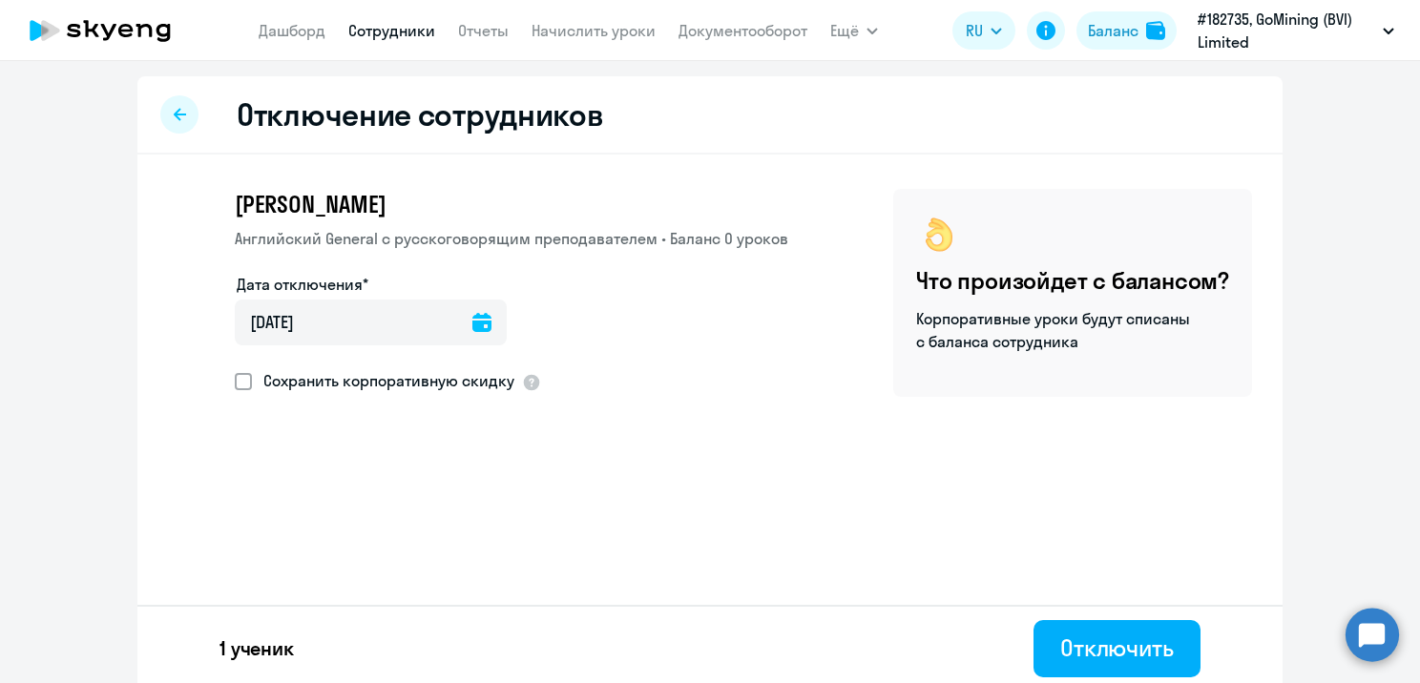
click at [240, 389] on label "Сохранить корпоративную скидку" at bounding box center [375, 380] width 280 height 25
click at [235, 382] on input "Сохранить корпоративную скидку" at bounding box center [234, 381] width 1 height 1
checkbox input "true"
click at [174, 113] on icon at bounding box center [180, 114] width 12 height 13
select select "30"
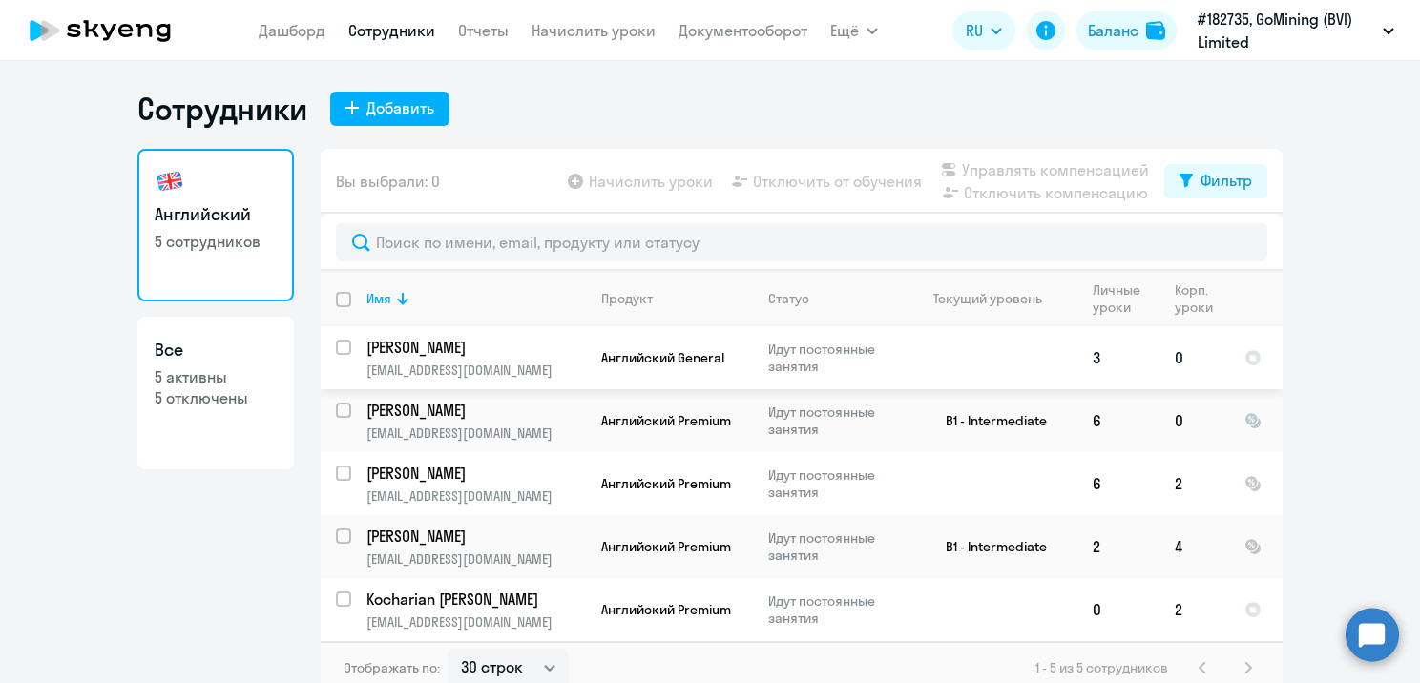
click at [490, 355] on p "[PERSON_NAME]" at bounding box center [474, 347] width 216 height 21
select select "english"
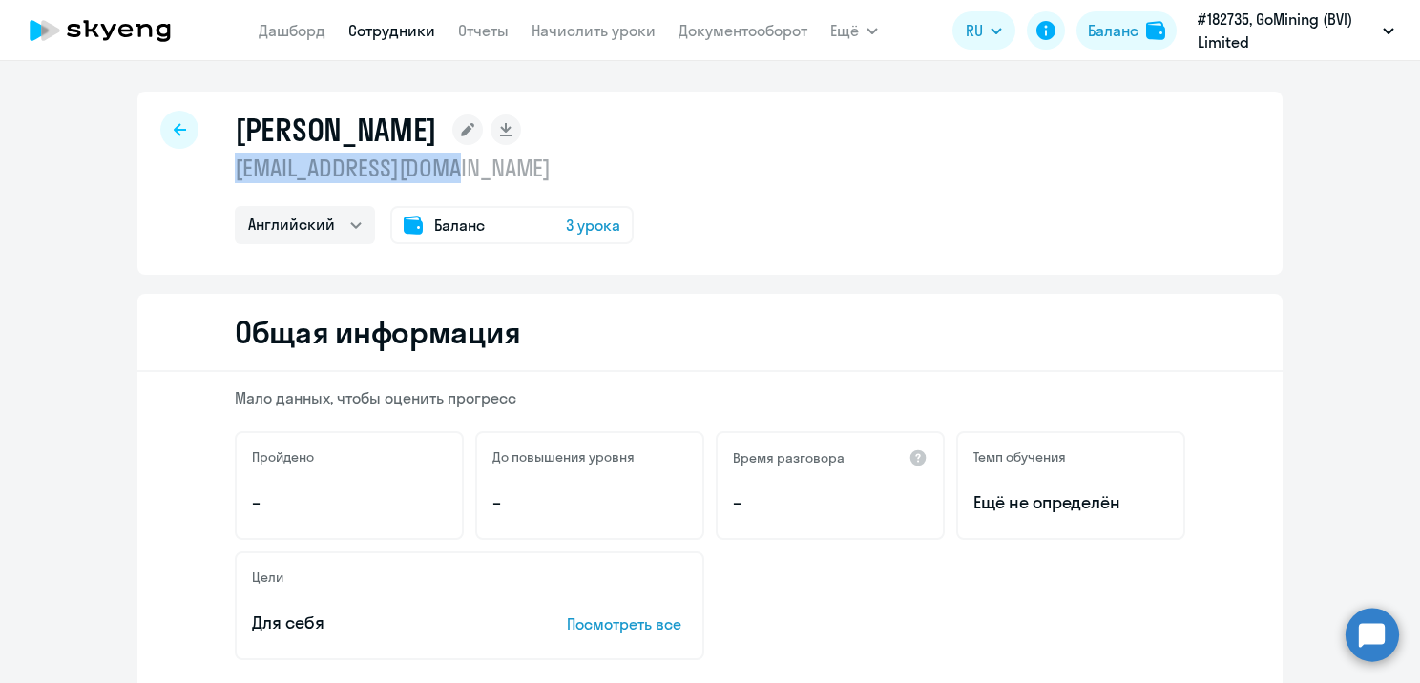
drag, startPoint x: 458, startPoint y: 173, endPoint x: 229, endPoint y: 176, distance: 229.0
click at [235, 176] on p "[EMAIL_ADDRESS][DOMAIN_NAME]" at bounding box center [434, 168] width 399 height 31
click at [237, 176] on p "[EMAIL_ADDRESS][DOMAIN_NAME]" at bounding box center [434, 168] width 399 height 31
drag, startPoint x: 218, startPoint y: 173, endPoint x: 453, endPoint y: 169, distance: 234.7
click at [453, 169] on div "[PERSON_NAME] [EMAIL_ADDRESS][DOMAIN_NAME] Английский Баланс 3 урока" at bounding box center [709, 183] width 1145 height 183
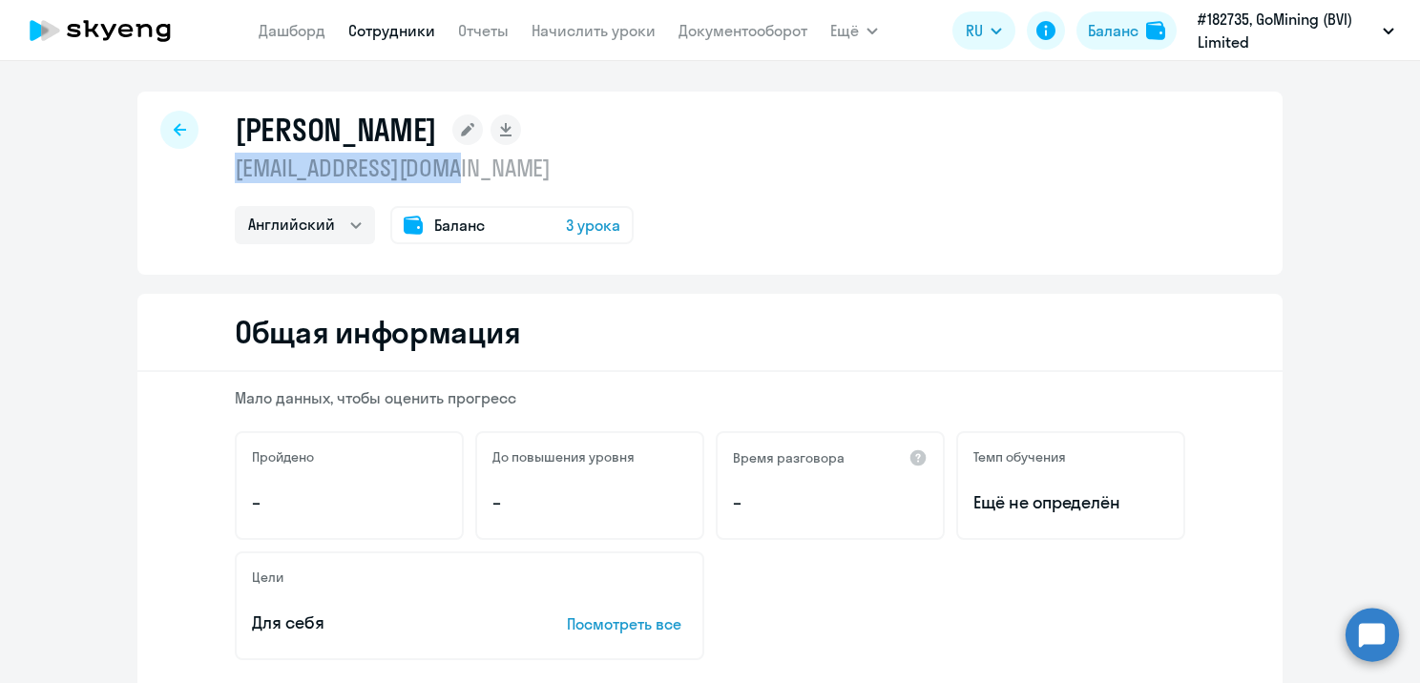
copy p "[EMAIL_ADDRESS][DOMAIN_NAME]"
click at [771, 200] on div "[PERSON_NAME] [EMAIL_ADDRESS][DOMAIN_NAME] Английский Баланс 3 урока" at bounding box center [709, 183] width 1145 height 183
click at [1374, 616] on circle at bounding box center [1371, 634] width 53 height 53
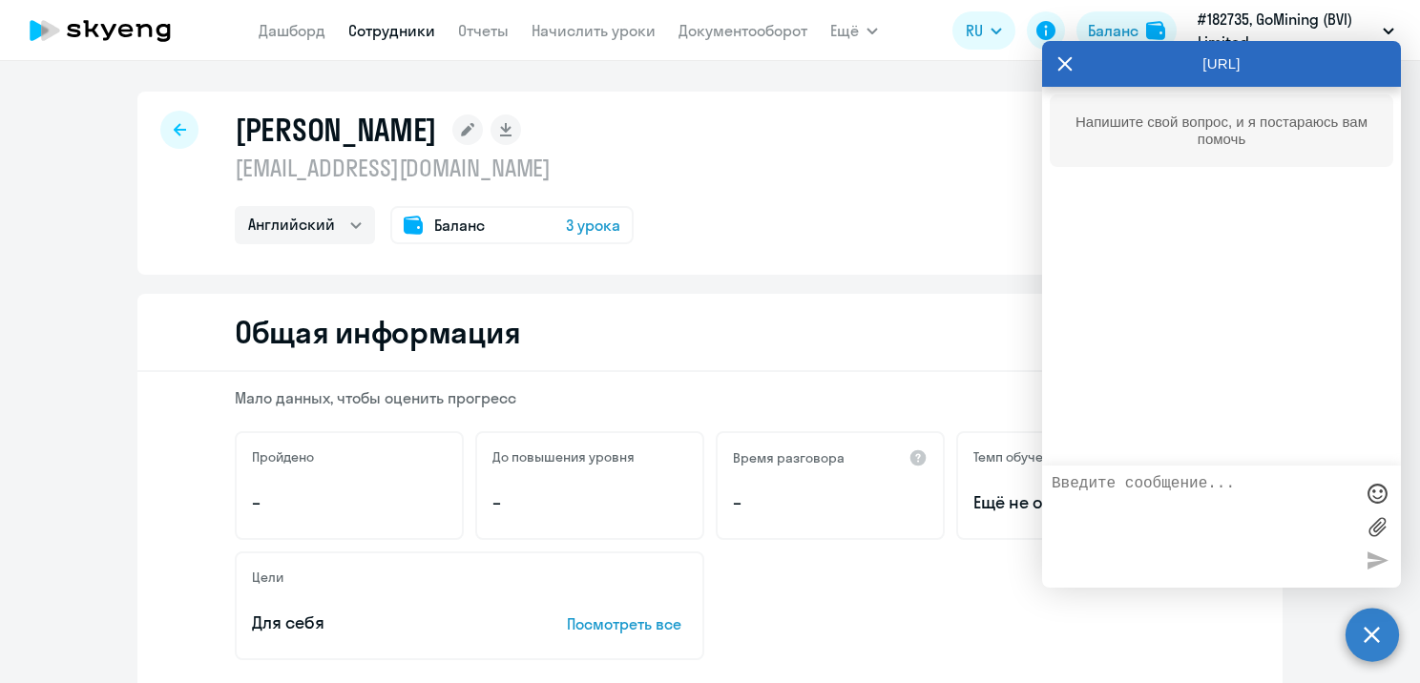
click at [1133, 472] on div at bounding box center [1221, 527] width 359 height 122
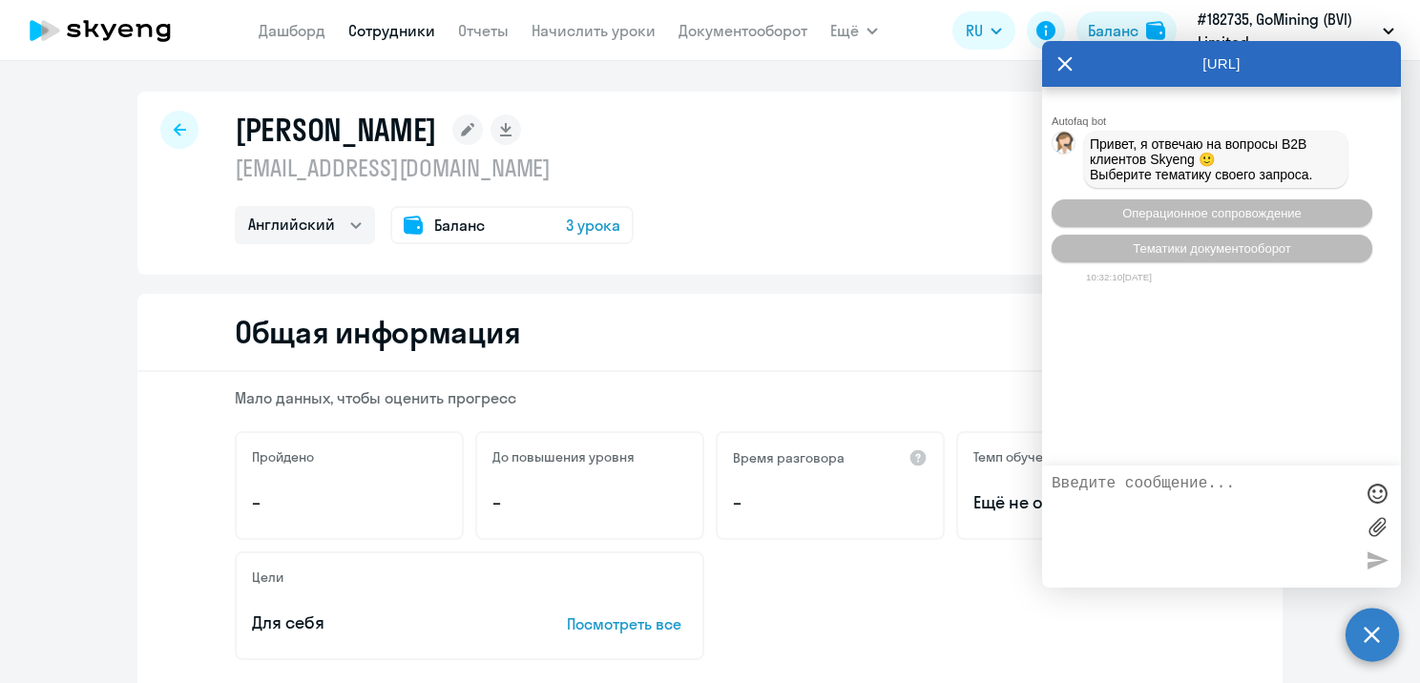
click at [1133, 482] on textarea at bounding box center [1201, 526] width 301 height 103
click at [1137, 471] on div "Добрый день, смените" at bounding box center [1221, 527] width 359 height 122
drag, startPoint x: 1080, startPoint y: 534, endPoint x: 914, endPoint y: 679, distance: 220.4
click at [1271, 314] on div "Autofaq bot Привет, я отвечаю на вопросы B2B клиентов Skyeng 🙂 Выберите тематик…" at bounding box center [1221, 276] width 359 height 379
click at [1278, 491] on textarea "Добрый день, смените" at bounding box center [1201, 526] width 301 height 103
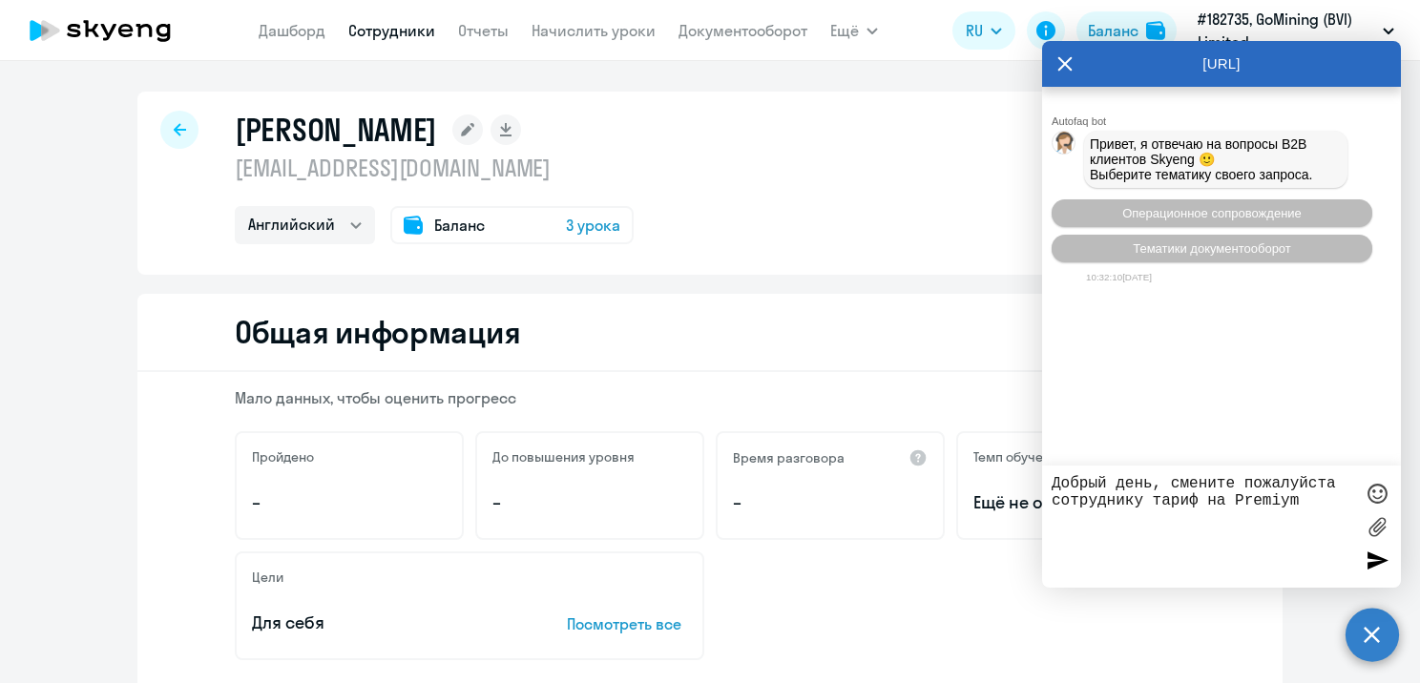
drag, startPoint x: 1317, startPoint y: 502, endPoint x: 1235, endPoint y: 504, distance: 82.1
click at [1235, 504] on textarea "Добрый день, смените пожалуйста сотруднику тариф на Premiym" at bounding box center [1201, 526] width 301 height 103
type textarea "Добрый день, смените пожалуйста сотруднику тариф на Премиум"
click at [1369, 525] on label at bounding box center [1376, 526] width 29 height 29
click at [0, 0] on input "file" at bounding box center [0, 0] width 0 height 0
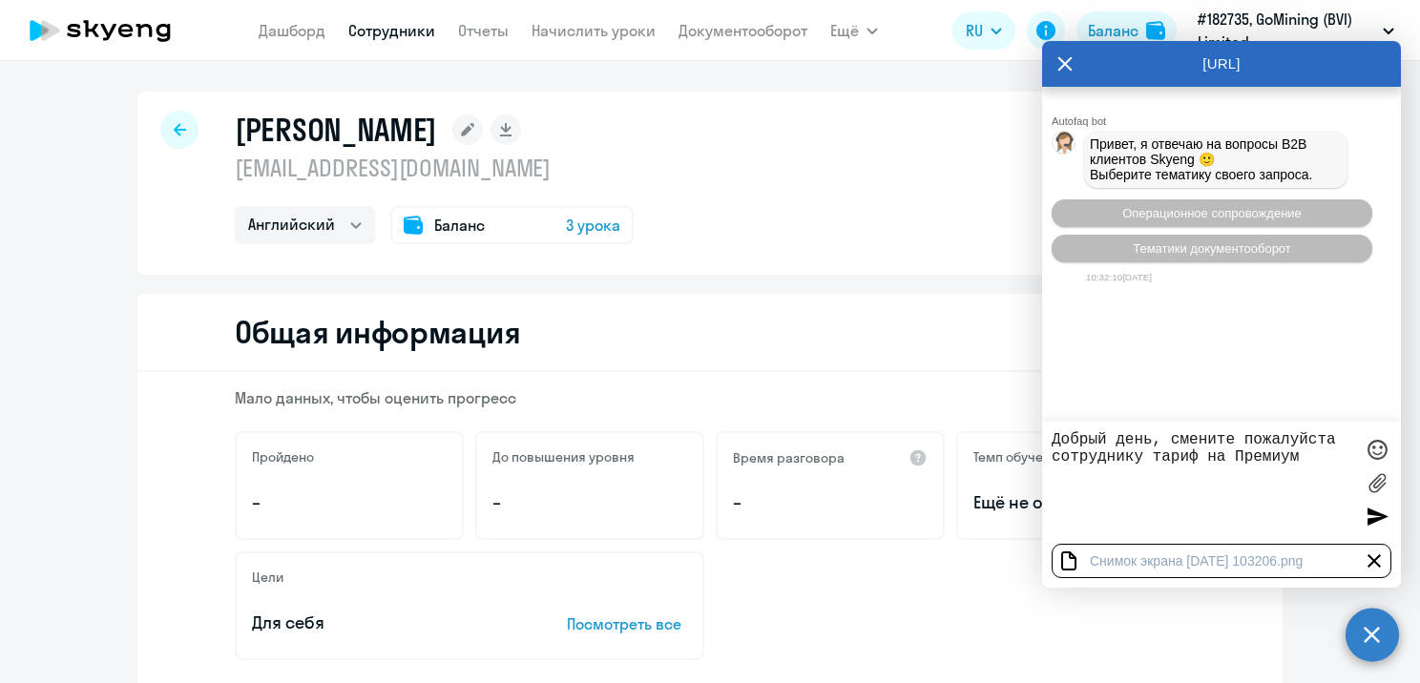
click at [1384, 527] on div at bounding box center [1376, 516] width 29 height 29
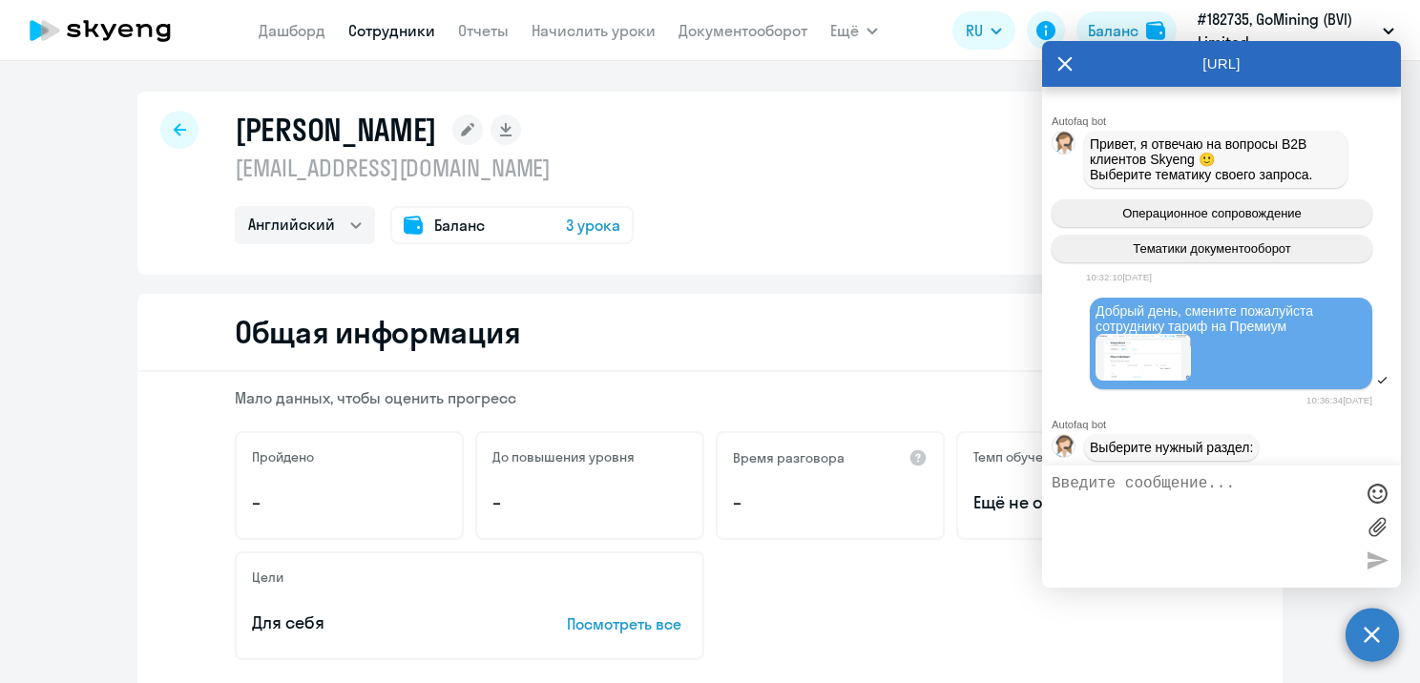
scroll to position [111, 0]
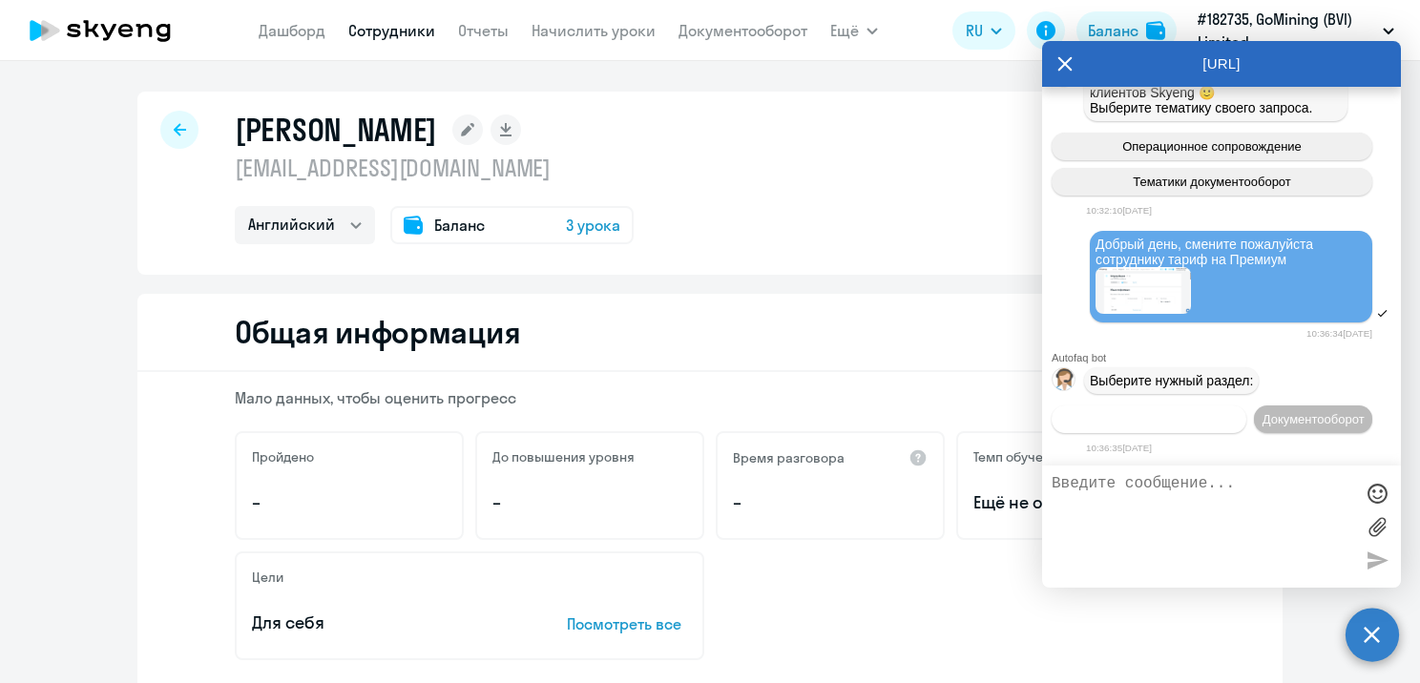
click at [1238, 412] on span "Операционное сопровождение" at bounding box center [1148, 419] width 179 height 14
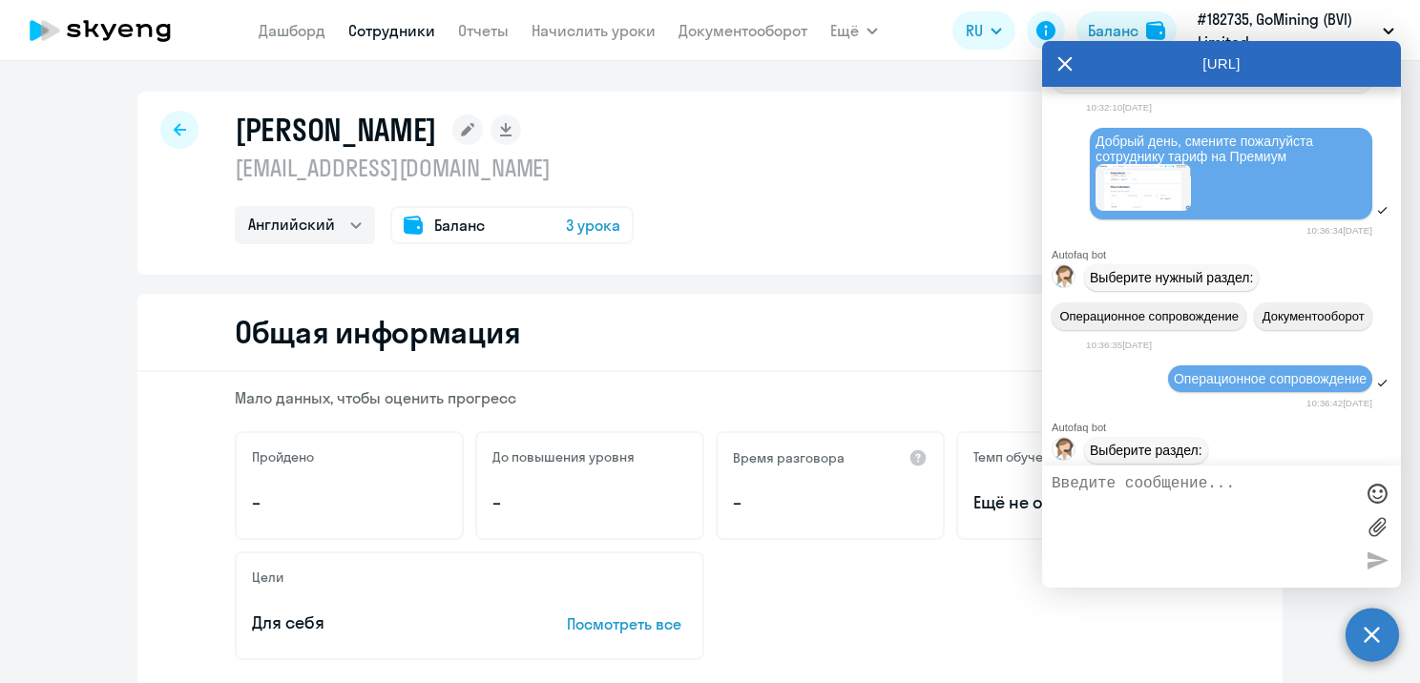
scroll to position [286, 0]
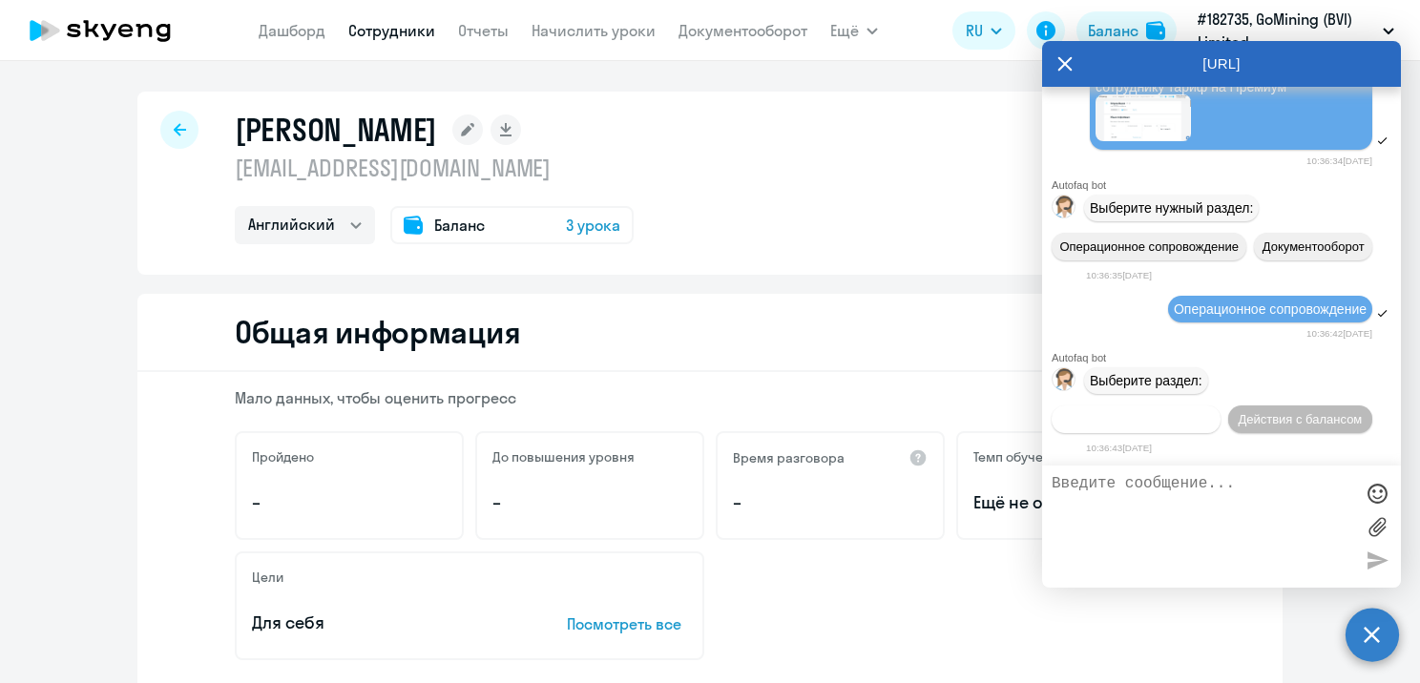
click at [1174, 422] on span "Действия по сотрудникам" at bounding box center [1136, 419] width 148 height 14
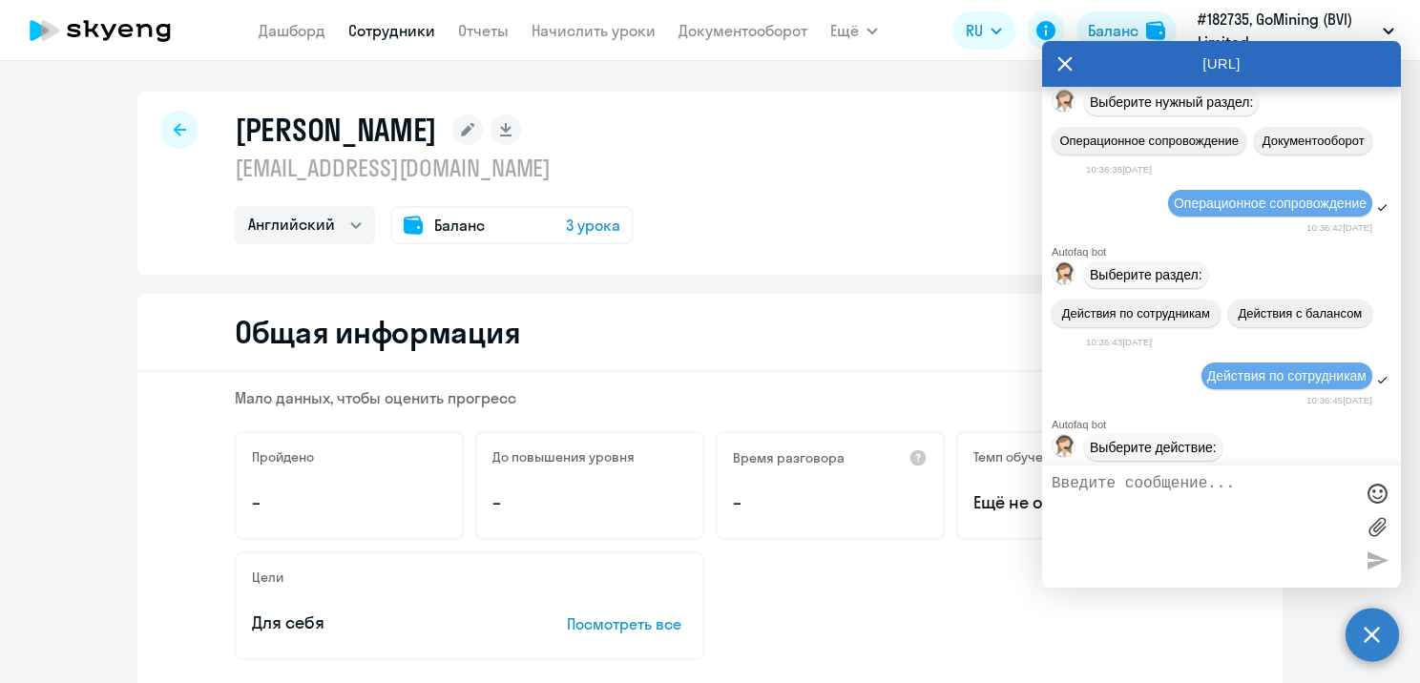
scroll to position [571, 0]
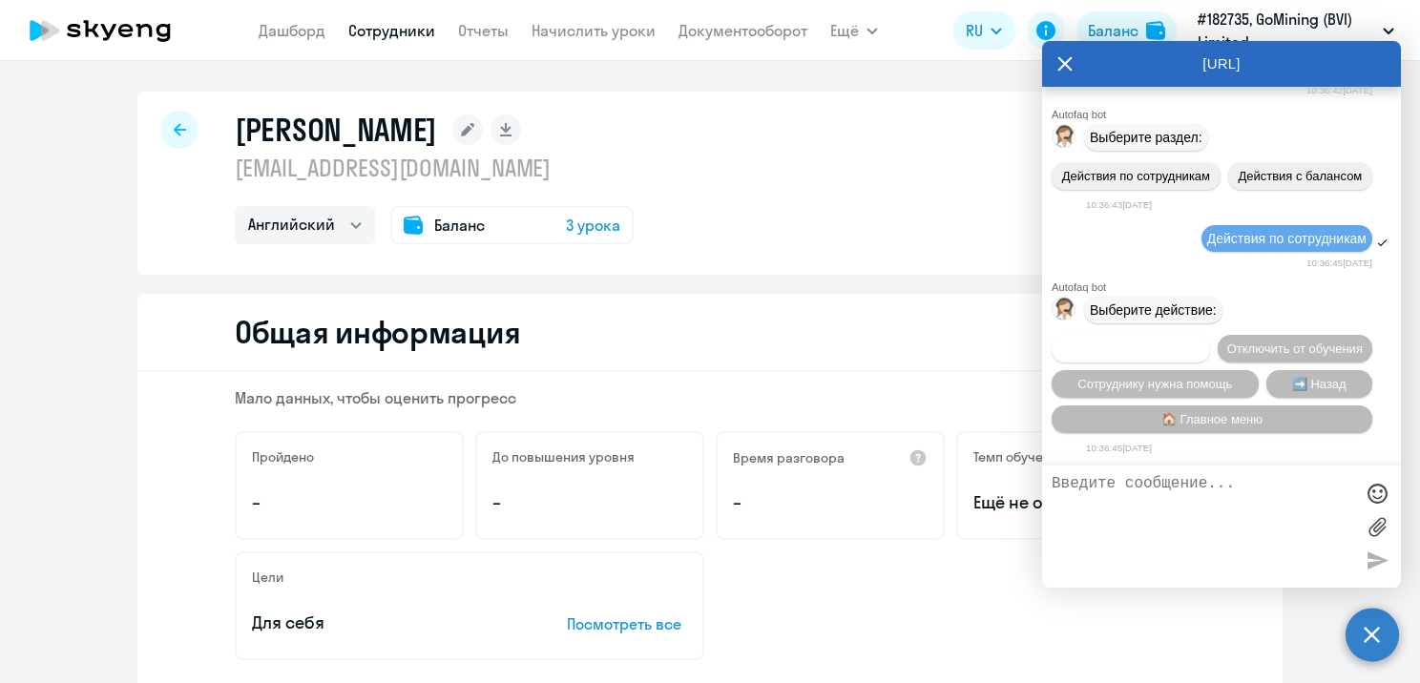
click at [1210, 335] on button "Подключить к обучению" at bounding box center [1130, 349] width 158 height 28
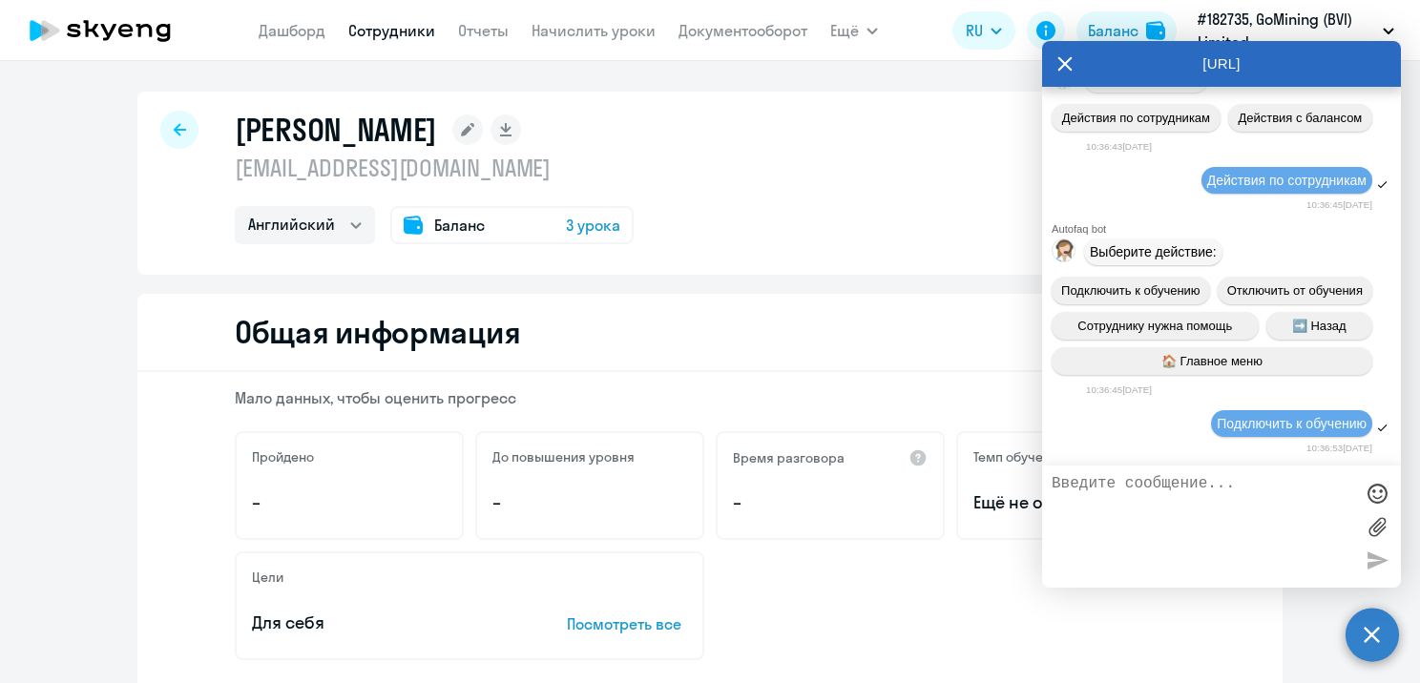
scroll to position [819, 0]
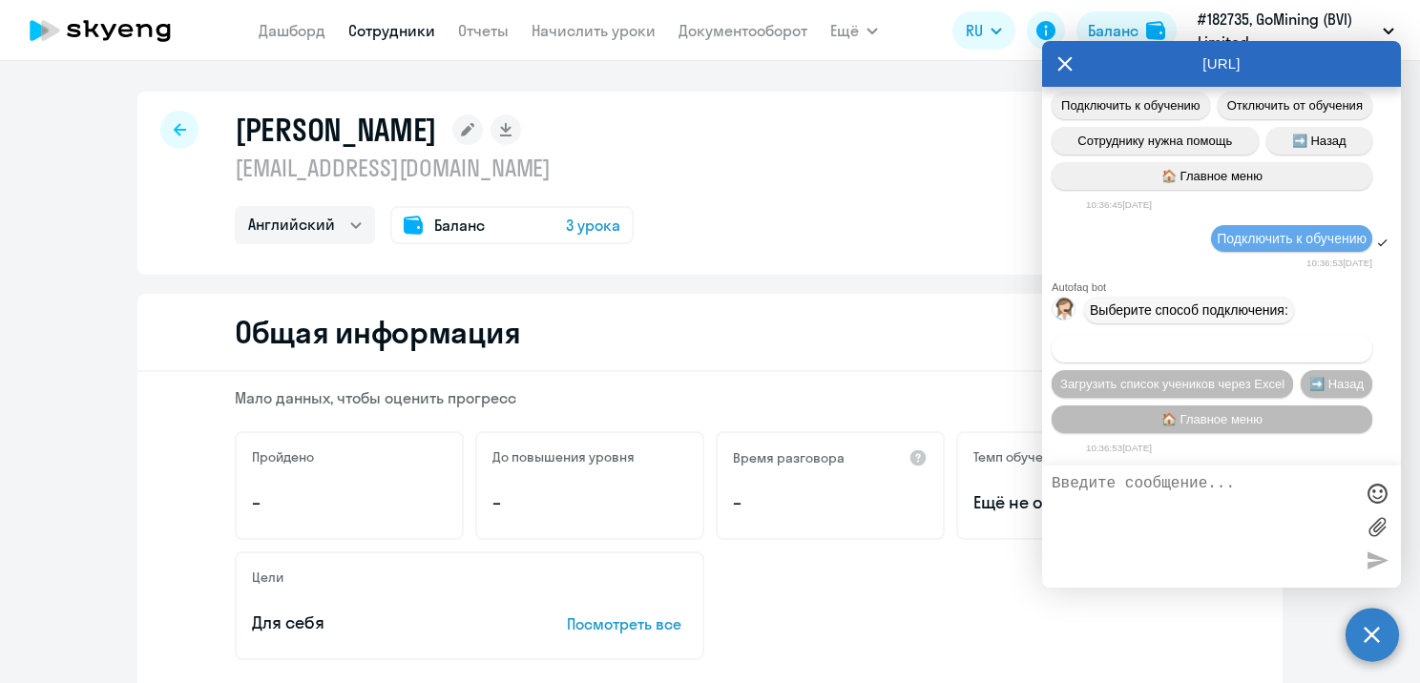
click at [1256, 347] on span "Добавить учеников вручную" at bounding box center [1212, 349] width 162 height 14
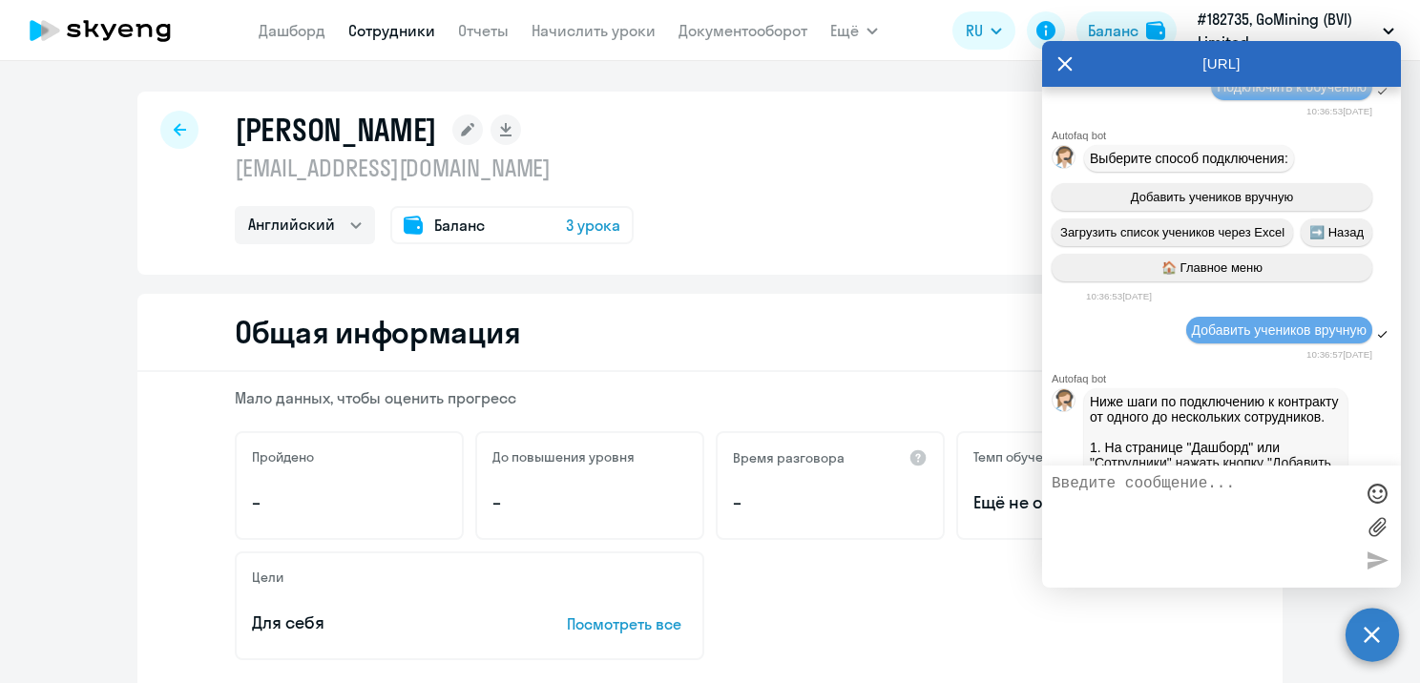
scroll to position [1794, 0]
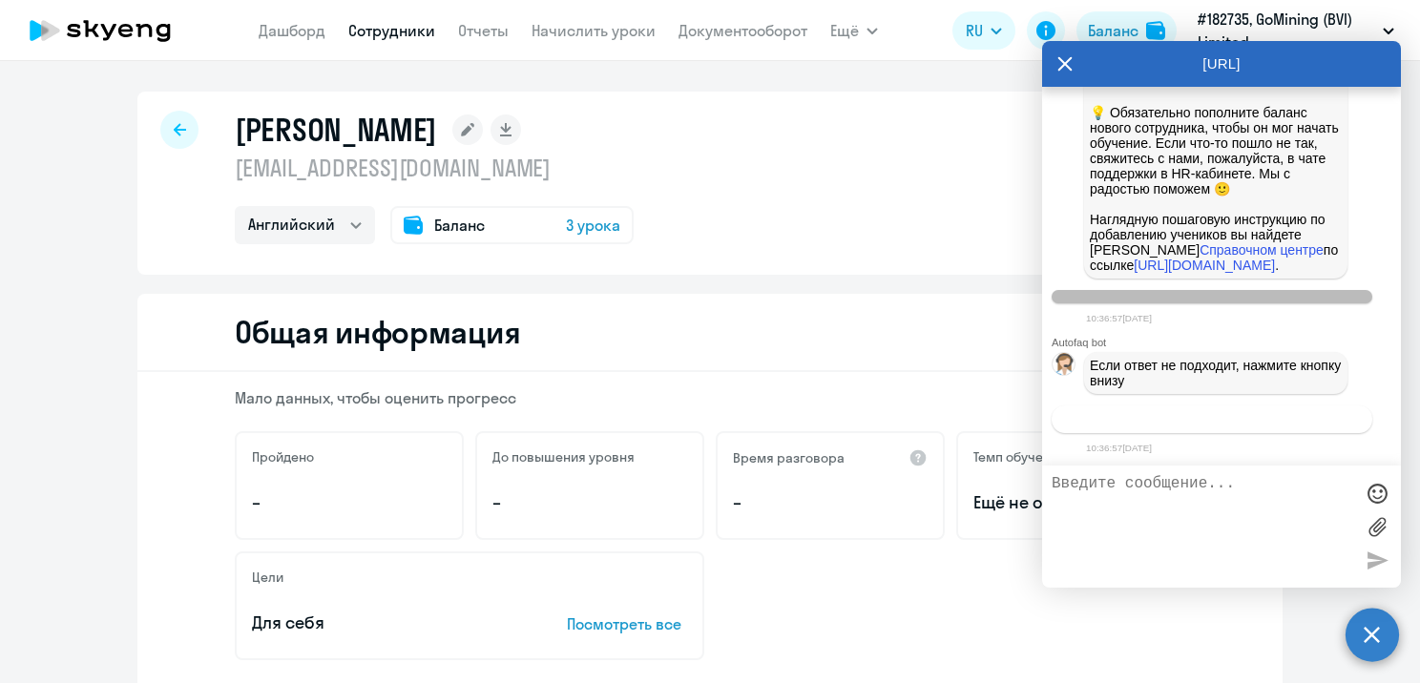
click at [1241, 420] on span "Связаться с менеджером" at bounding box center [1211, 419] width 146 height 14
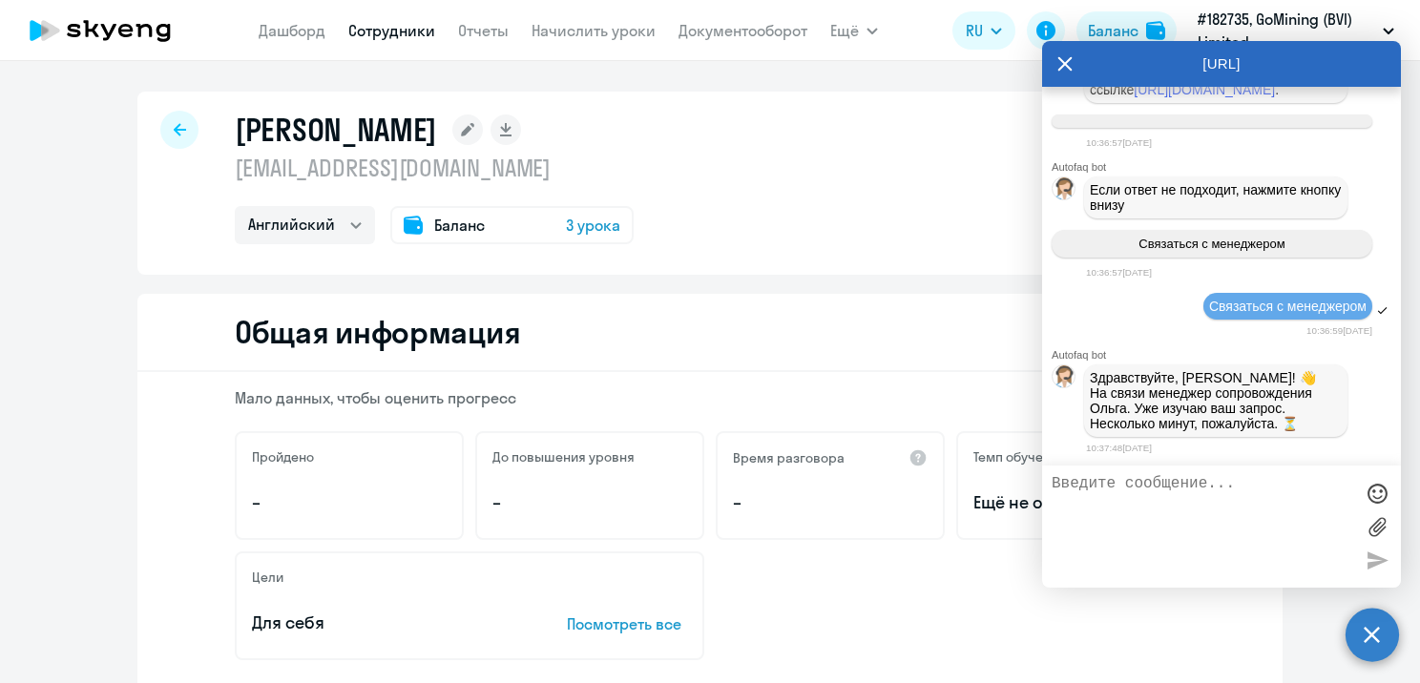
scroll to position [1979, 0]
click at [734, 91] on div "[PERSON_NAME] [EMAIL_ADDRESS][DOMAIN_NAME] Английский Баланс 3 урока Общая инфо…" at bounding box center [710, 372] width 1420 height 622
click at [803, 235] on div "[PERSON_NAME] [EMAIL_ADDRESS][DOMAIN_NAME] Английский Баланс 3 урока" at bounding box center [709, 183] width 1145 height 183
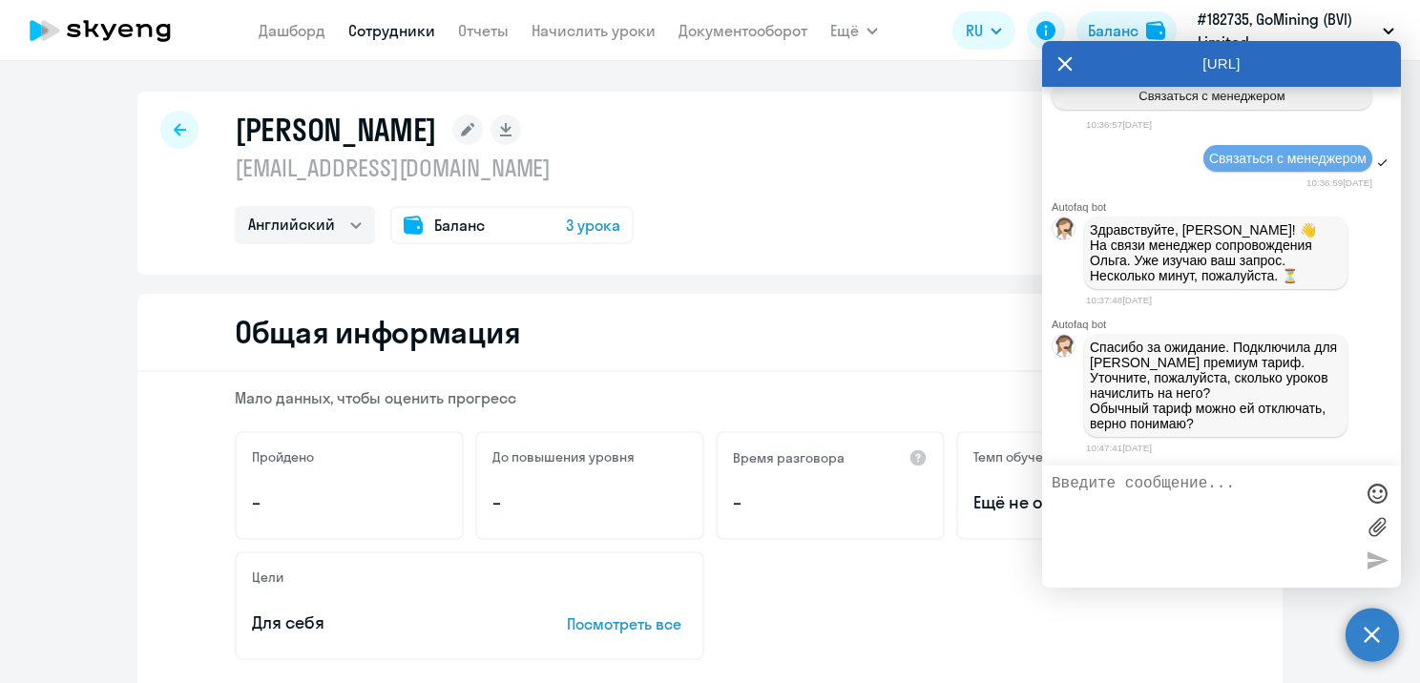
scroll to position [2132, 0]
click at [1130, 486] on textarea at bounding box center [1201, 526] width 301 height 103
type textarea "обычный отключаем да, начислить 3 урока"
click at [1377, 568] on div at bounding box center [1376, 560] width 29 height 29
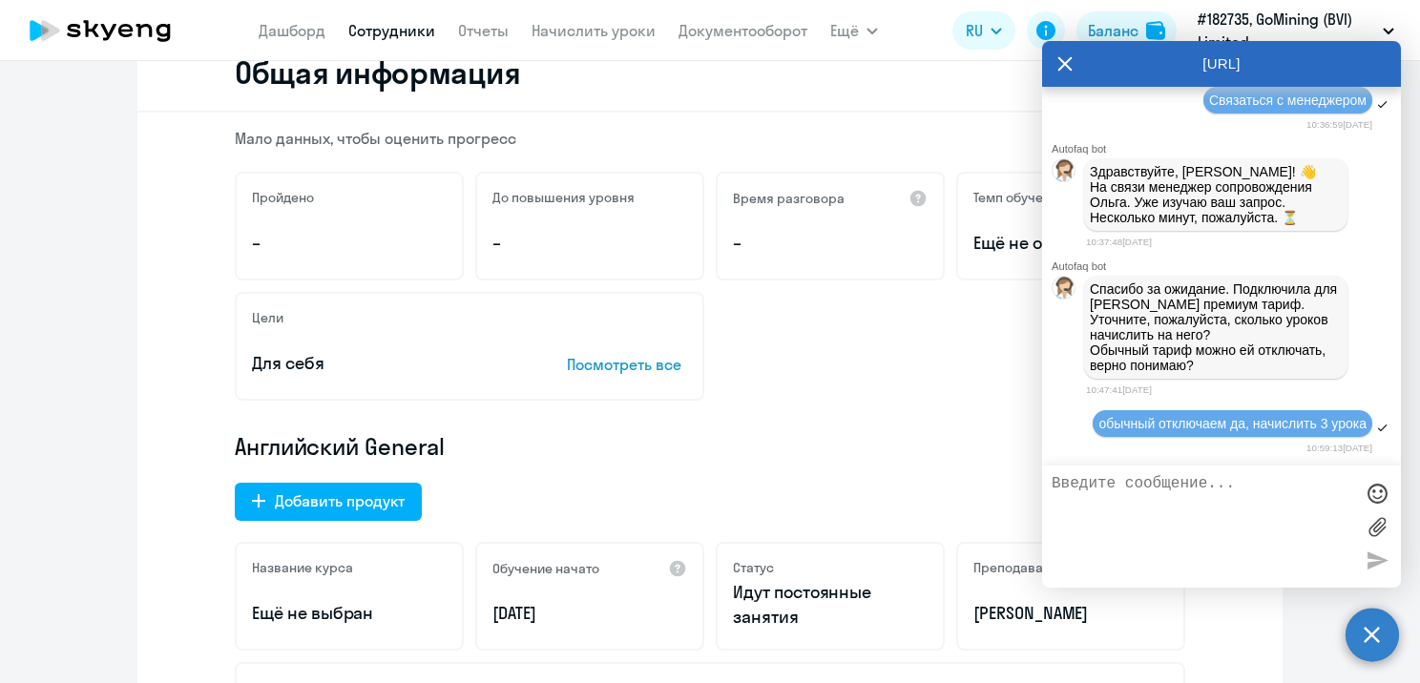
scroll to position [0, 0]
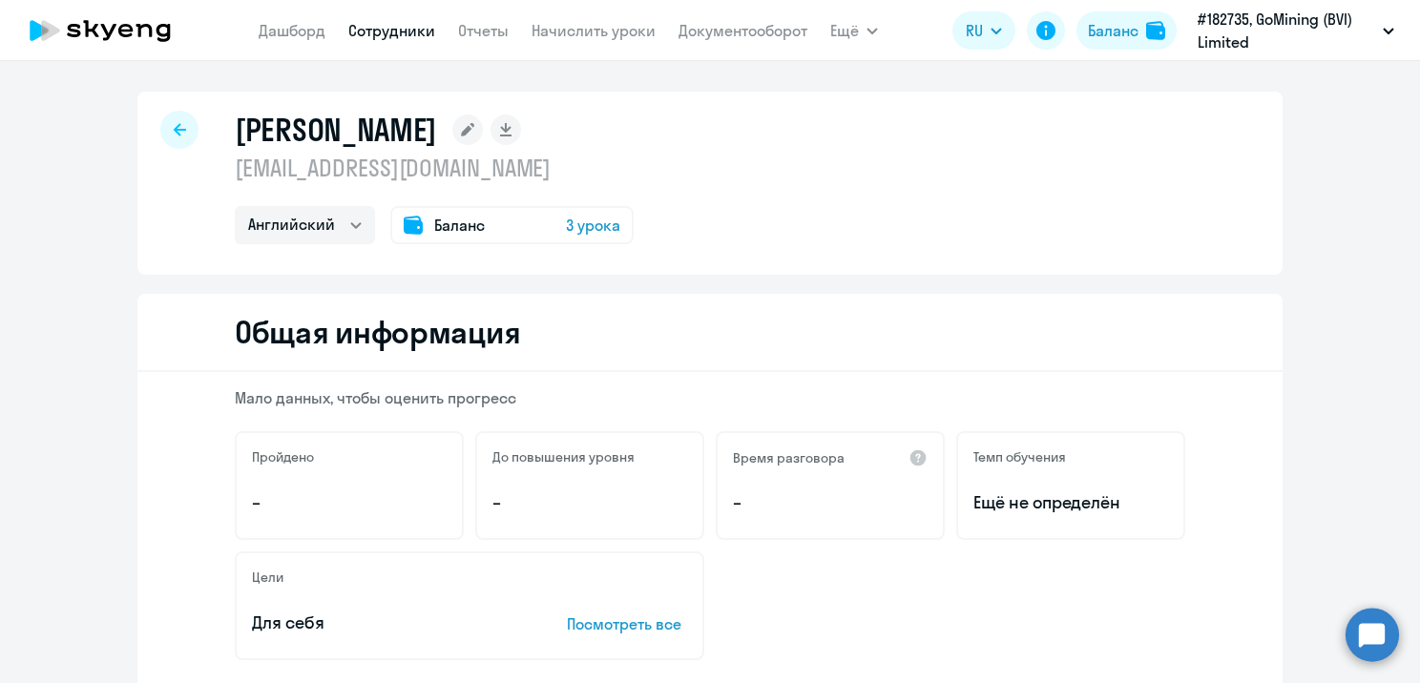
select select "english"
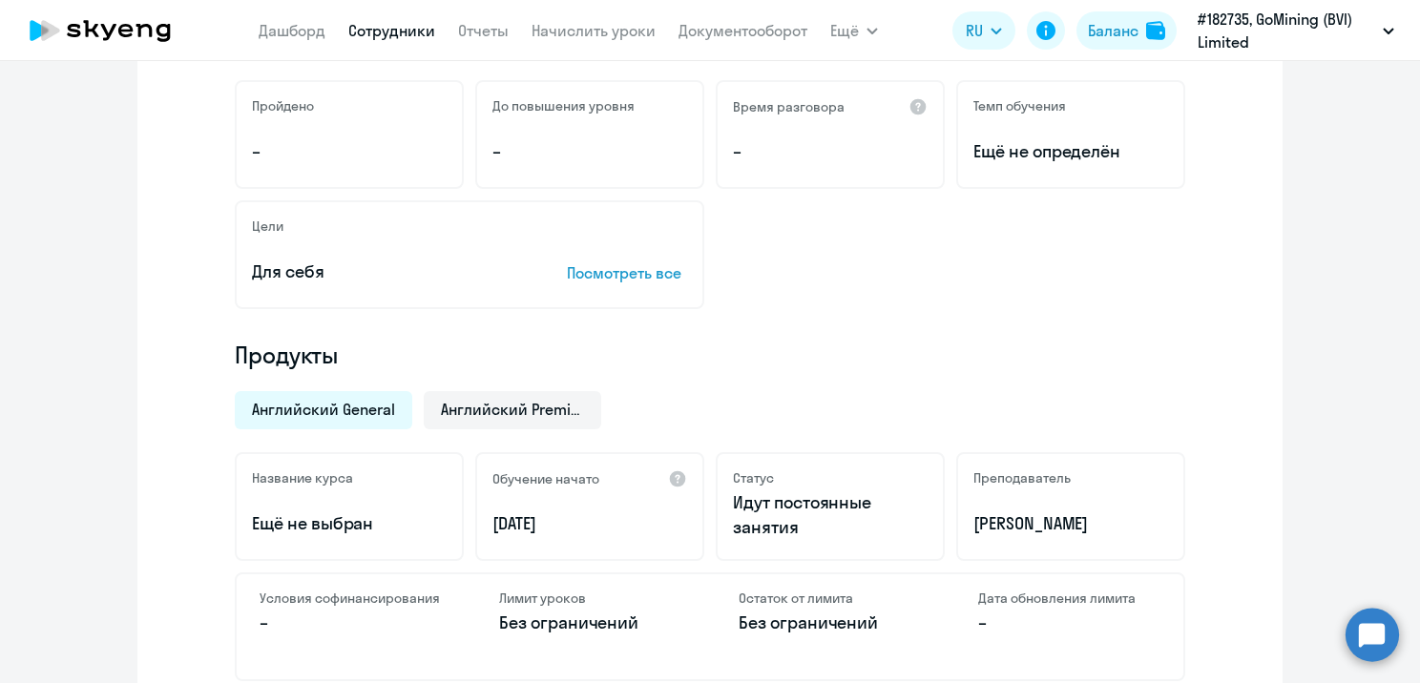
scroll to position [382, 0]
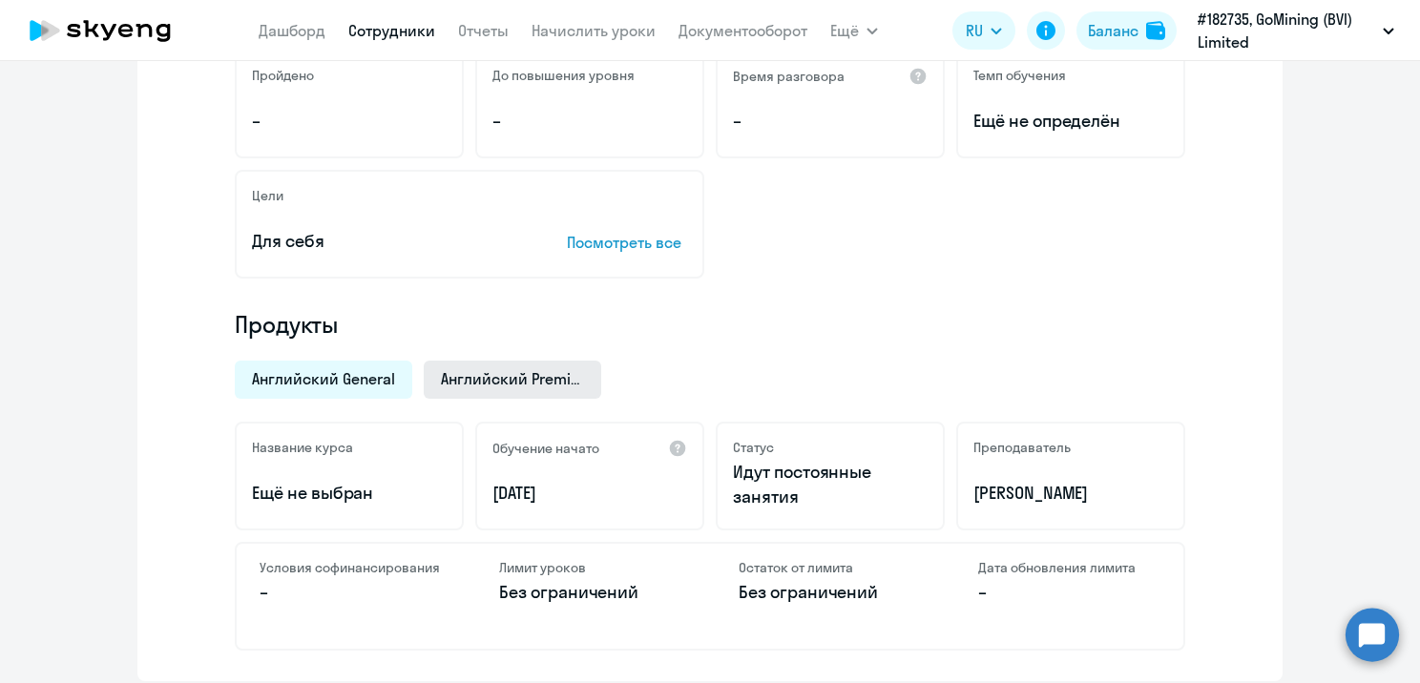
click at [475, 384] on span "Английский Premium" at bounding box center [512, 378] width 143 height 21
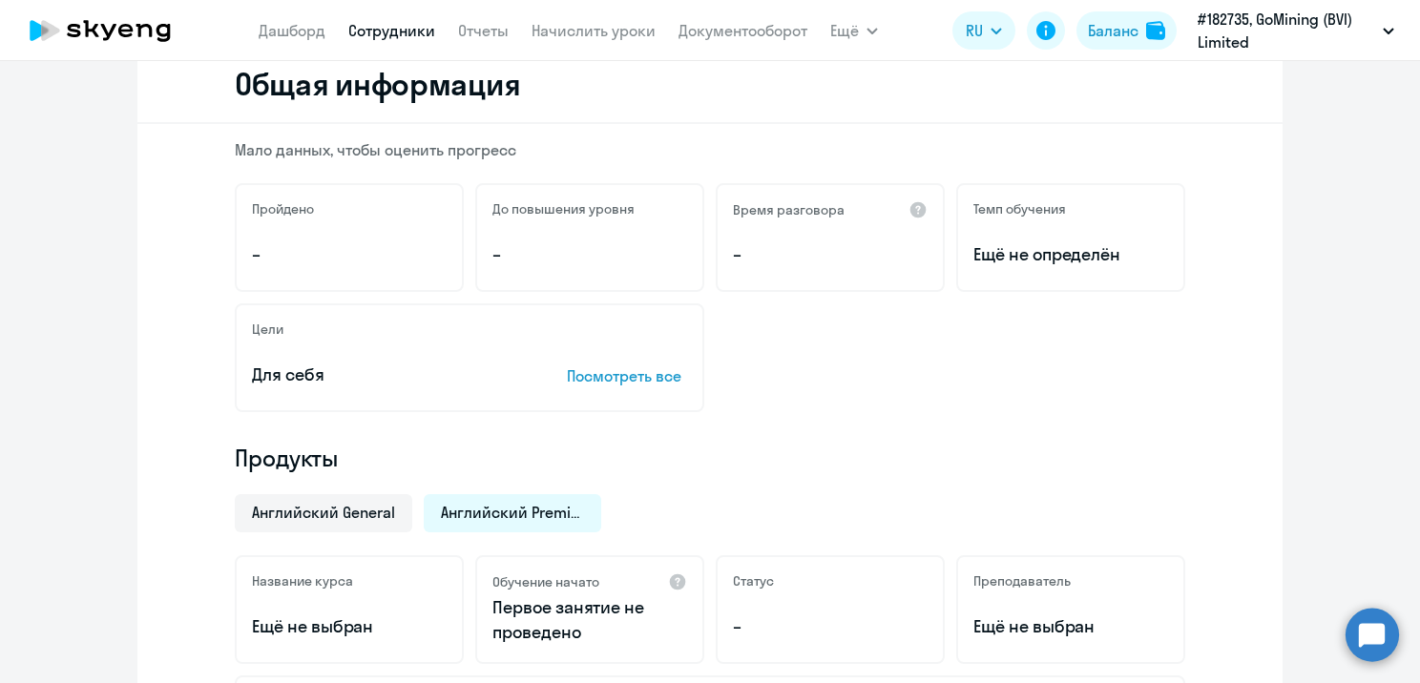
scroll to position [0, 0]
